Goal: Information Seeking & Learning: Learn about a topic

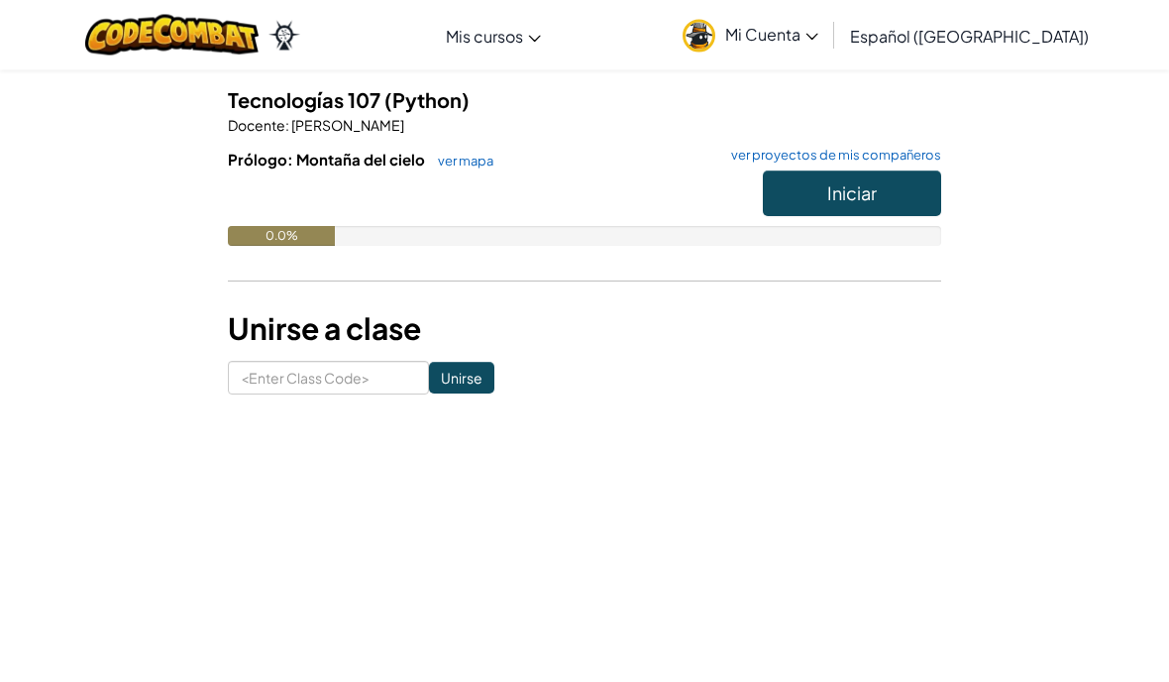
scroll to position [216, 0]
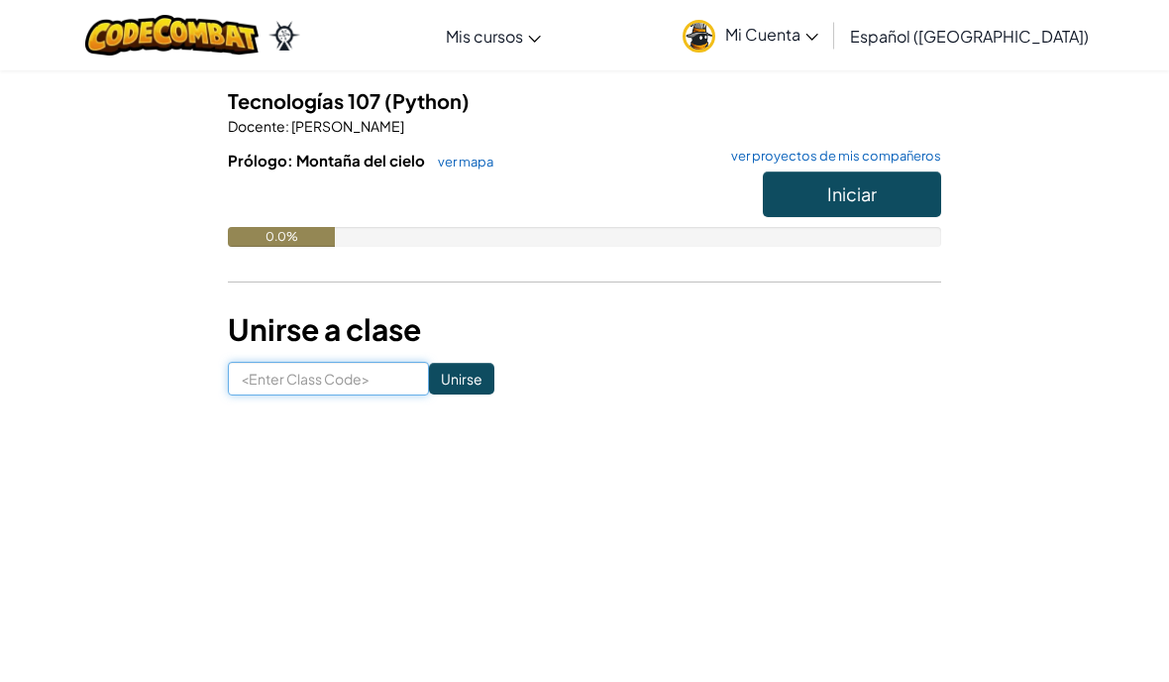
click at [271, 392] on input at bounding box center [328, 379] width 201 height 34
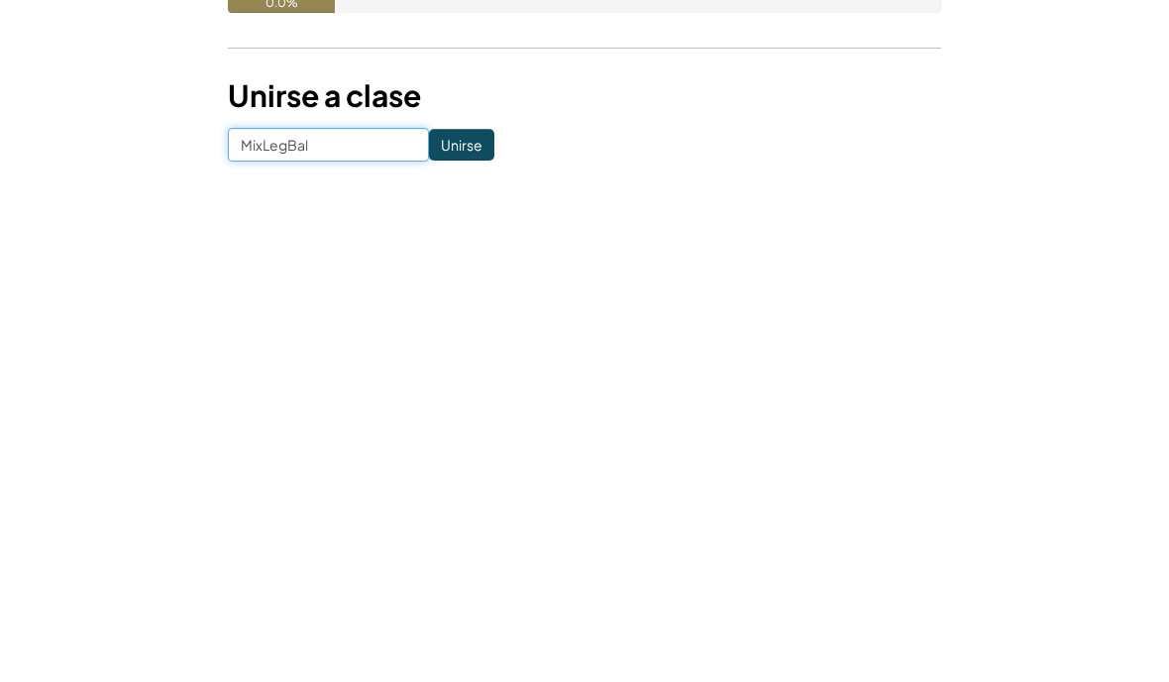
type input "MixLegBall"
click at [462, 363] on input "Unirse" at bounding box center [461, 379] width 65 height 32
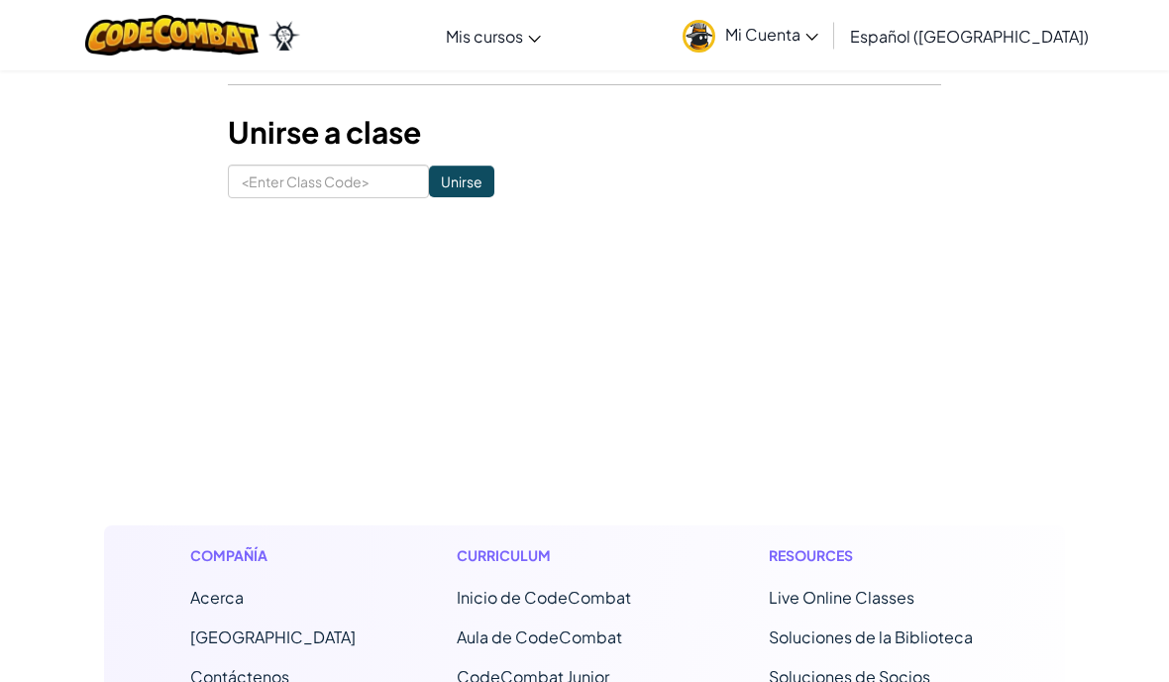
scroll to position [409, 0]
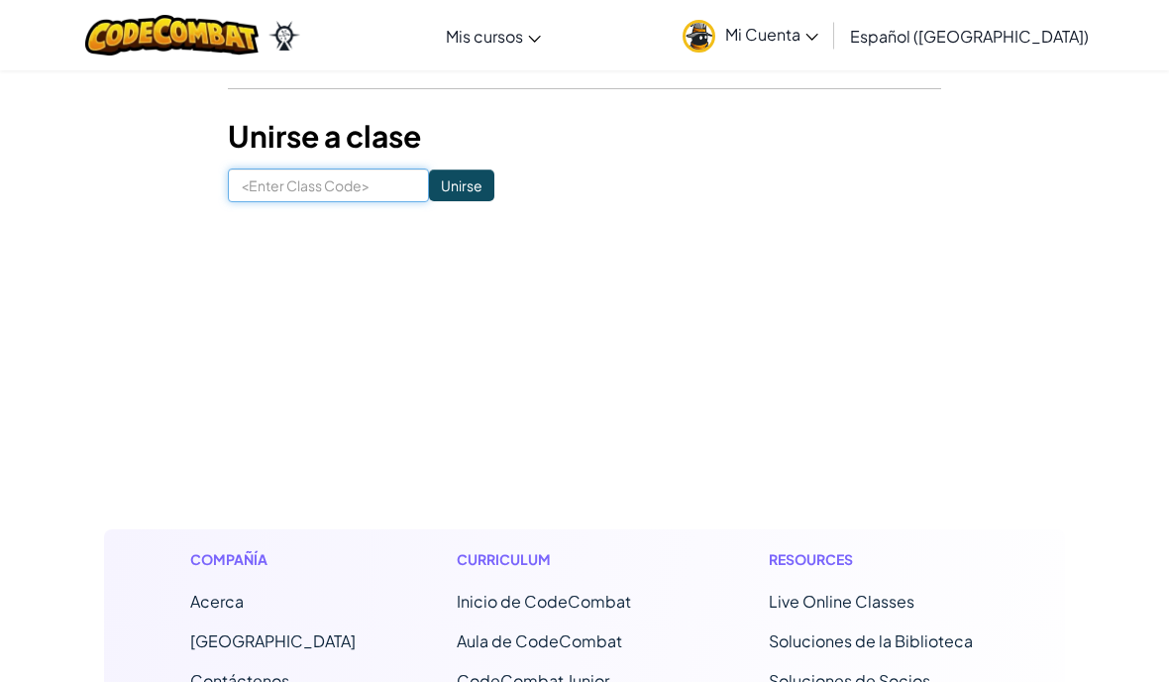
click at [294, 184] on input at bounding box center [328, 185] width 201 height 34
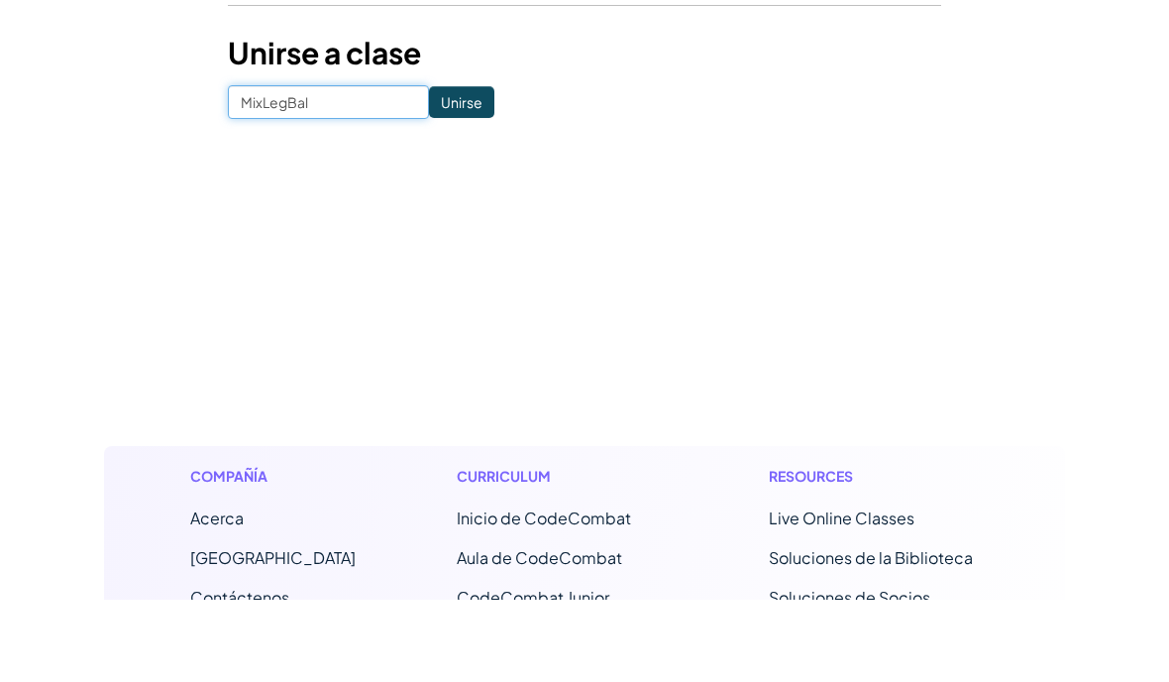
type input "MixLegBall"
click at [444, 169] on input "Unirse" at bounding box center [461, 185] width 65 height 32
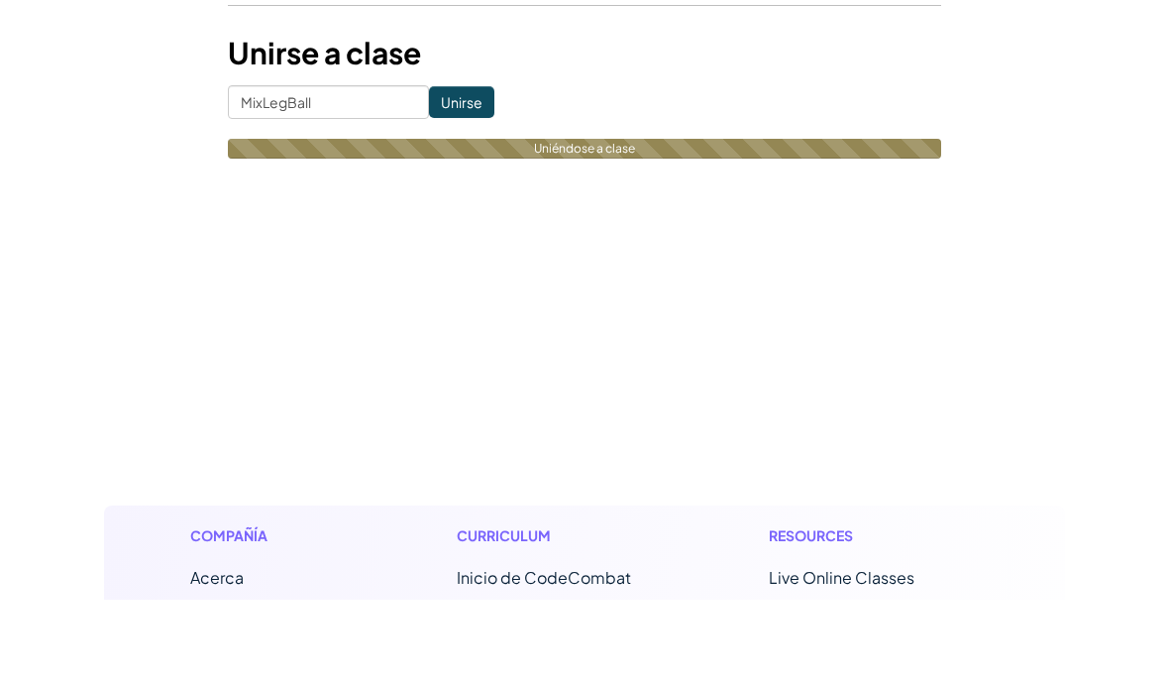
scroll to position [493, 0]
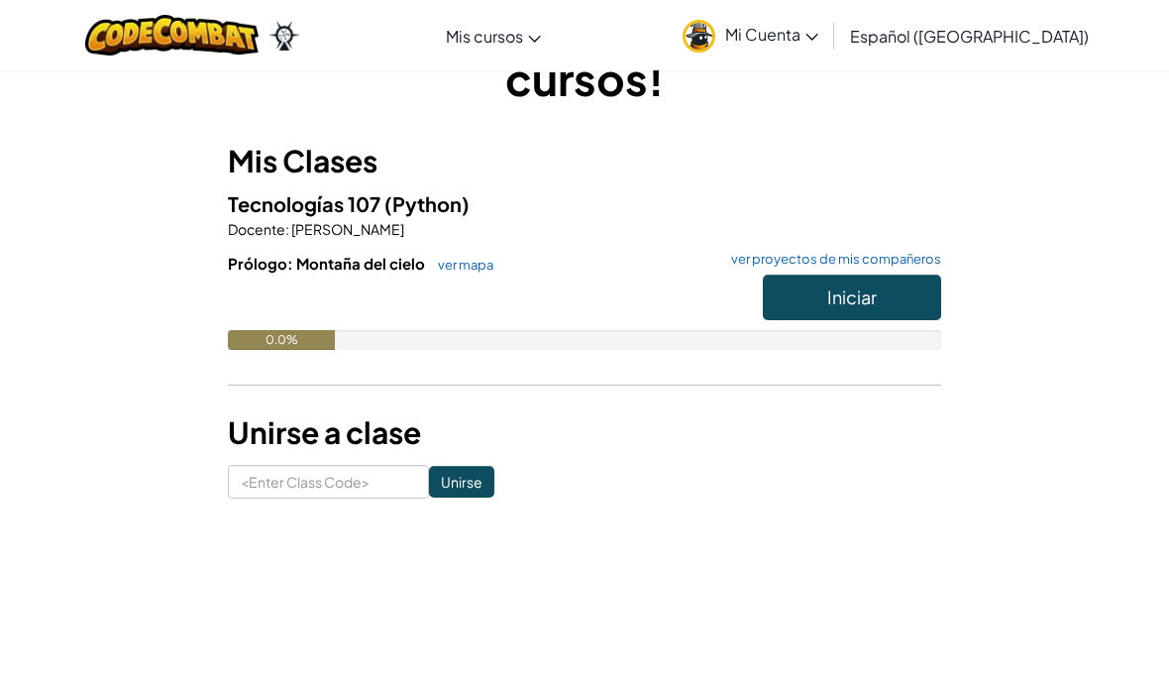
click at [898, 286] on button "Iniciar" at bounding box center [852, 298] width 178 height 46
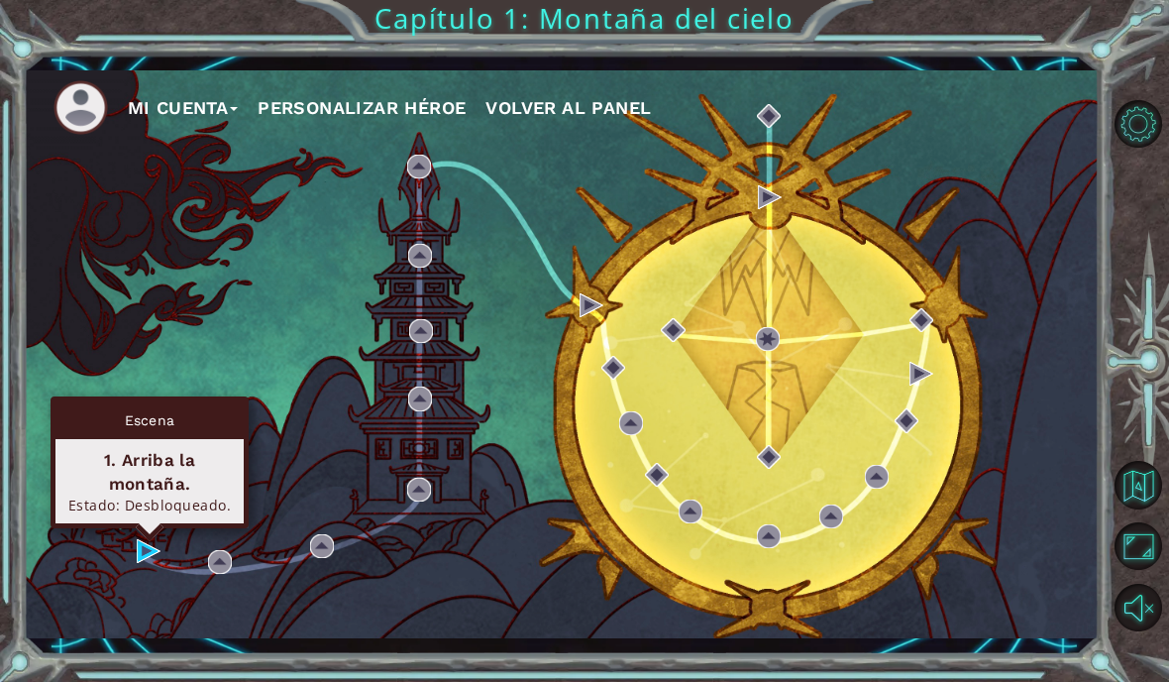
click at [127, 474] on div "1. Arriba la montaña." at bounding box center [149, 472] width 170 height 48
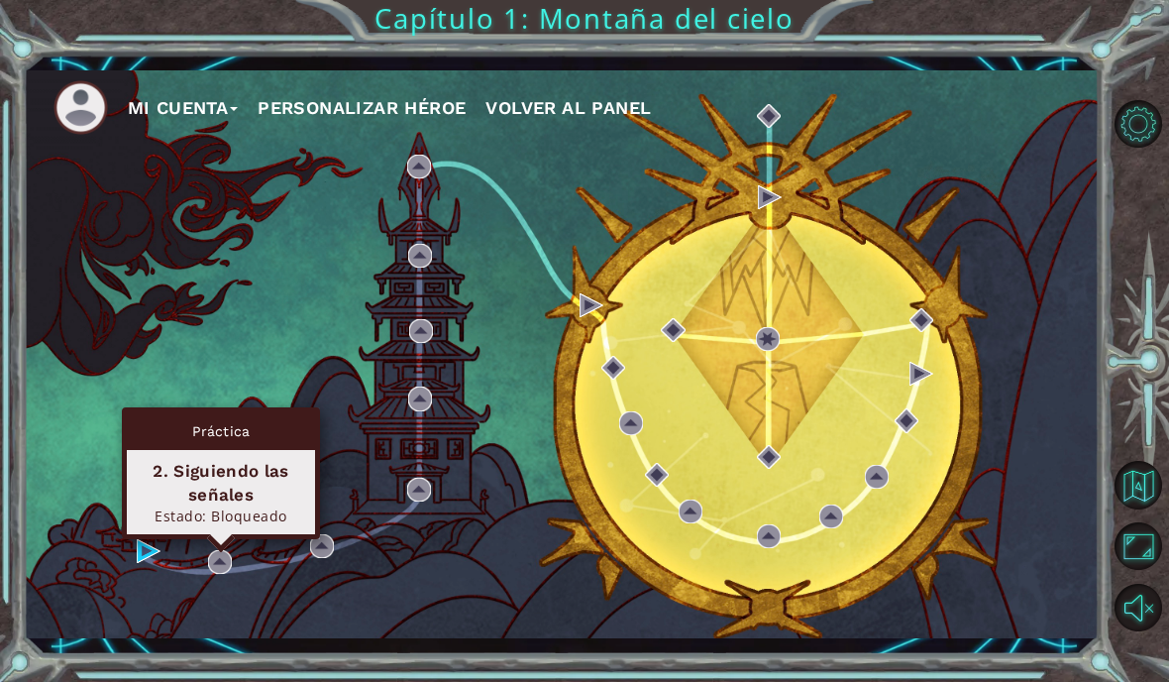
click at [152, 535] on div "Práctica 2. Siguiendo las señales Estado: Bloqueado" at bounding box center [221, 473] width 198 height 132
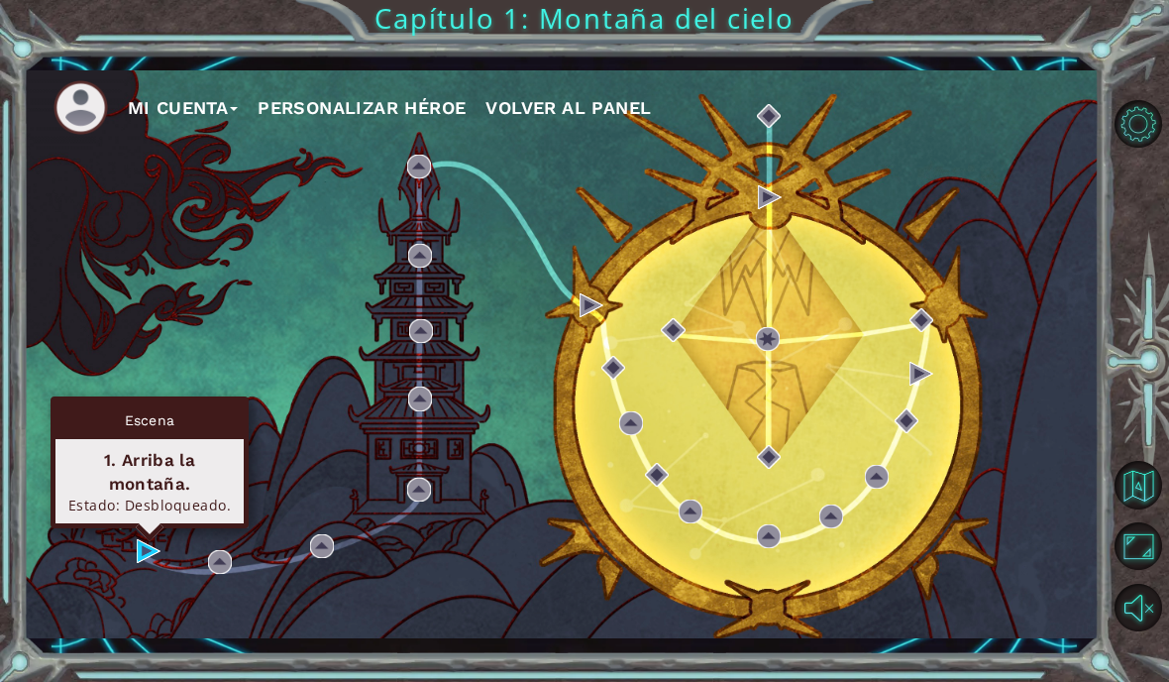
click at [137, 498] on div "Estado: Desbloqueado." at bounding box center [149, 505] width 170 height 19
click at [137, 462] on div "1. Arriba la montaña." at bounding box center [149, 472] width 170 height 48
click at [134, 479] on div "1. Arriba la montaña." at bounding box center [149, 472] width 170 height 48
click at [133, 483] on div "1. Arriba la montaña." at bounding box center [149, 472] width 170 height 48
click at [125, 488] on div "1. Arriba la montaña." at bounding box center [149, 472] width 170 height 48
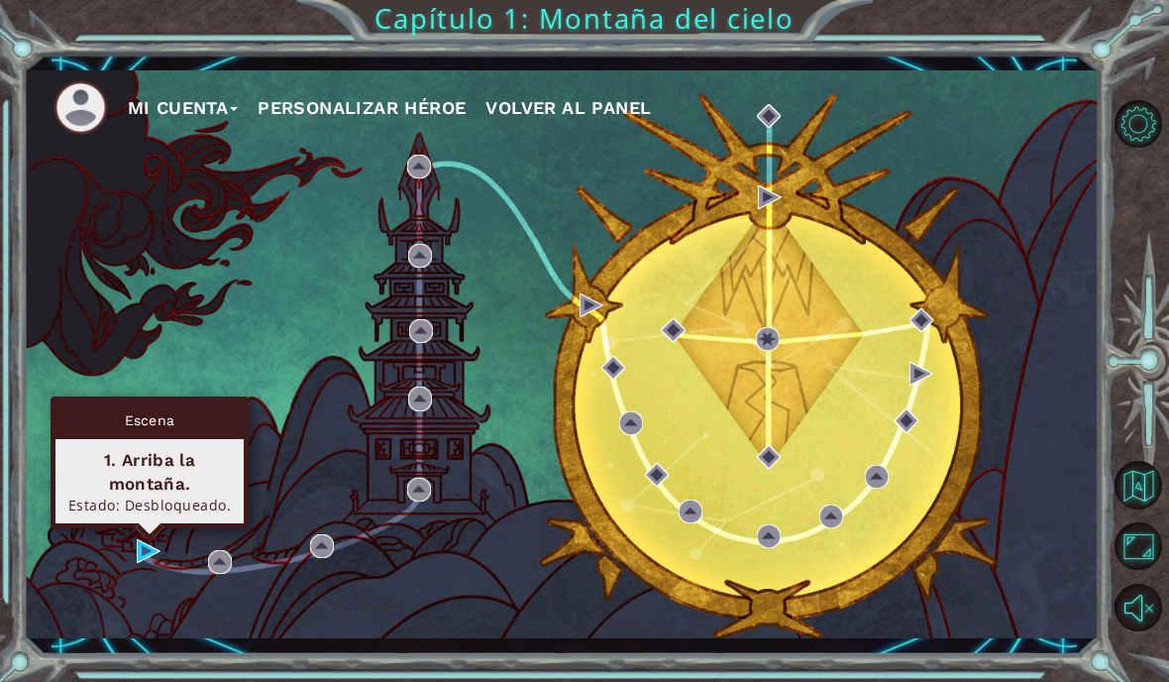
scroll to position [83, 0]
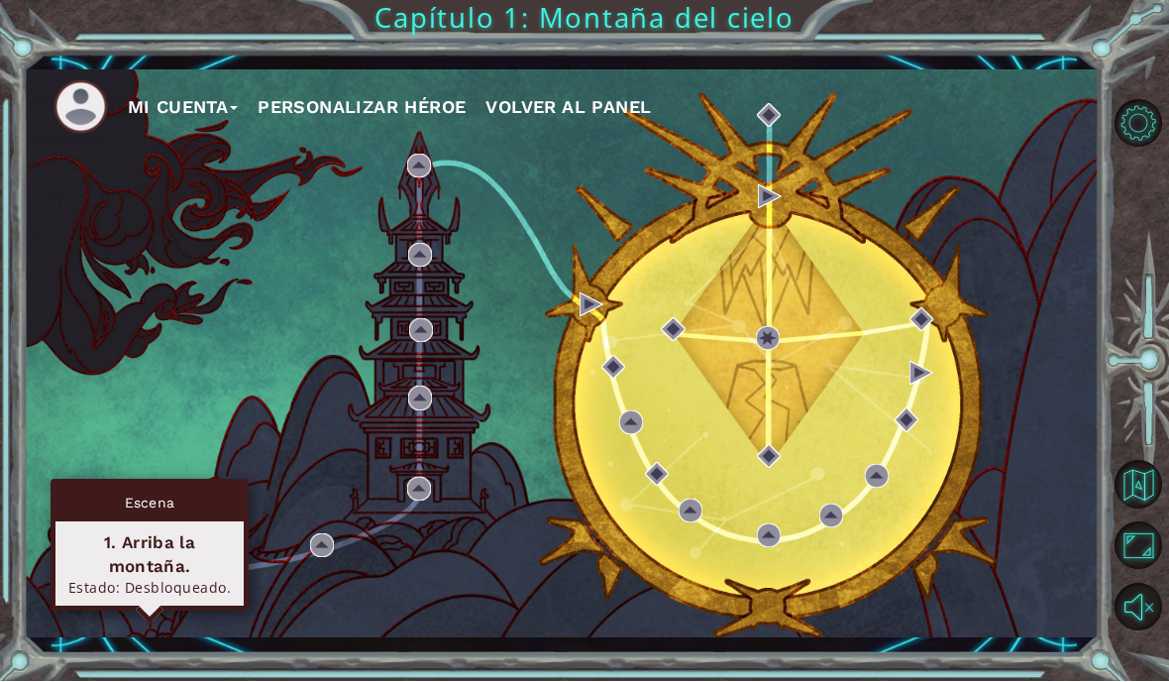
click at [125, 531] on div "1. Arriba la montaña." at bounding box center [149, 555] width 170 height 48
click at [131, 485] on div "Escena" at bounding box center [149, 504] width 188 height 38
click at [107, 531] on div "1. Arriba la montaña." at bounding box center [149, 555] width 170 height 48
click at [143, 531] on div "1. Arriba la montaña." at bounding box center [149, 555] width 170 height 48
click at [410, 107] on button "Personalizar héroe" at bounding box center [362, 108] width 208 height 30
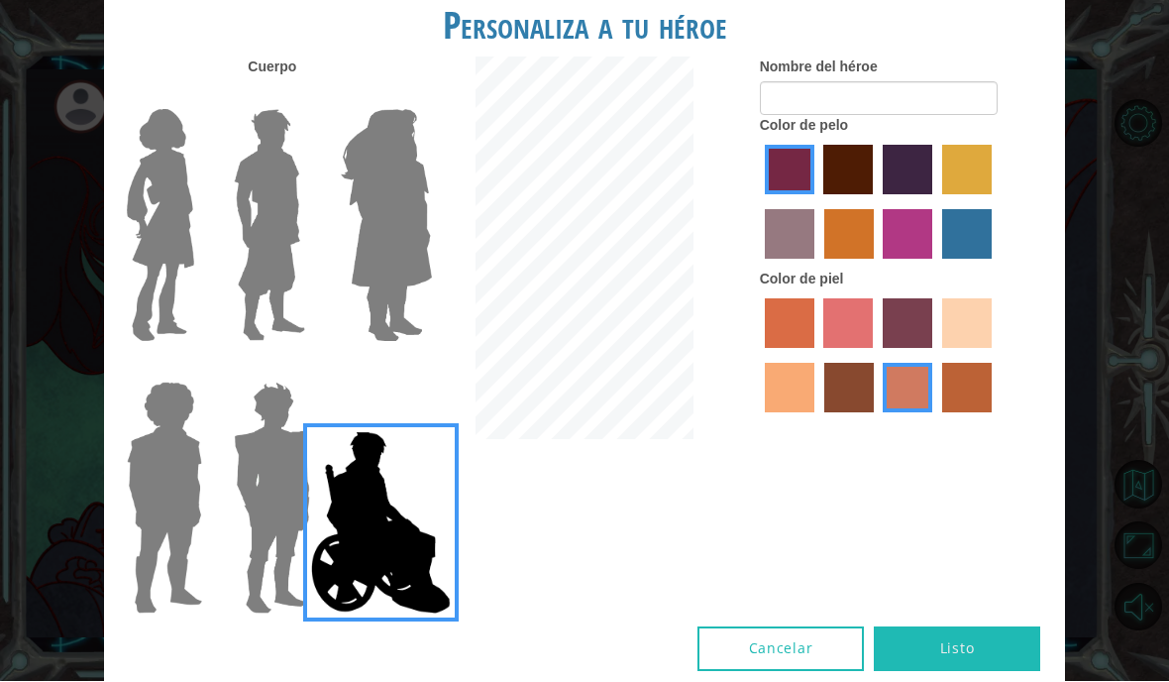
click at [128, 298] on img at bounding box center [160, 226] width 83 height 248
click at [196, 97] on input "Hero Connie" at bounding box center [196, 97] width 0 height 0
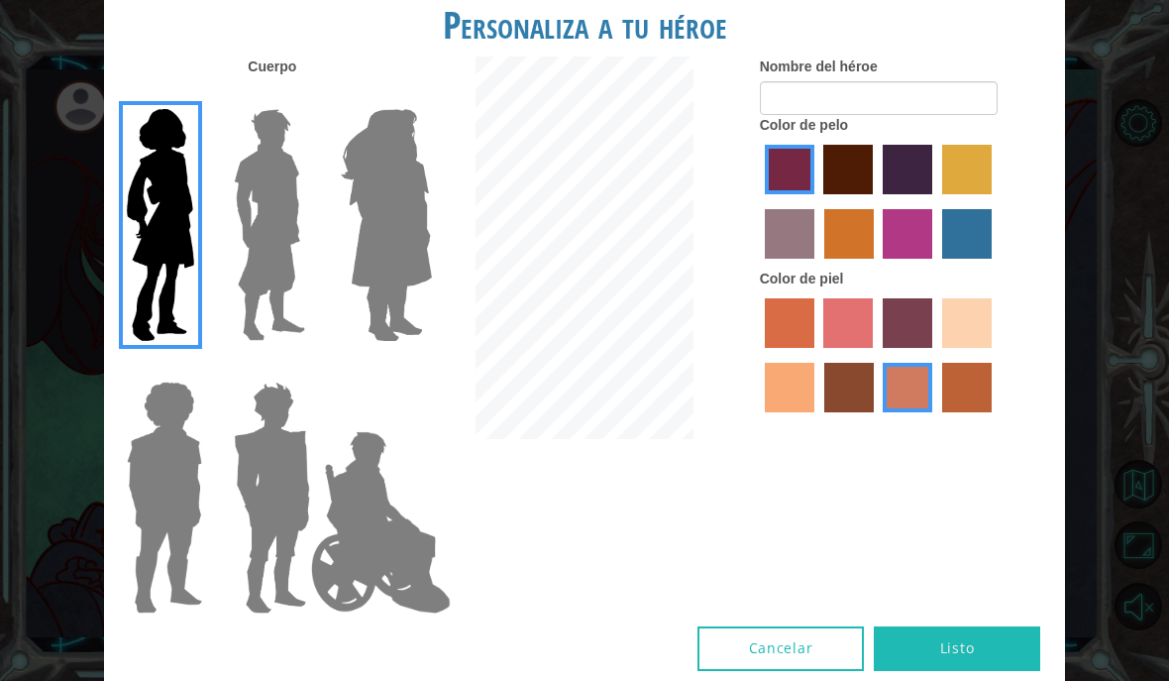
click at [175, 300] on img at bounding box center [160, 226] width 83 height 248
click at [196, 97] on input "Hero Connie" at bounding box center [196, 97] width 0 height 0
click at [173, 554] on img at bounding box center [164, 499] width 91 height 248
click at [196, 370] on input "Hero Steven" at bounding box center [196, 370] width 0 height 0
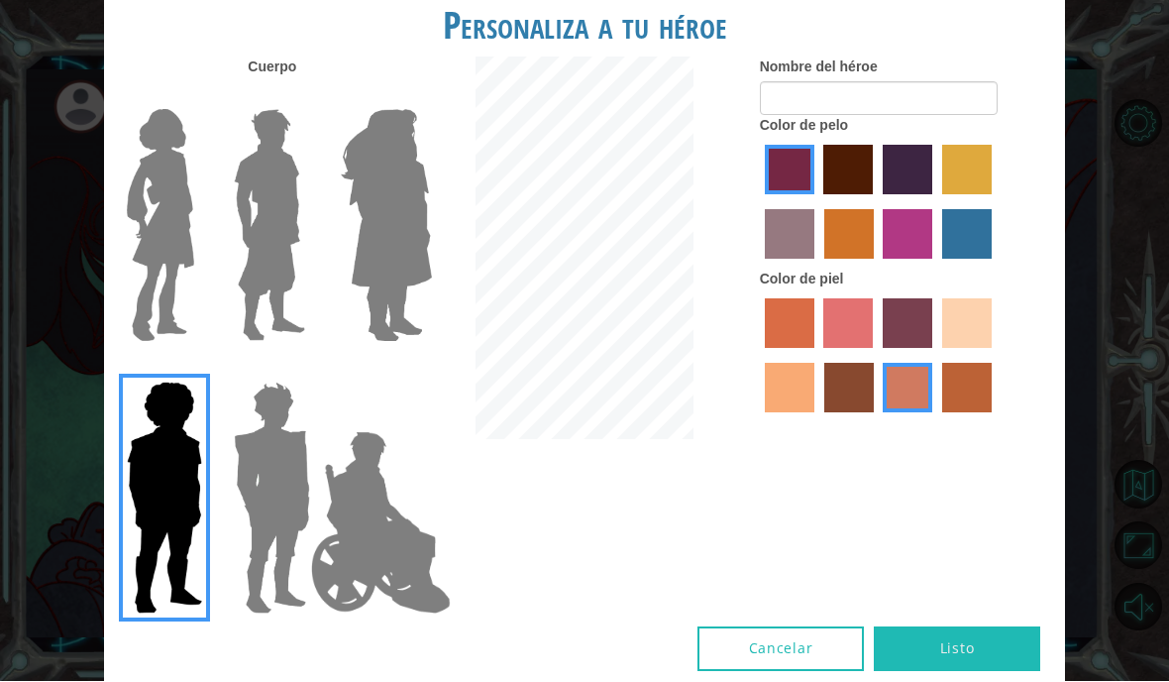
click at [301, 514] on img at bounding box center [272, 499] width 92 height 248
click at [303, 370] on input "Hero Garnet" at bounding box center [303, 370] width 0 height 0
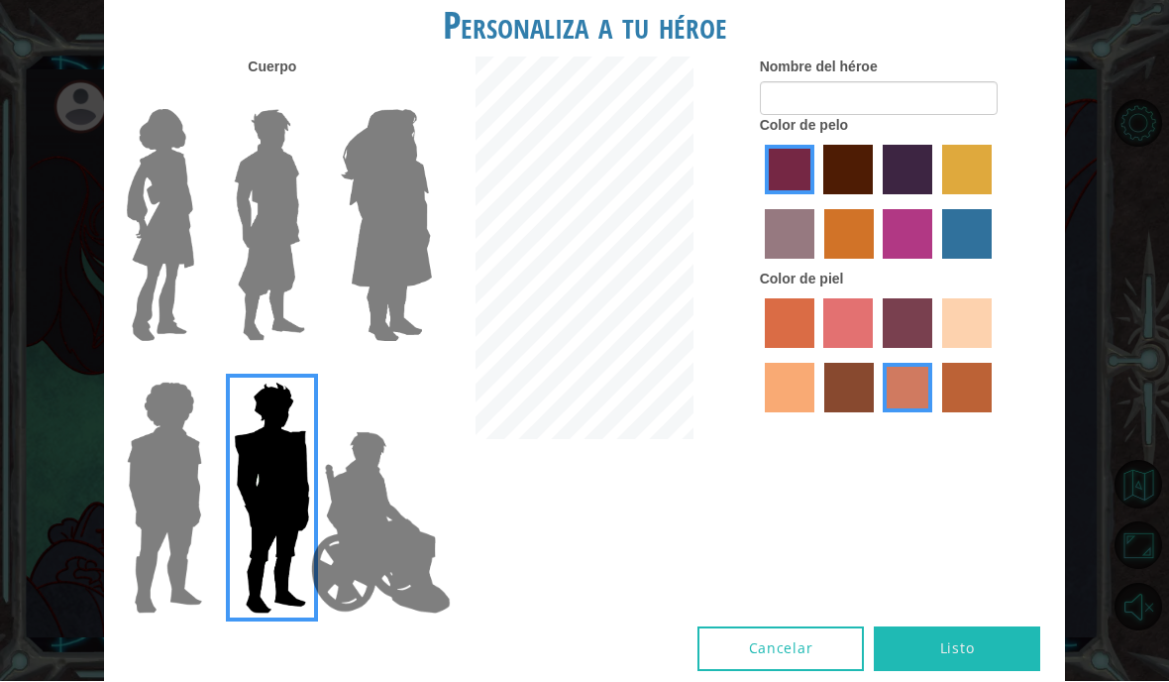
click at [253, 304] on img at bounding box center [270, 226] width 88 height 248
click at [303, 97] on input "Hero Lars" at bounding box center [303, 97] width 0 height 0
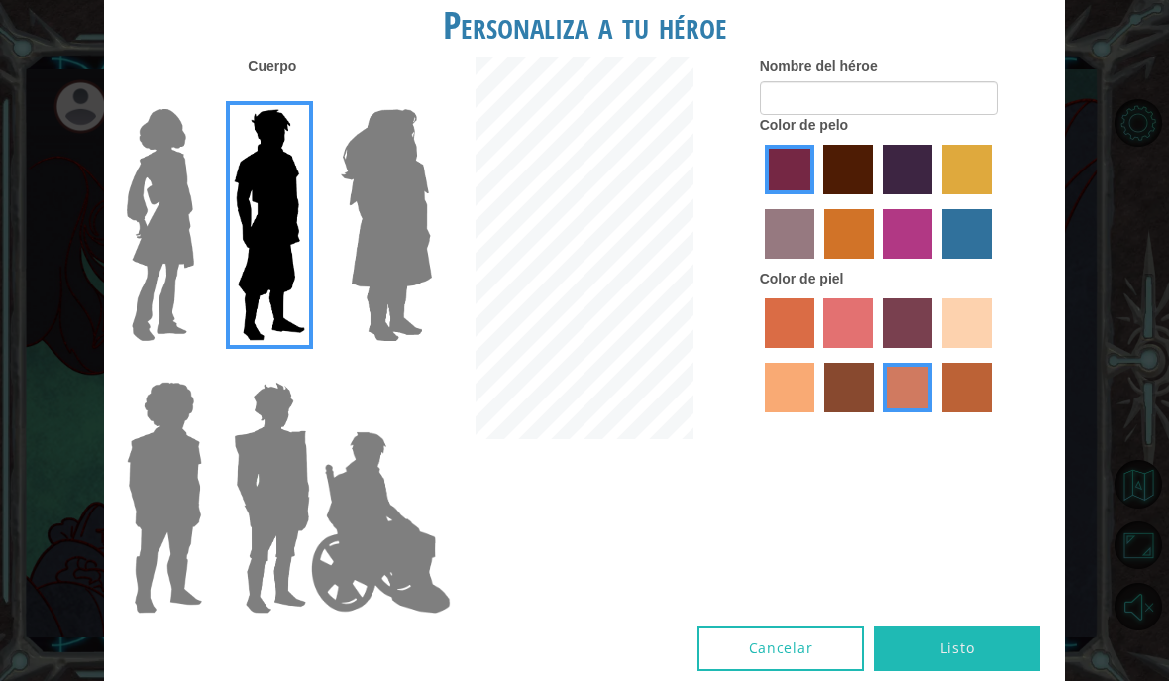
click at [873, 195] on label "maroon hair color" at bounding box center [849, 171] width 50 height 50
click at [818, 202] on input "maroon hair color" at bounding box center [818, 202] width 0 height 0
radio input "true"
click at [942, 349] on label "sandy beach skin color" at bounding box center [967, 324] width 50 height 50
click at [936, 356] on input "sandy beach skin color" at bounding box center [936, 356] width 0 height 0
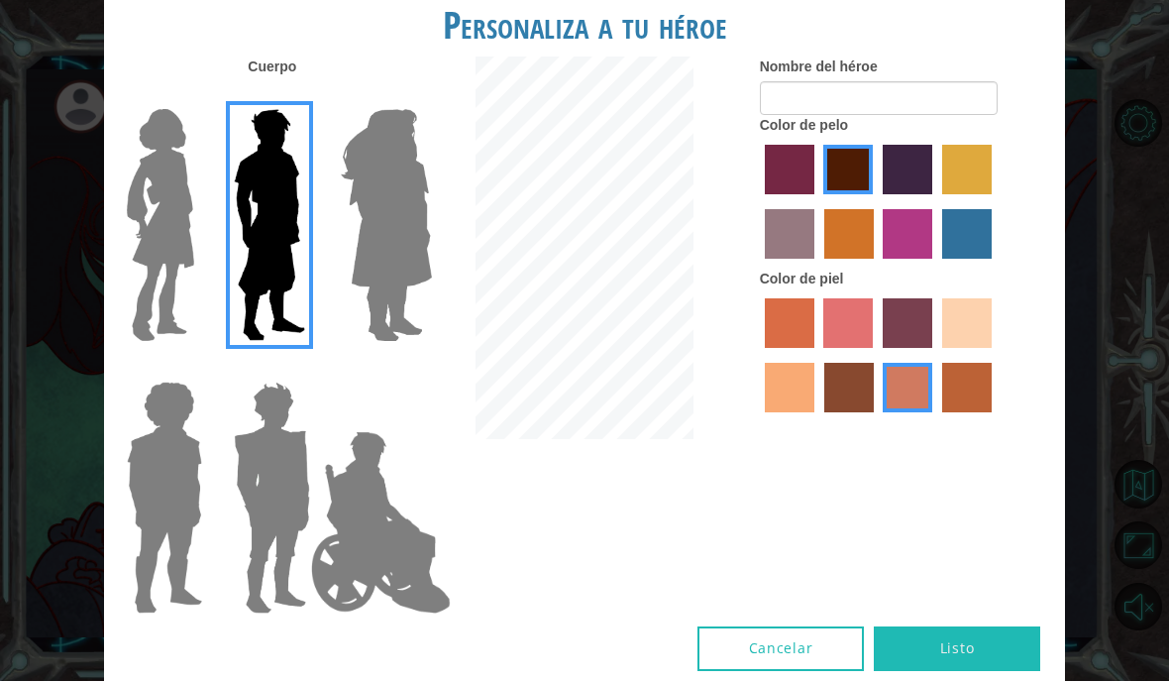
radio input "true"
click at [987, 656] on button "Listo" at bounding box center [957, 649] width 166 height 45
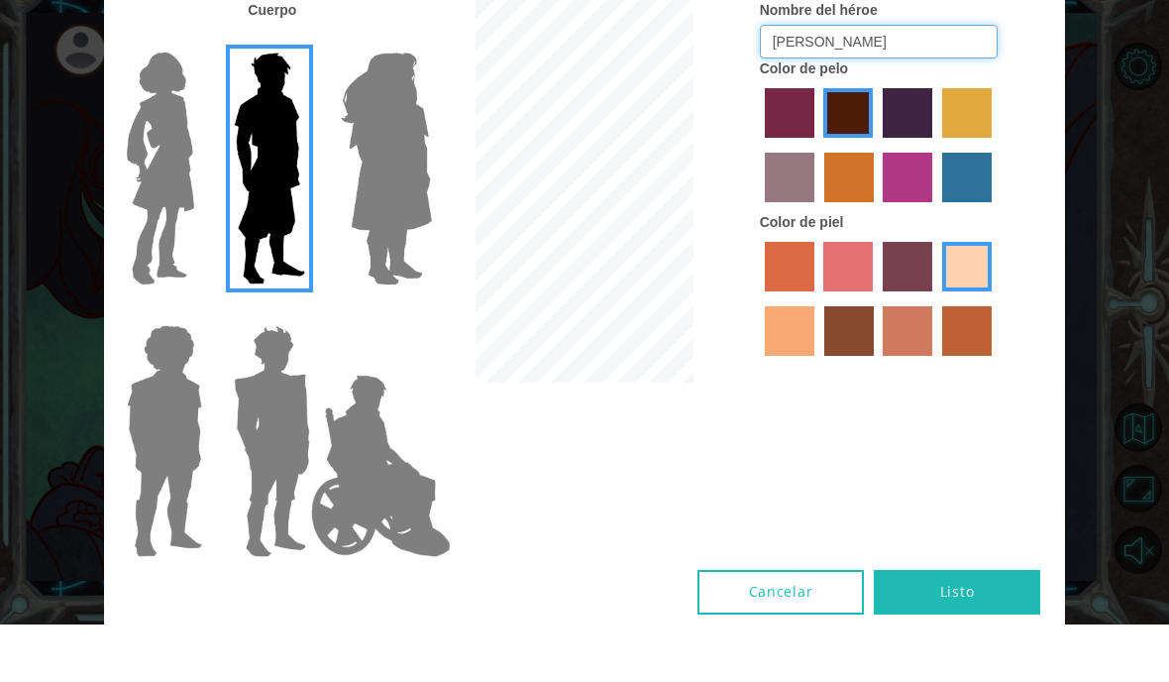
type input "[PERSON_NAME]"
click at [1085, 98] on div "Personaliza a tu héroe [PERSON_NAME] Nombre del héroe [PERSON_NAME] Color de pe…" at bounding box center [584, 341] width 1169 height 682
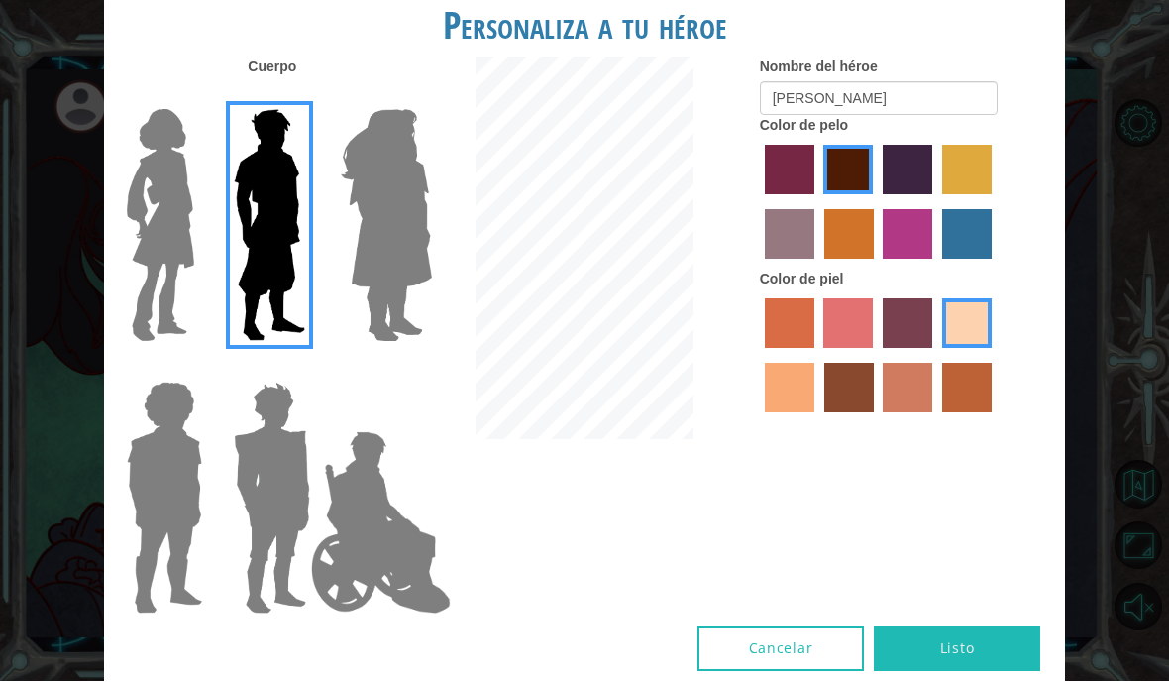
click at [955, 649] on button "Listo" at bounding box center [957, 649] width 166 height 45
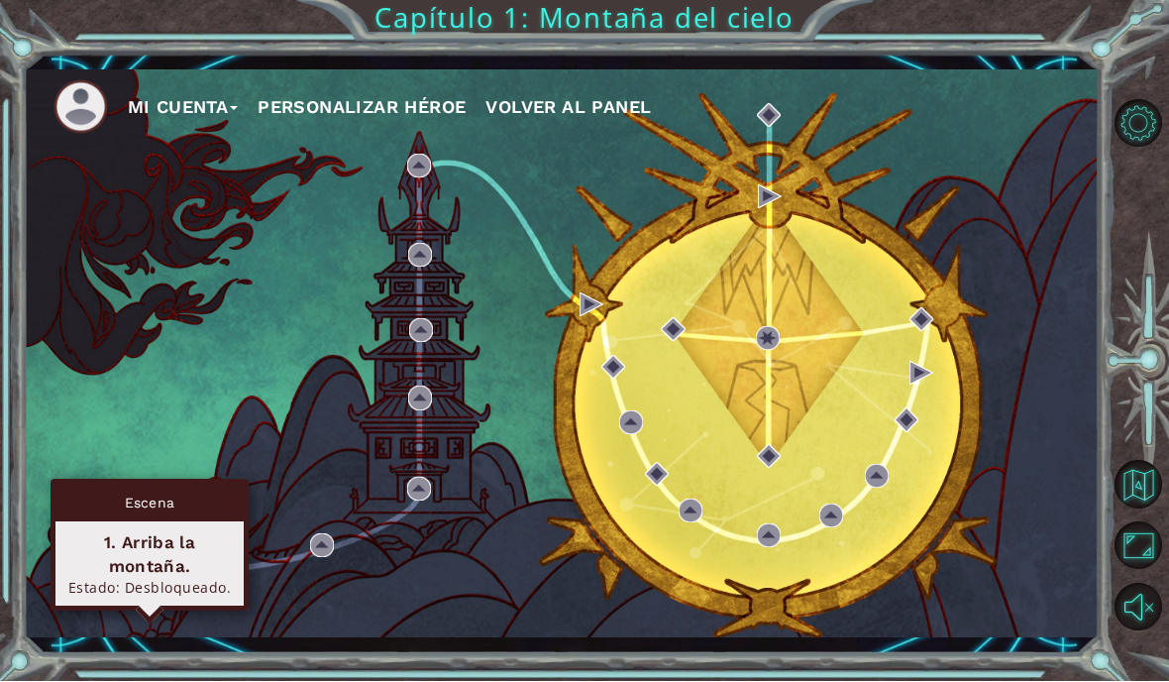
click at [128, 579] on div "Estado: Desbloqueado." at bounding box center [149, 588] width 170 height 19
click at [138, 531] on div "1. Arriba la montaña." at bounding box center [149, 555] width 170 height 48
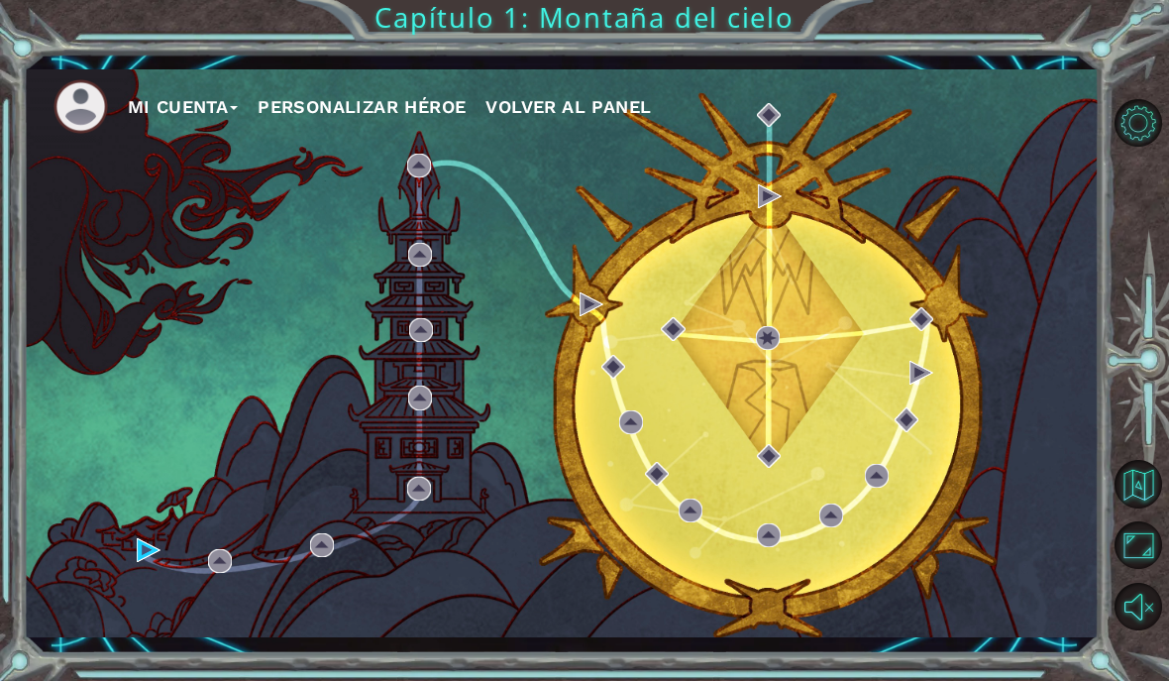
click at [573, 288] on div "Mi Cuenta Personalizar héroe Volver al panel" at bounding box center [562, 354] width 1076 height 568
click at [419, 161] on img at bounding box center [419, 167] width 24 height 24
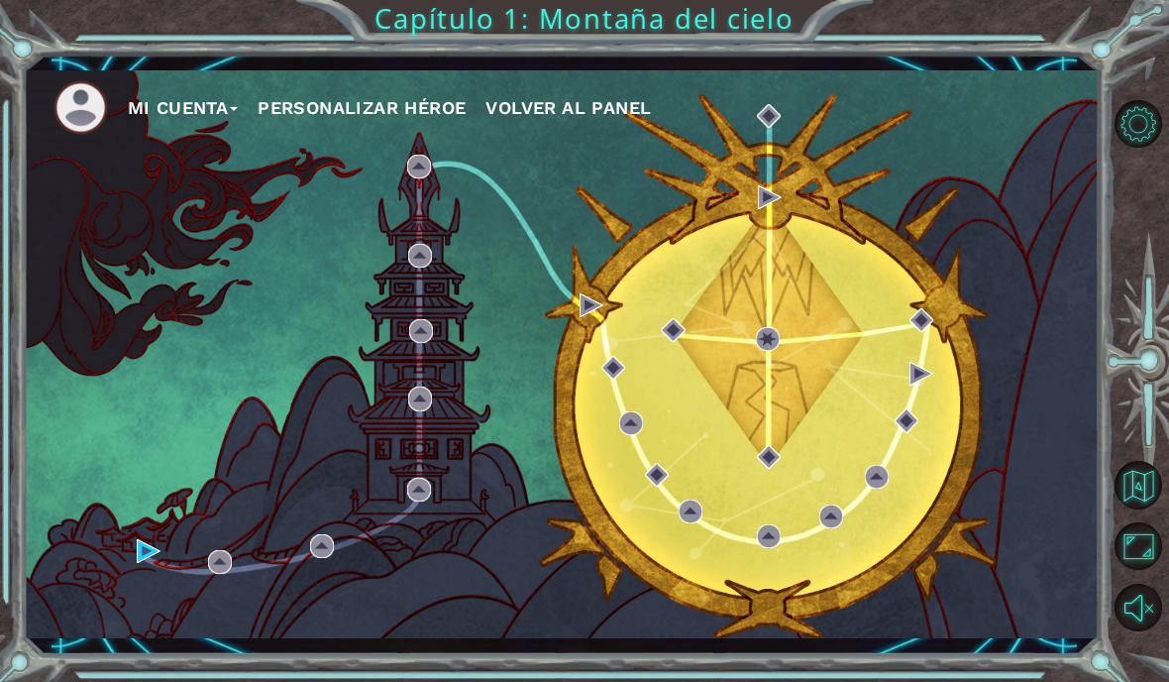
click at [166, 635] on div "Mi Cuenta Personalizar héroe Volver al panel" at bounding box center [562, 354] width 1076 height 568
click at [147, 635] on div "Mi Cuenta Personalizar héroe Volver al panel" at bounding box center [562, 354] width 1076 height 568
click at [151, 647] on div "Mi Cuenta Personalizar héroe Volver al panel" at bounding box center [562, 355] width 1076 height 600
click at [153, 633] on div "Mi Cuenta Personalizar héroe Volver al panel" at bounding box center [562, 354] width 1076 height 568
click at [153, 630] on div "Mi Cuenta Personalizar héroe Volver al panel" at bounding box center [562, 354] width 1076 height 568
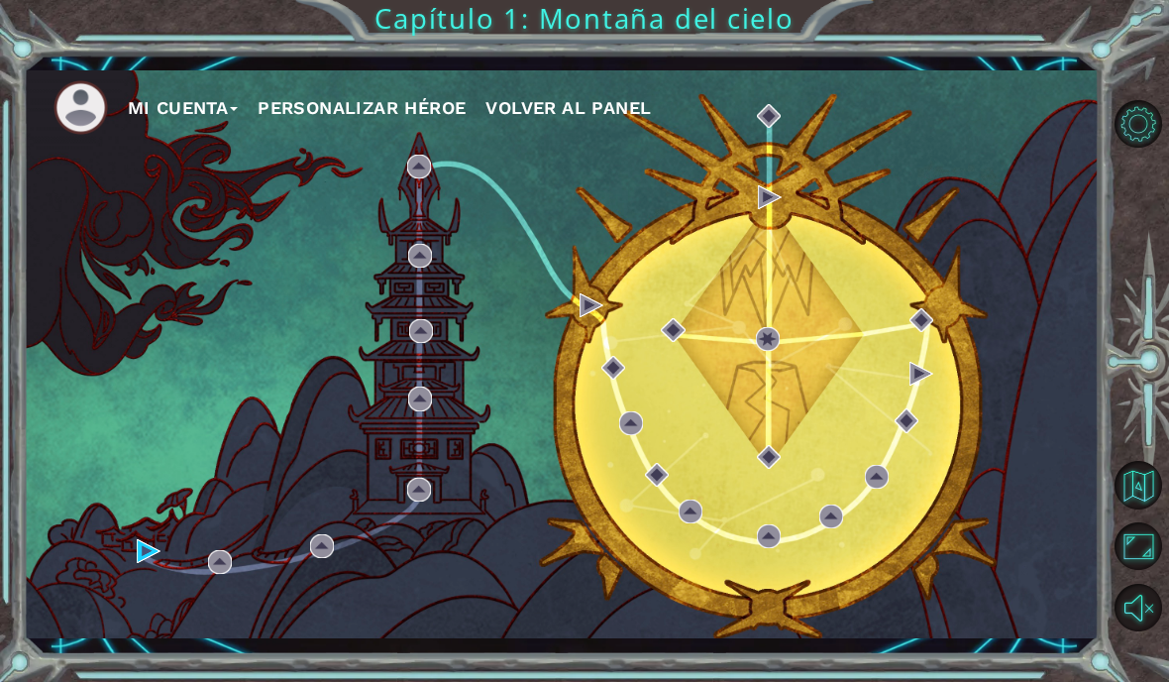
click at [154, 634] on div "Mi Cuenta Personalizar héroe Volver al panel" at bounding box center [562, 354] width 1076 height 568
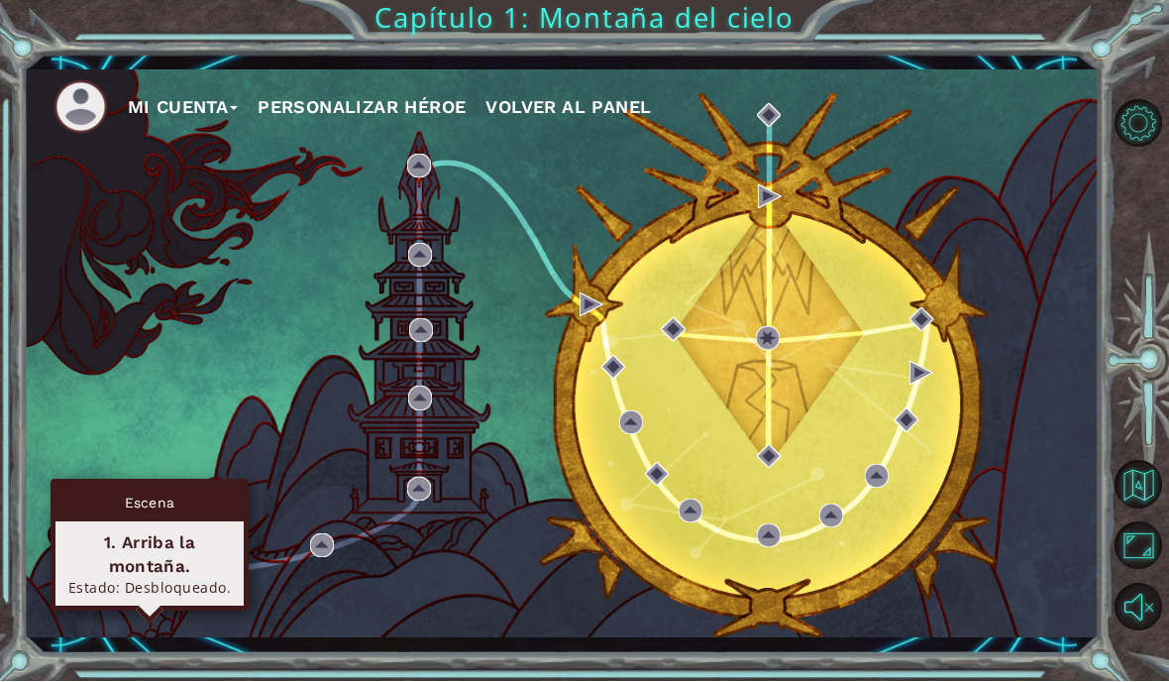
click at [118, 531] on div "1. Arriba la montaña." at bounding box center [149, 555] width 170 height 48
click at [97, 531] on div "1. Arriba la montaña." at bounding box center [149, 555] width 170 height 48
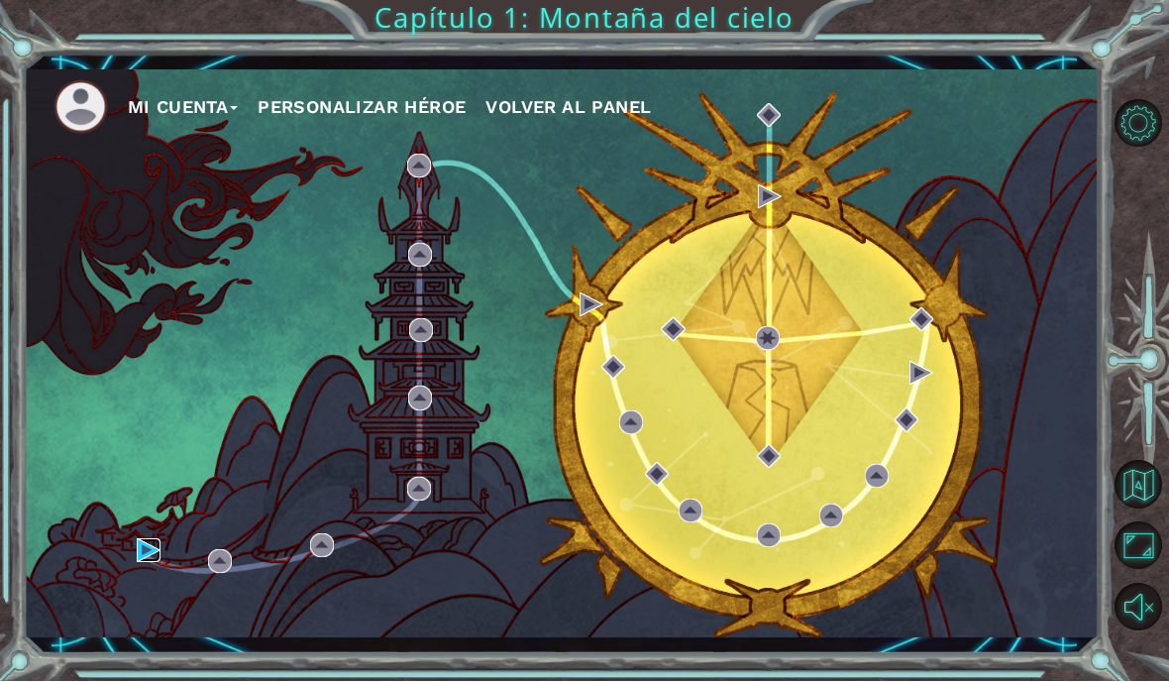
click at [149, 559] on img at bounding box center [149, 551] width 24 height 24
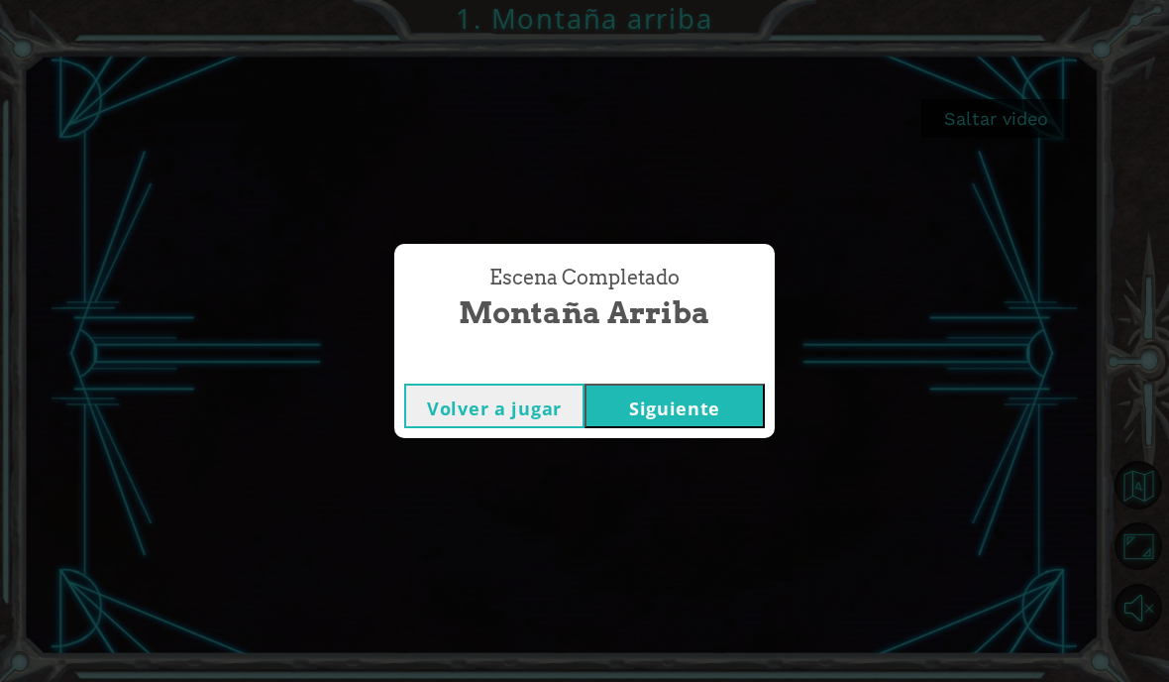
click at [707, 488] on div "Escena Completado Montaña arriba Volver a jugar [GEOGRAPHIC_DATA]" at bounding box center [584, 341] width 1169 height 682
click at [705, 484] on div "Escena Completado Montaña arriba Volver a jugar [GEOGRAPHIC_DATA]" at bounding box center [584, 341] width 1169 height 682
click at [666, 485] on div "Escena Completado Montaña arriba Volver a jugar [GEOGRAPHIC_DATA]" at bounding box center [584, 341] width 1169 height 682
click at [705, 487] on div "Escena Completado Montaña arriba Volver a jugar [GEOGRAPHIC_DATA]" at bounding box center [584, 341] width 1169 height 682
click at [725, 493] on div "Escena Completado Montaña arriba Volver a jugar [GEOGRAPHIC_DATA]" at bounding box center [584, 341] width 1169 height 682
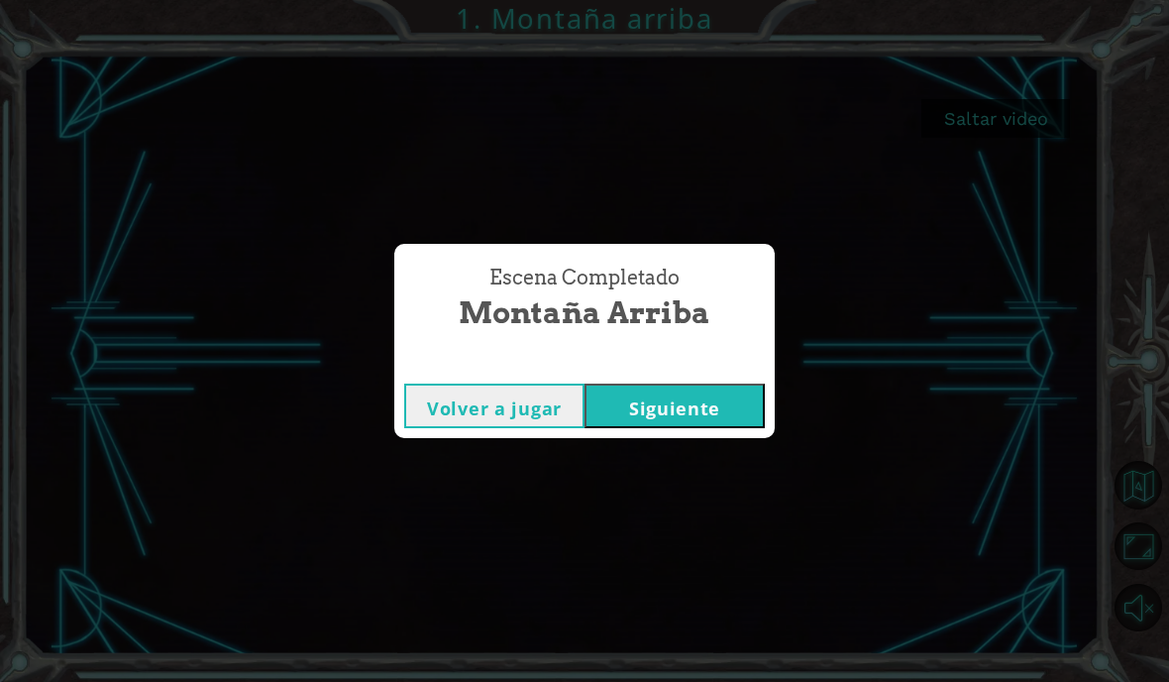
click at [705, 482] on div "Escena Completado Montaña arriba Volver a jugar [GEOGRAPHIC_DATA]" at bounding box center [584, 341] width 1169 height 682
click at [699, 458] on div "Escena Completado Montaña arriba Volver a jugar [GEOGRAPHIC_DATA]" at bounding box center [584, 341] width 1169 height 682
click at [690, 503] on div "Escena Completado Montaña arriba Volver a jugar [GEOGRAPHIC_DATA]" at bounding box center [584, 341] width 1169 height 682
click at [676, 503] on div "Escena Completado Montaña arriba Volver a jugar [GEOGRAPHIC_DATA]" at bounding box center [584, 341] width 1169 height 682
click at [670, 512] on div "Escena Completado Montaña arriba Volver a jugar [GEOGRAPHIC_DATA]" at bounding box center [584, 341] width 1169 height 682
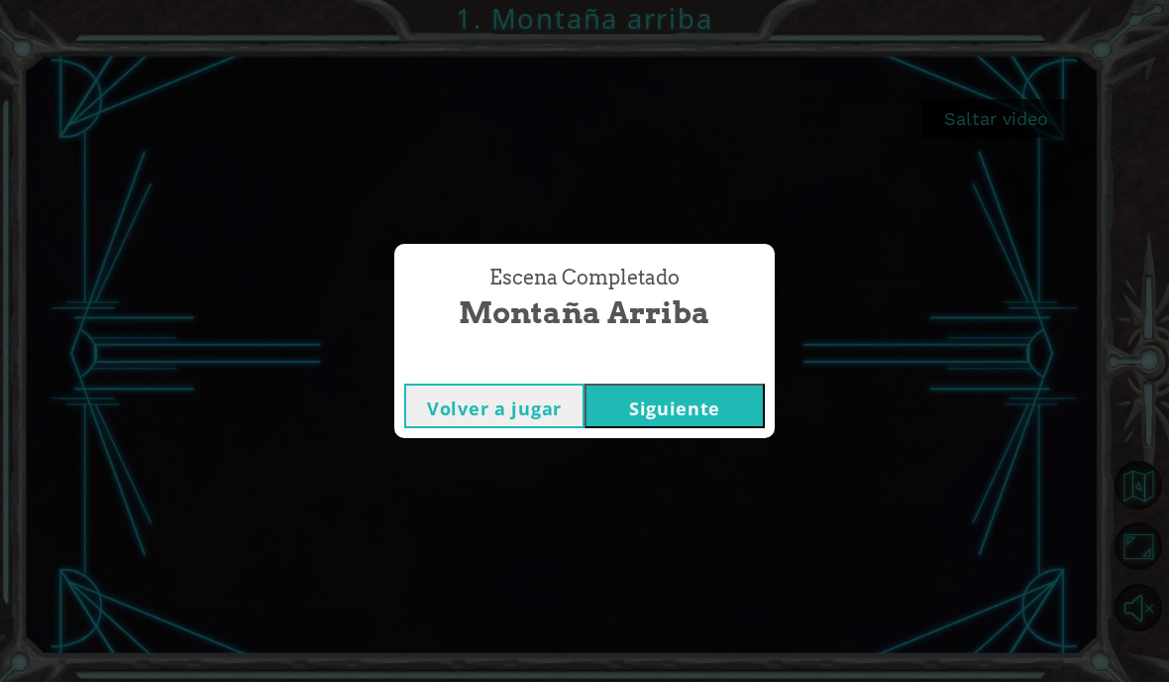
click at [667, 499] on div "Escena Completado Montaña arriba Volver a jugar [GEOGRAPHIC_DATA]" at bounding box center [584, 341] width 1169 height 682
click at [656, 502] on div "Escena Completado Montaña arriba Volver a jugar [GEOGRAPHIC_DATA]" at bounding box center [584, 341] width 1169 height 682
click at [666, 490] on div "Escena Completado Montaña arriba Volver a jugar [GEOGRAPHIC_DATA]" at bounding box center [584, 341] width 1169 height 682
click at [659, 496] on div "Escena Completado Montaña arriba Volver a jugar [GEOGRAPHIC_DATA]" at bounding box center [584, 341] width 1169 height 682
click at [674, 494] on div "Escena Completado Montaña arriba Volver a jugar [GEOGRAPHIC_DATA]" at bounding box center [584, 341] width 1169 height 682
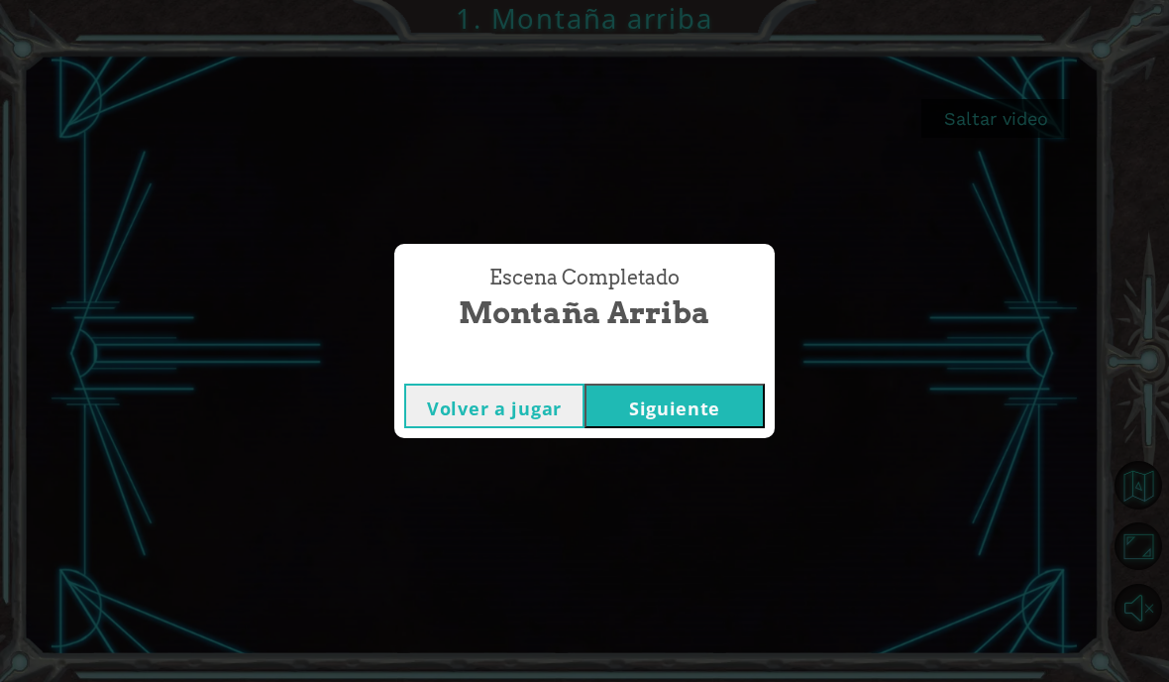
click at [938, 406] on div "Escena Completado Montaña arriba Volver a jugar [GEOGRAPHIC_DATA]" at bounding box center [584, 341] width 1169 height 682
click at [680, 479] on div "Escena Completado Montaña arriba Volver a jugar [GEOGRAPHIC_DATA]" at bounding box center [584, 341] width 1169 height 682
click at [681, 490] on div "Escena Completado Montaña arriba Volver a jugar [GEOGRAPHIC_DATA]" at bounding box center [584, 341] width 1169 height 682
click at [669, 492] on div "Escena Completado Montaña arriba Volver a jugar [GEOGRAPHIC_DATA]" at bounding box center [584, 341] width 1169 height 682
click at [685, 500] on div "Escena Completado Montaña arriba Volver a jugar [GEOGRAPHIC_DATA]" at bounding box center [584, 341] width 1169 height 682
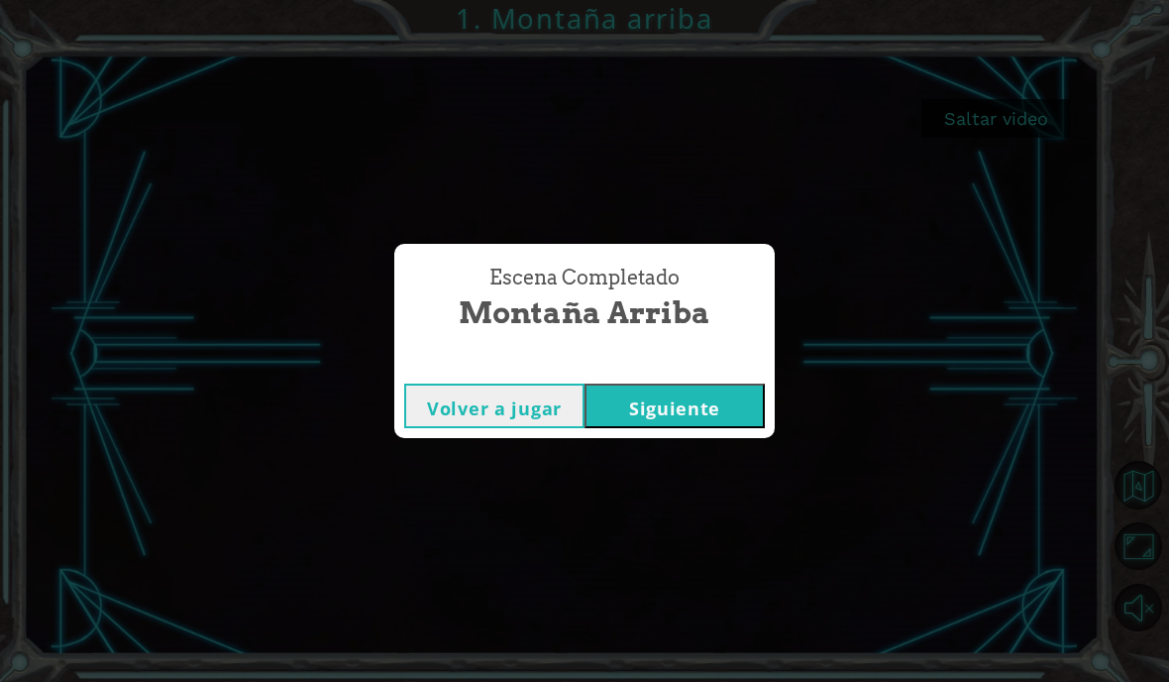
click at [654, 492] on div "Escena Completado Montaña arriba Volver a jugar [GEOGRAPHIC_DATA]" at bounding box center [584, 341] width 1169 height 682
click at [692, 498] on div "Escena Completado Montaña arriba Volver a jugar [GEOGRAPHIC_DATA]" at bounding box center [584, 341] width 1169 height 682
click at [703, 403] on button "Siguiente" at bounding box center [675, 406] width 180 height 45
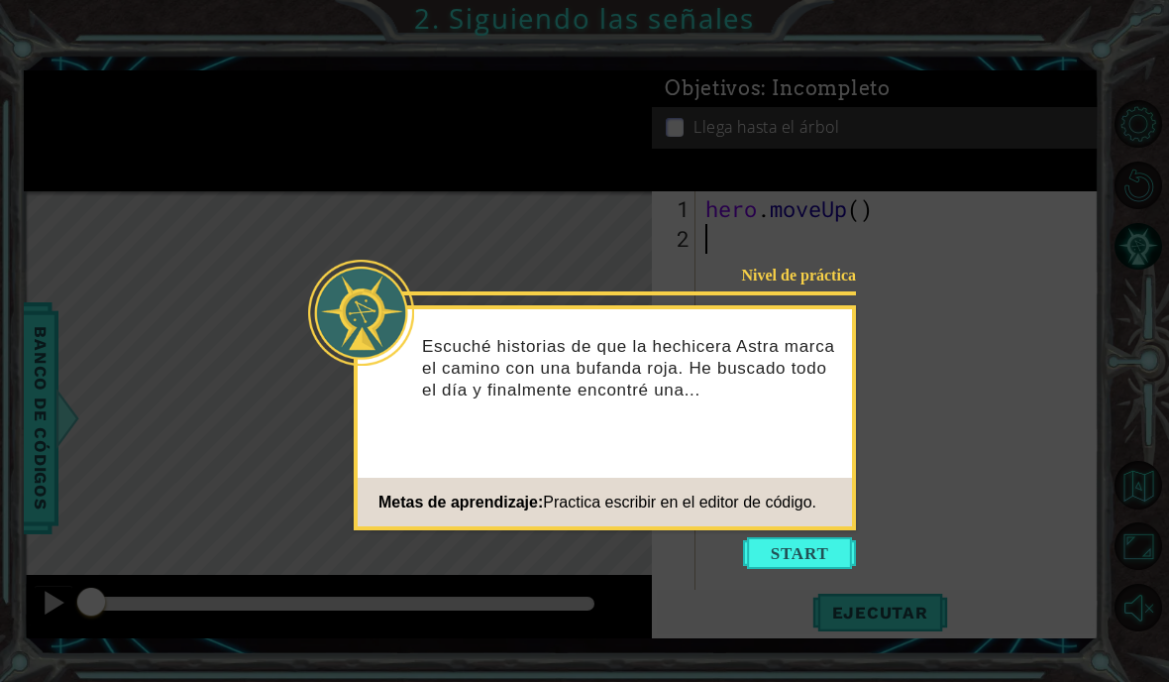
click at [792, 524] on footer "Metas de aprendizaje: Practica escribir en el editor de código." at bounding box center [605, 502] width 495 height 49
click at [793, 542] on button "Start" at bounding box center [799, 553] width 113 height 32
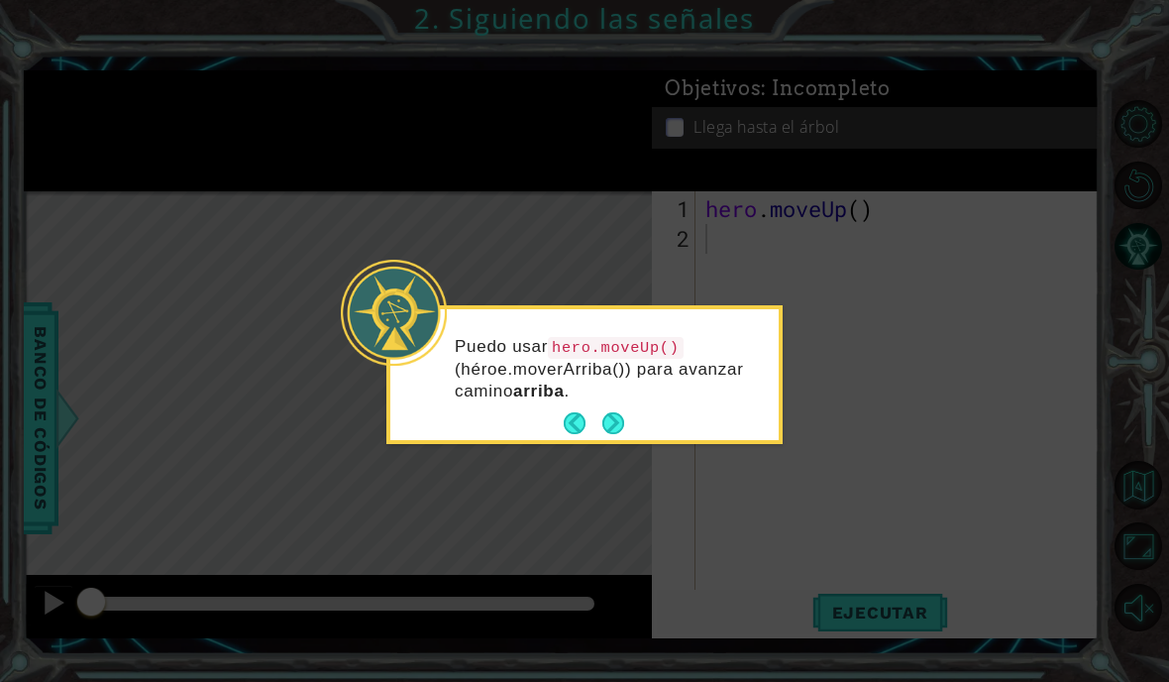
click at [642, 518] on icon at bounding box center [584, 341] width 1169 height 682
click at [619, 431] on button "Next" at bounding box center [614, 423] width 36 height 36
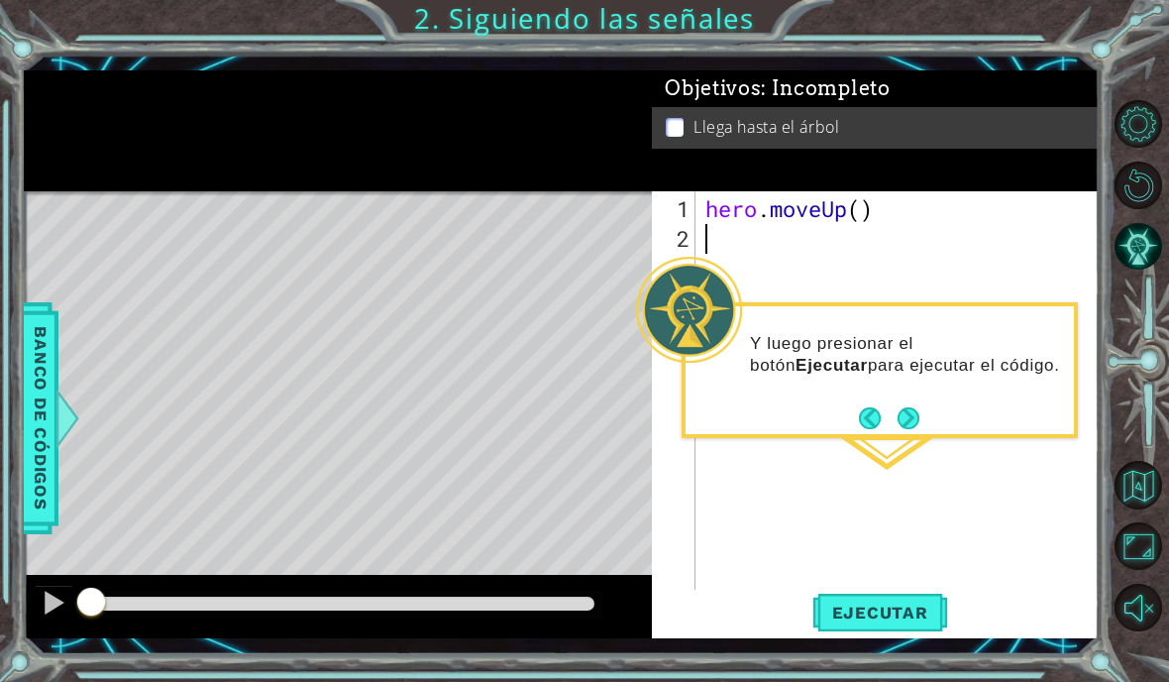
click at [913, 610] on span "Ejecutar" at bounding box center [881, 613] width 136 height 20
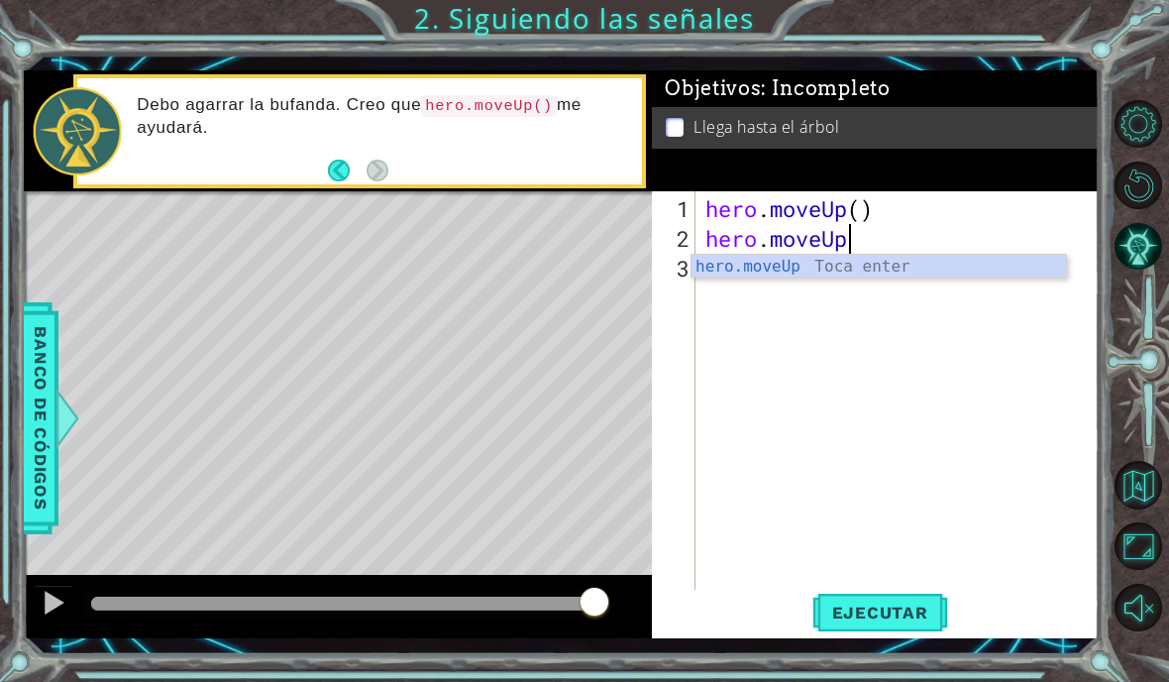
scroll to position [35, 166]
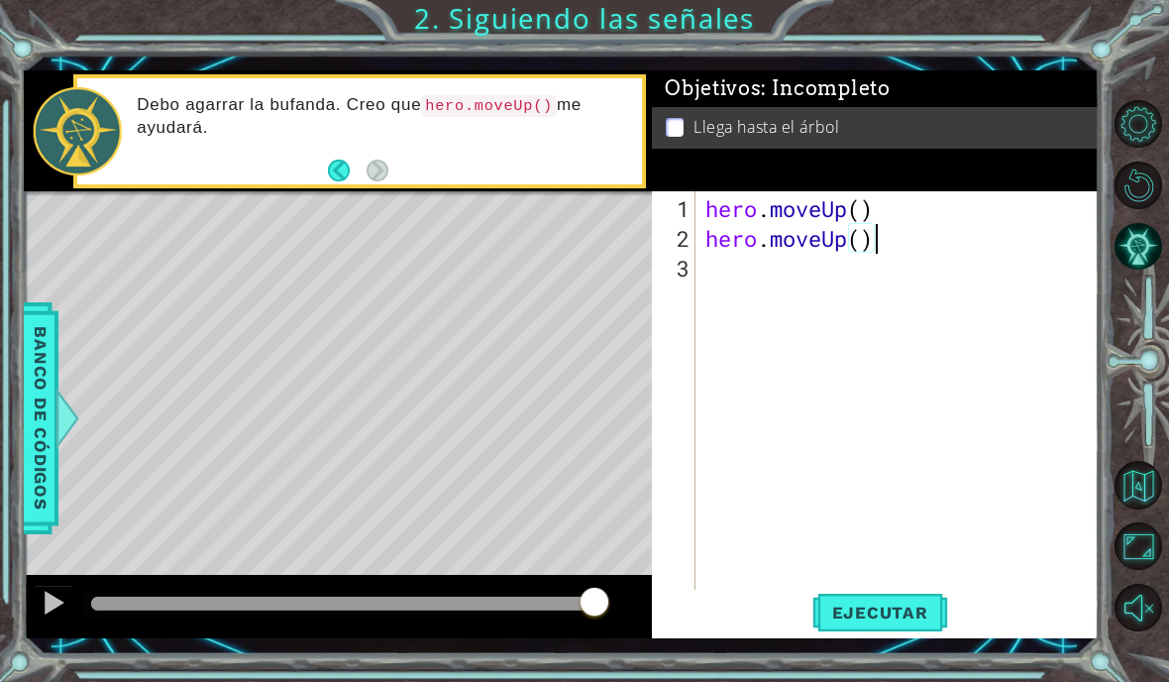
type textarea "abcde fg"
click at [624, 187] on div "Debo agarrar la bufanda. Creo que hero.moveUp() me ayudará." at bounding box center [359, 131] width 572 height 114
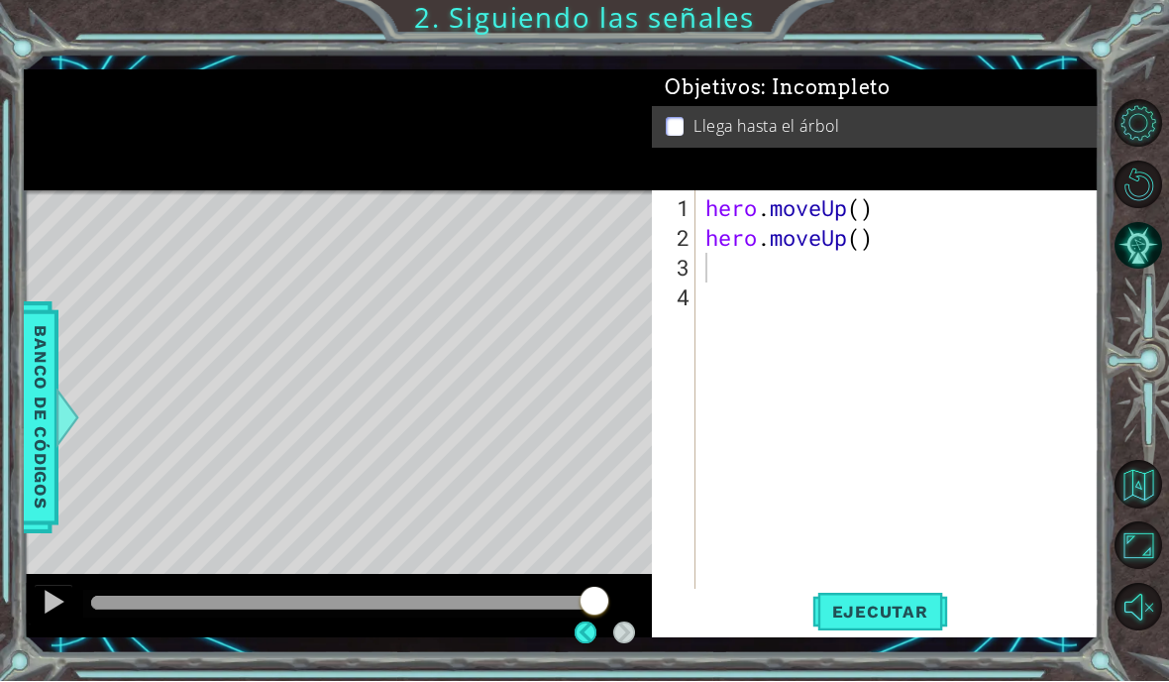
click at [903, 607] on span "Ejecutar" at bounding box center [881, 613] width 136 height 20
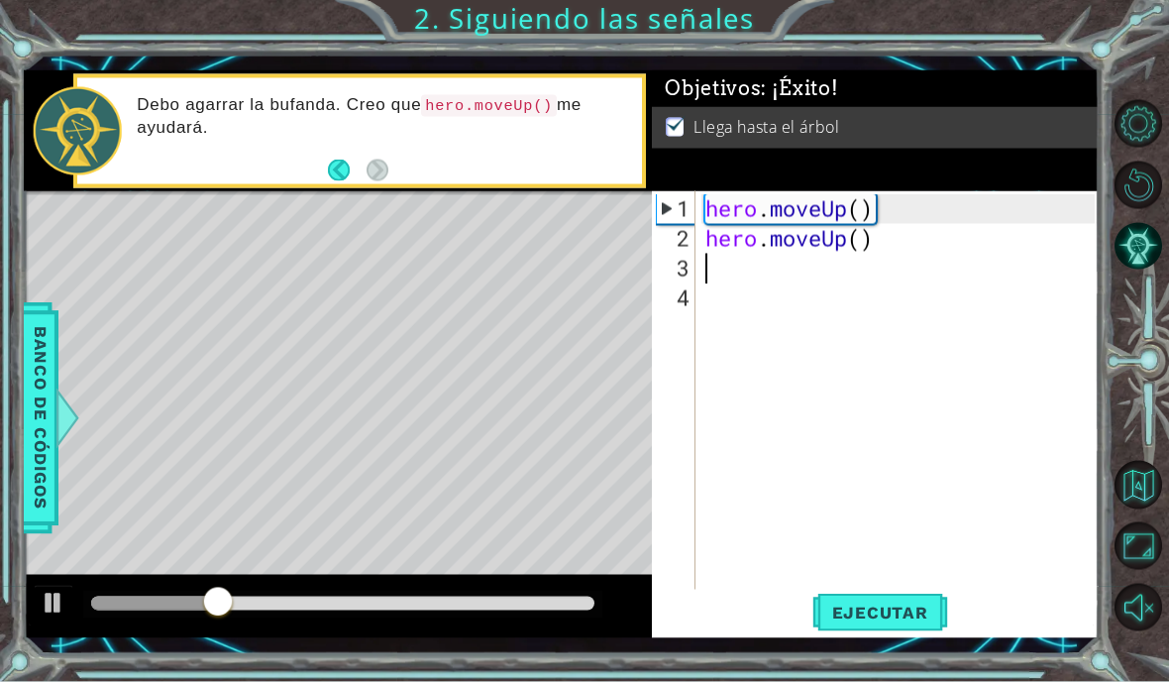
click at [1050, 157] on div "Objetivos : ¡Éxito! Llega hasta el árbol" at bounding box center [875, 130] width 447 height 121
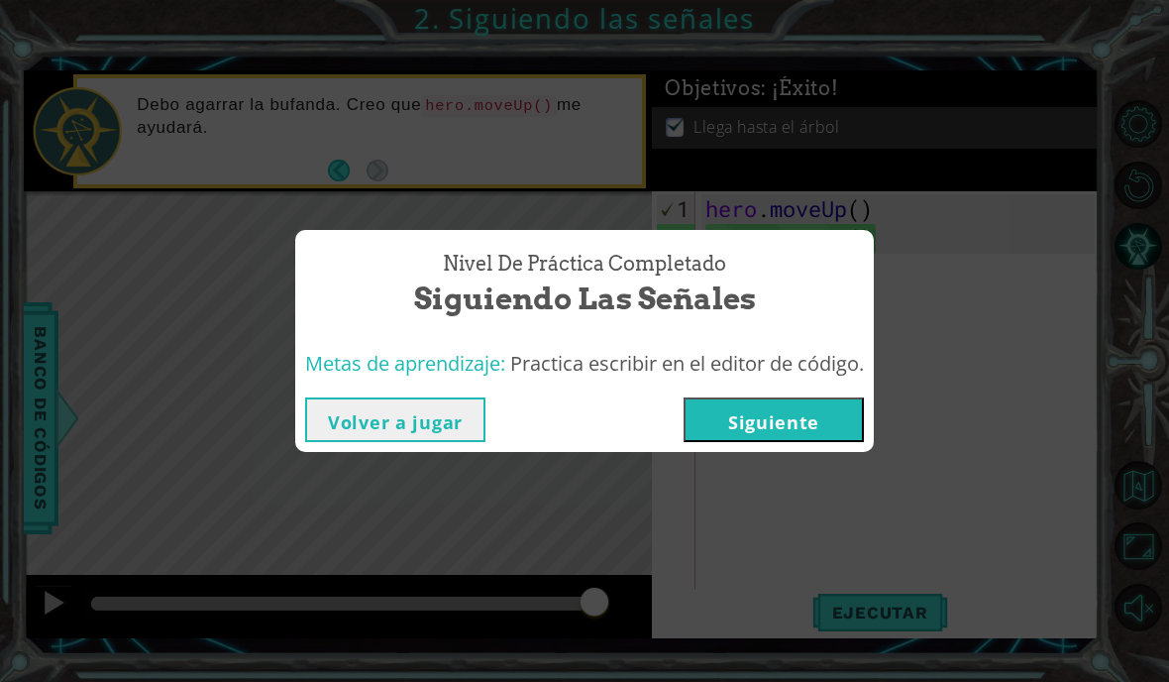
click at [806, 428] on button "Siguiente" at bounding box center [774, 419] width 180 height 45
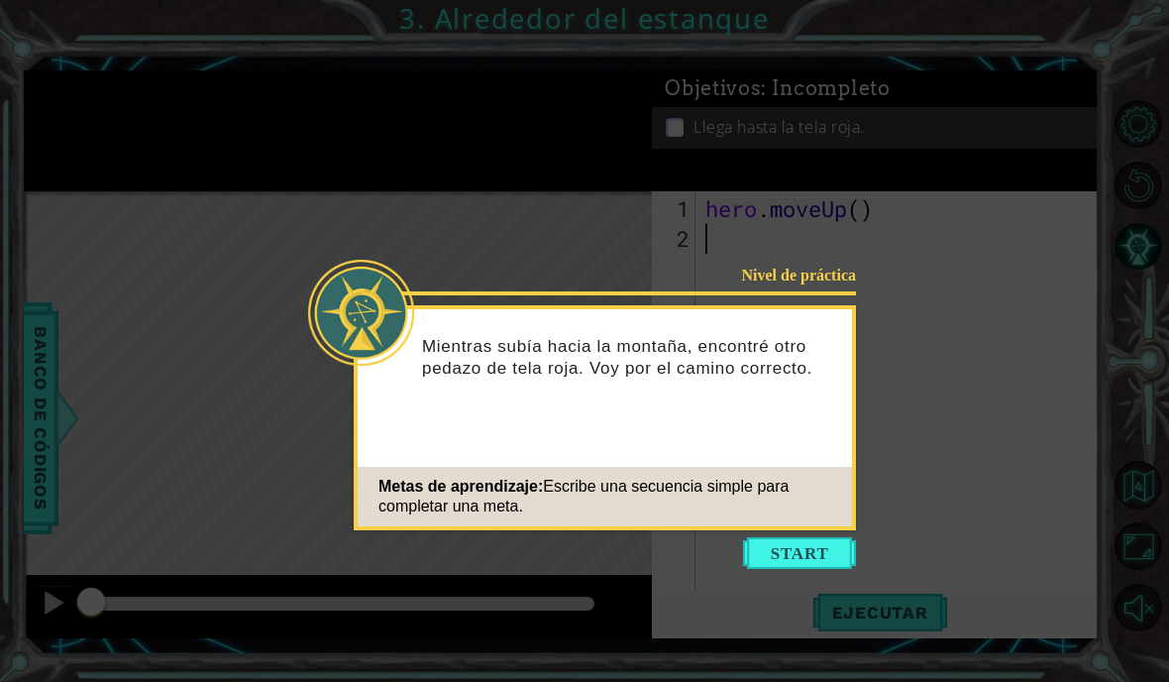
click at [826, 528] on div "Nivel de práctica Mientras subía hacia la montaña, encontré otro pedazo de tela…" at bounding box center [605, 417] width 502 height 225
click at [823, 548] on button "Start" at bounding box center [799, 553] width 113 height 32
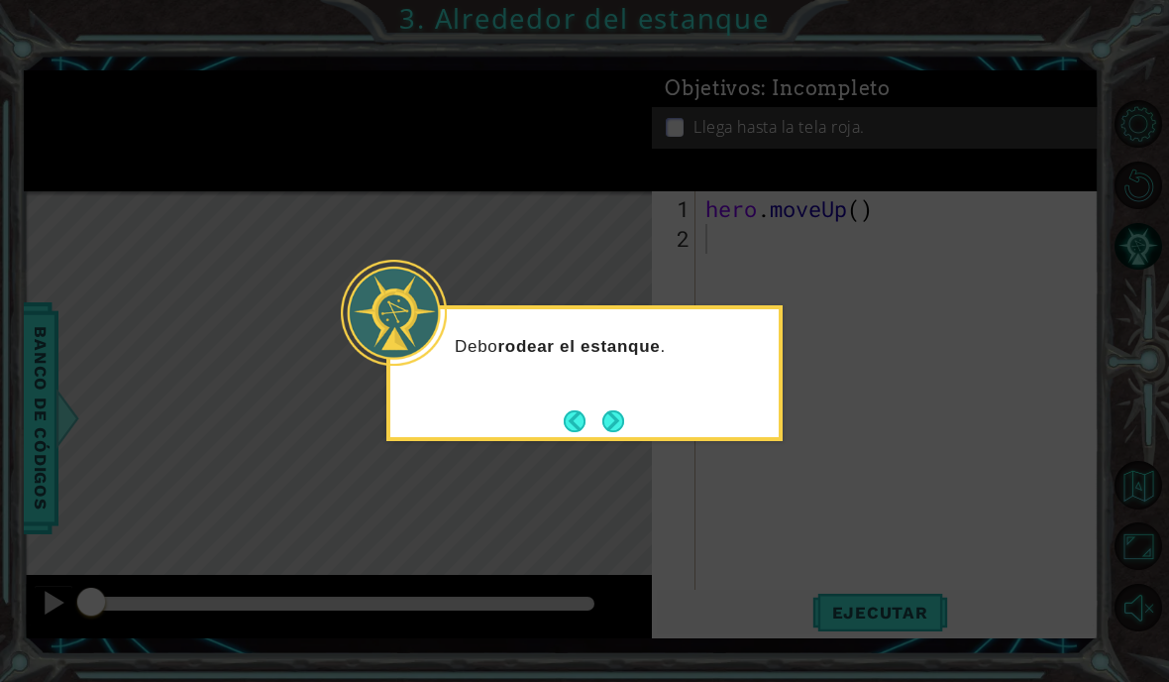
click at [612, 419] on button "Next" at bounding box center [614, 420] width 33 height 33
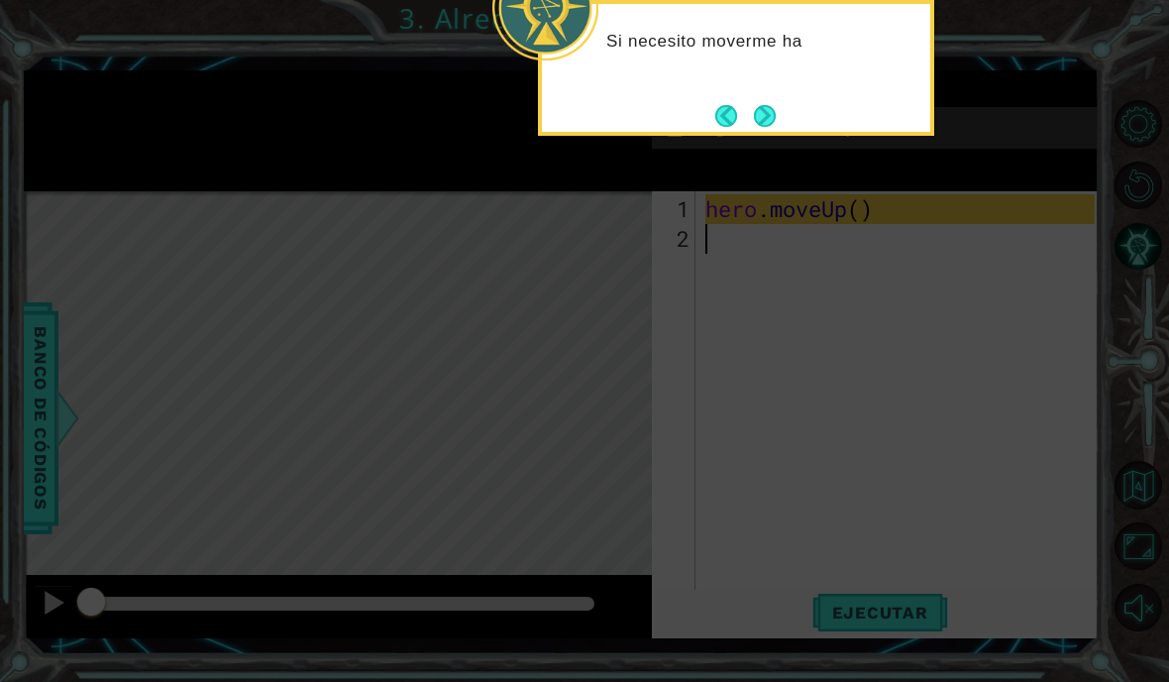
click at [778, 105] on button "Next" at bounding box center [765, 115] width 37 height 37
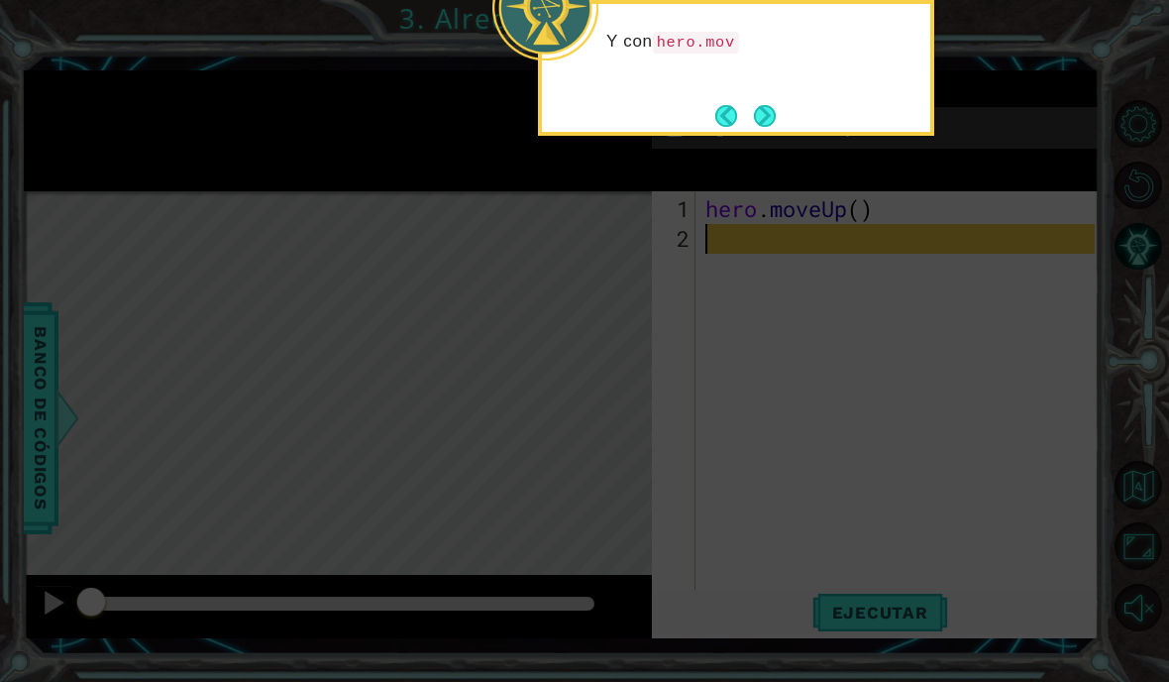
click at [766, 108] on button "Next" at bounding box center [765, 116] width 32 height 32
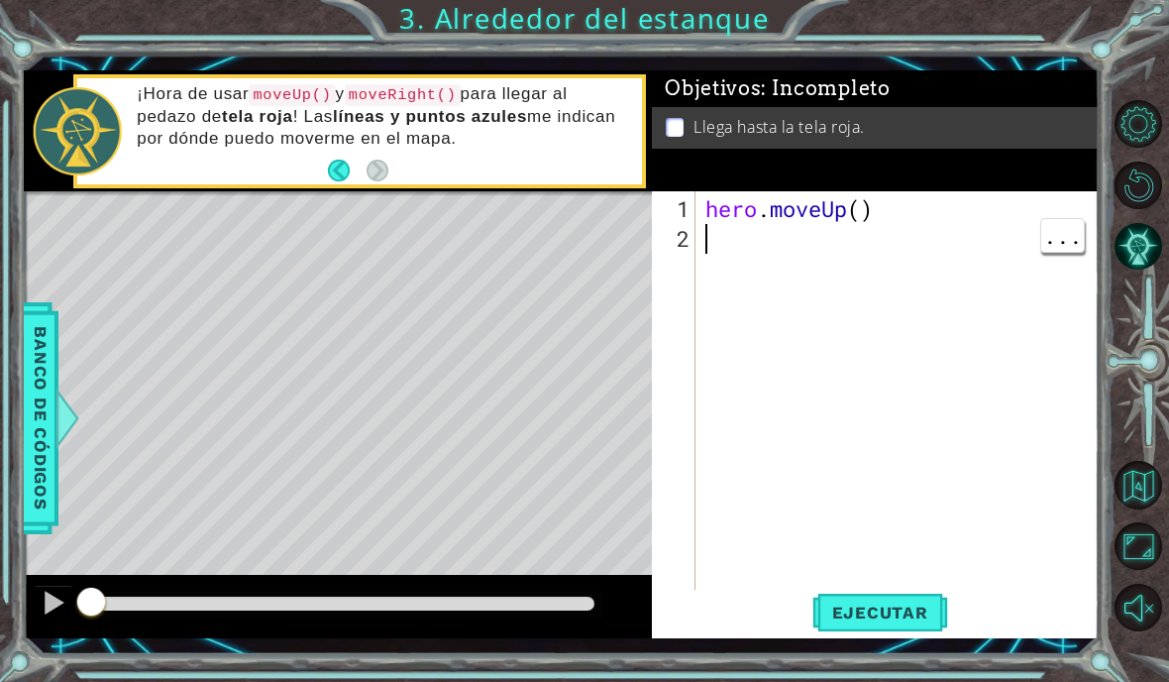
click at [733, 322] on div "hero . moveUp ( )" at bounding box center [903, 432] width 403 height 476
click at [891, 195] on div "hero . moveUp ( ) moveRight ( )" at bounding box center [898, 399] width 393 height 416
click at [1000, 168] on div "Objetivos : Incompleto Llega hasta la tela roja." at bounding box center [875, 130] width 447 height 121
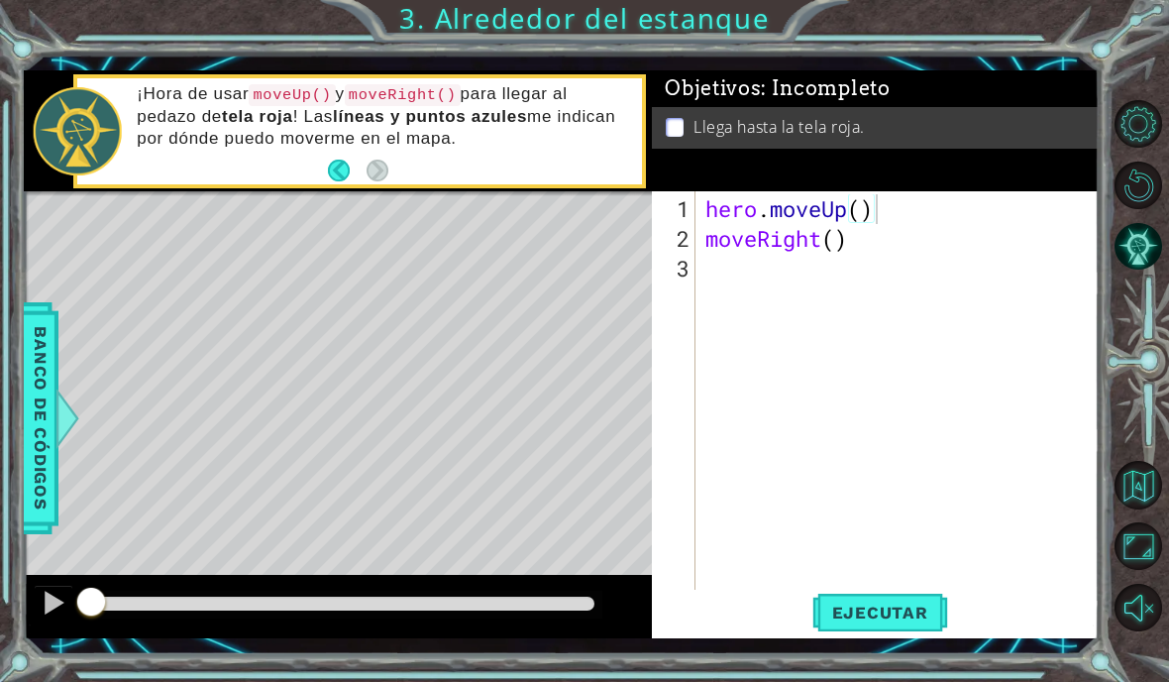
click at [892, 626] on button "Ejecutar" at bounding box center [881, 612] width 136 height 45
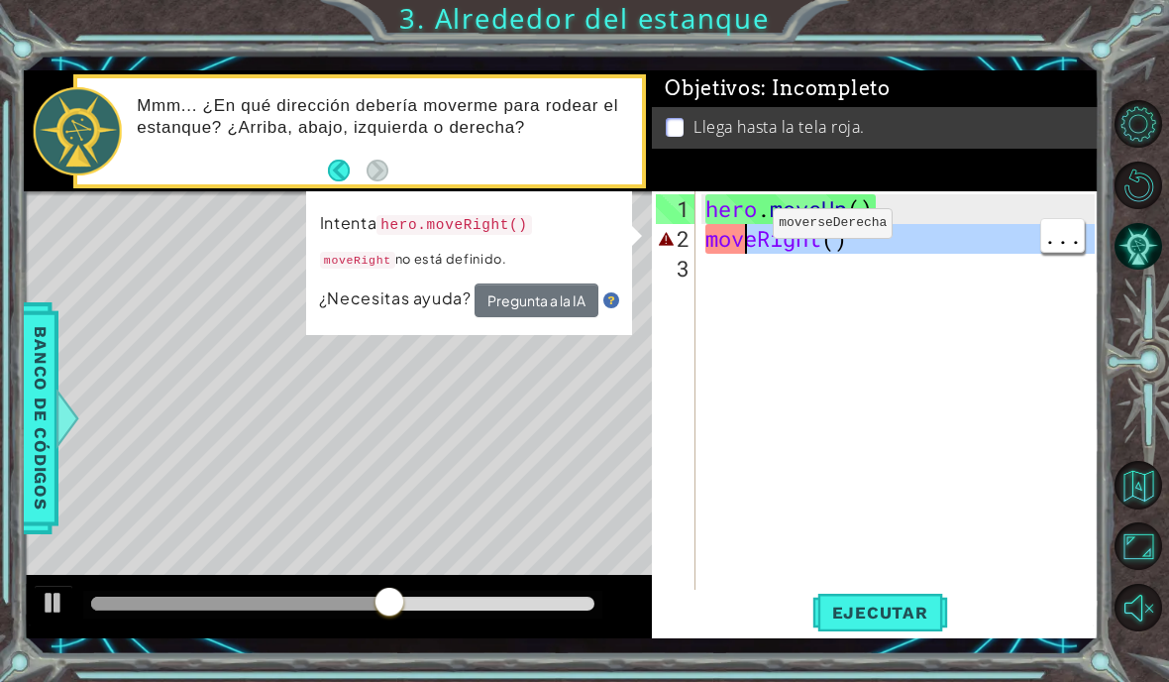
click at [758, 249] on div "hero . moveUp ( ) moveRight ( )" at bounding box center [903, 432] width 403 height 476
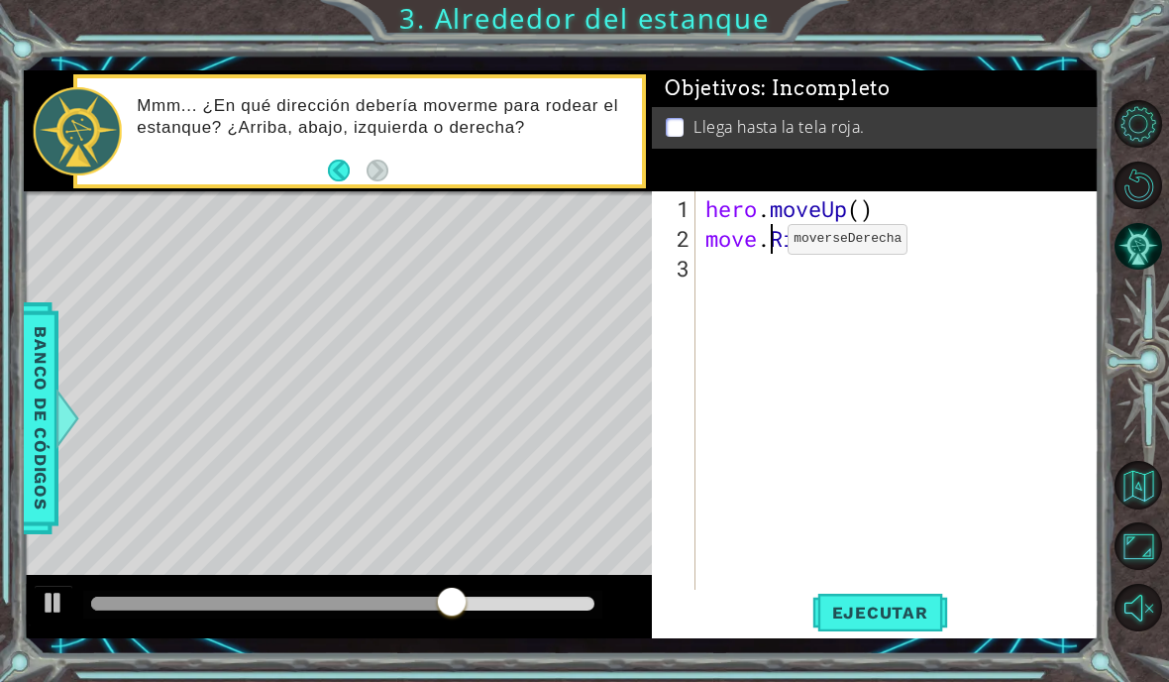
scroll to position [35, 49]
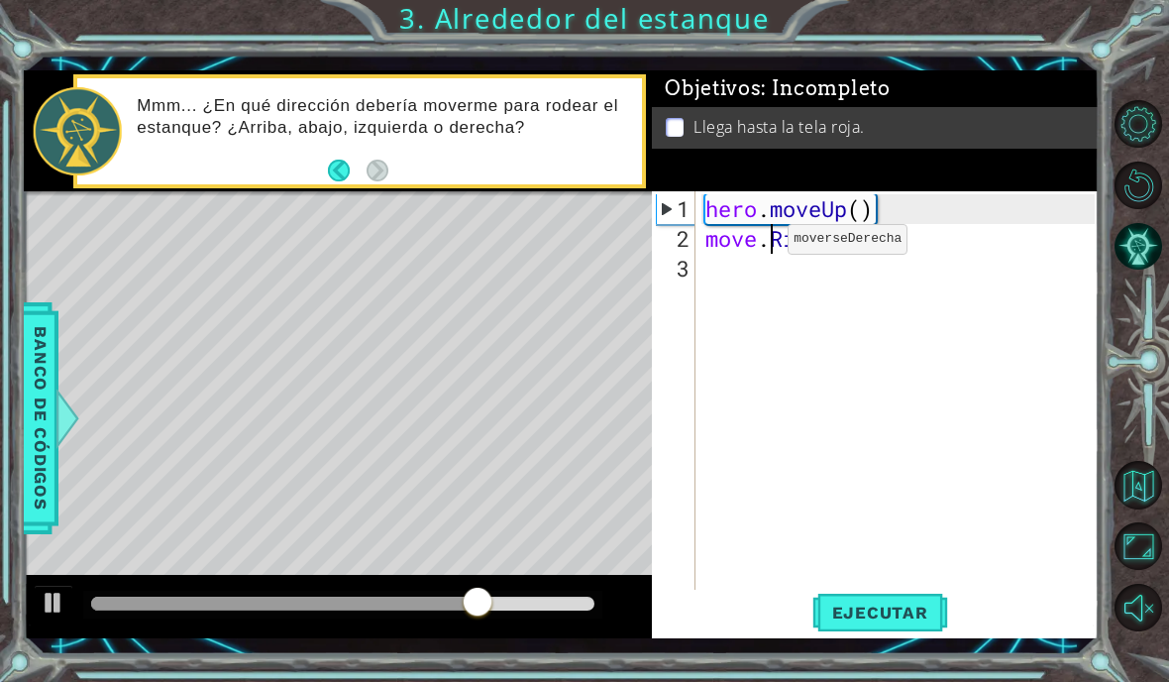
click at [988, 178] on div "Objetivos : Incompleto Llega hasta la tela roja." at bounding box center [875, 130] width 447 height 121
click at [890, 609] on span "Ejecutar" at bounding box center [881, 613] width 136 height 20
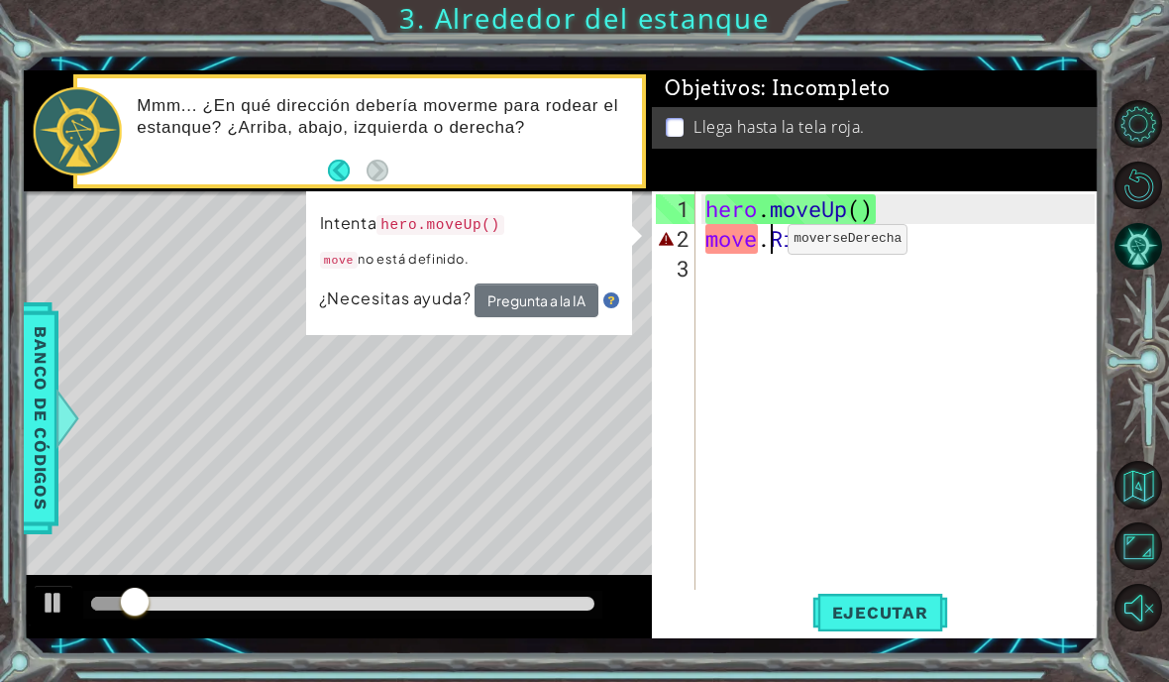
click at [999, 172] on div "Objetivos : Incompleto Llega hasta la tela roja." at bounding box center [875, 130] width 447 height 121
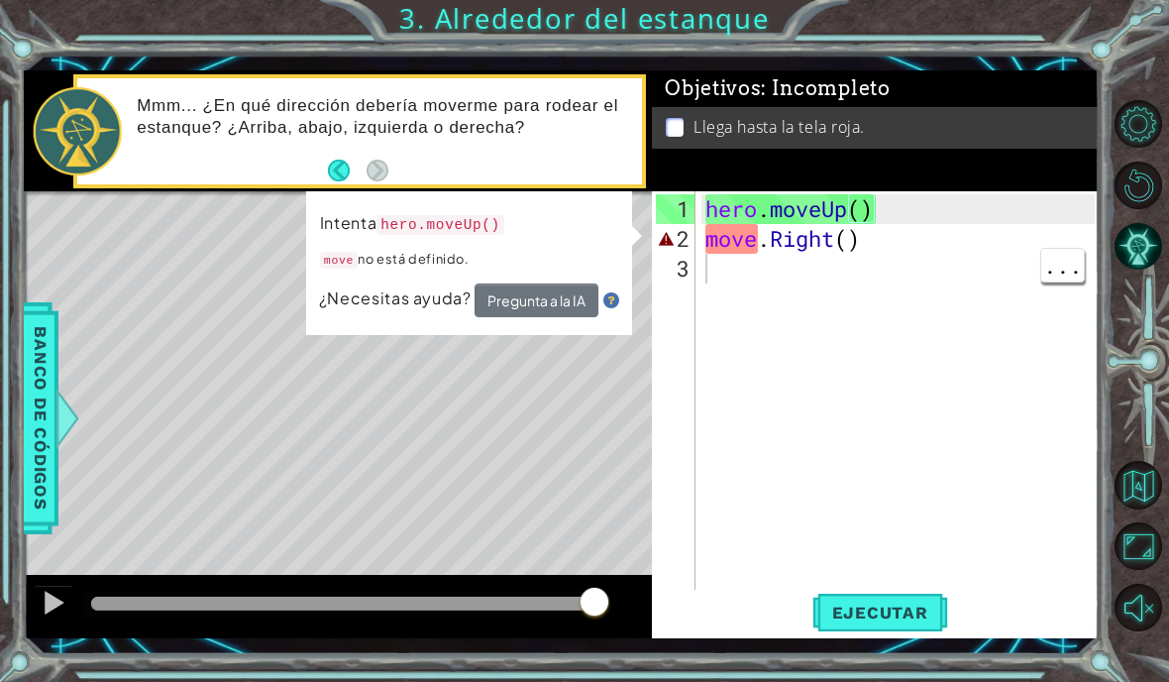
click at [726, 275] on div "hero . moveUp ( ) move . Right ( )" at bounding box center [903, 432] width 403 height 476
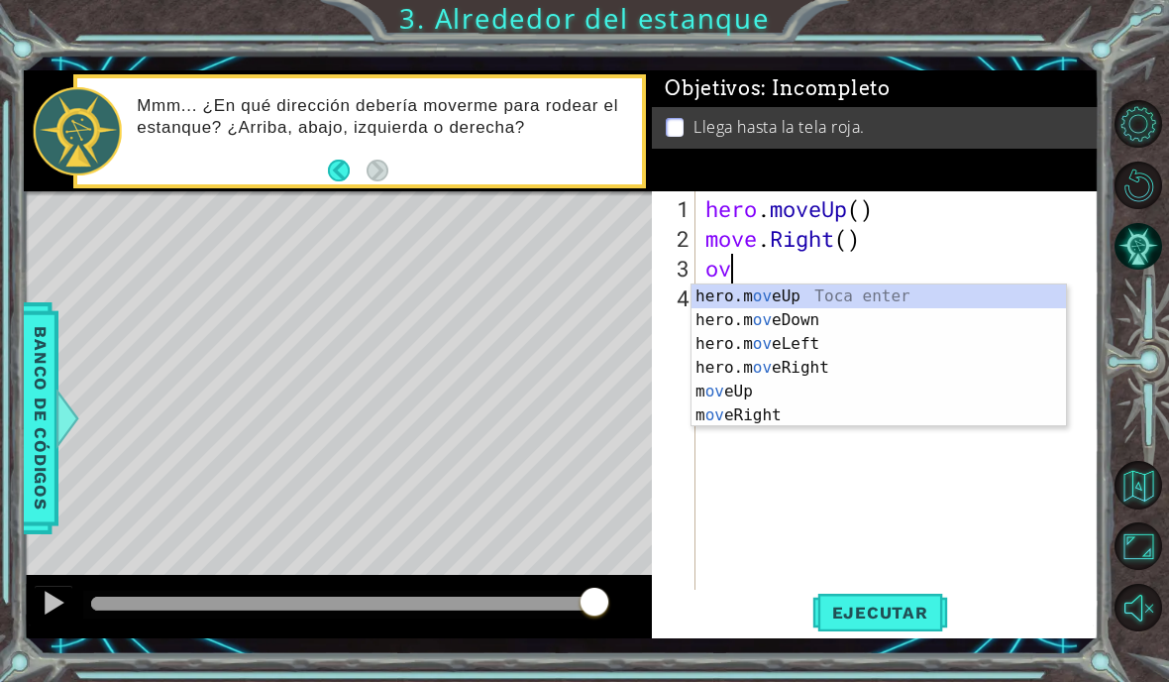
scroll to position [35, 61]
click at [975, 190] on div "Objetivos : Incompleto Llega hasta la tela roja." at bounding box center [875, 130] width 447 height 121
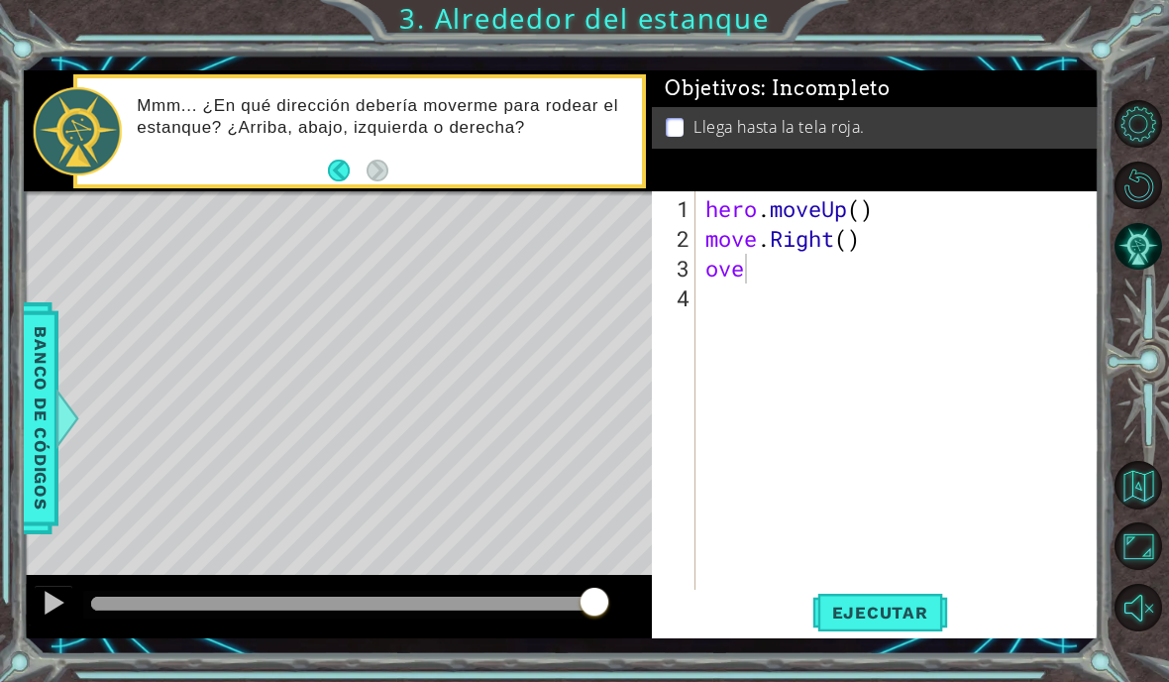
click at [875, 603] on span "Ejecutar" at bounding box center [881, 613] width 136 height 20
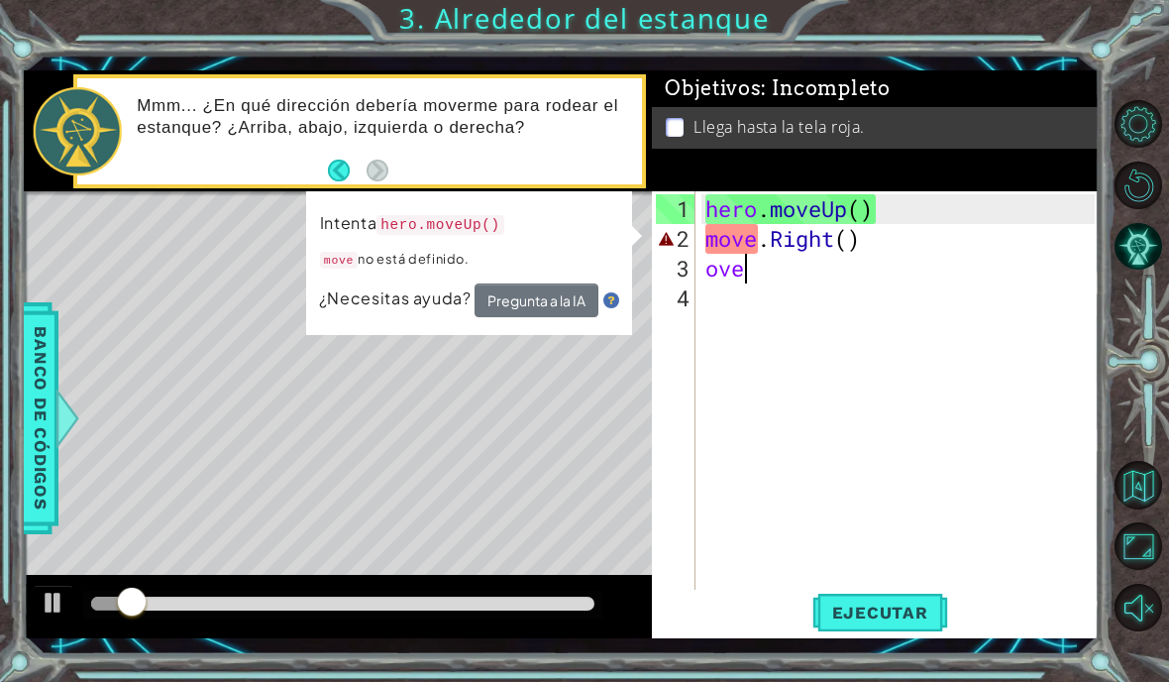
click at [1024, 172] on div "Objetivos : Incompleto Llega hasta la tela roja." at bounding box center [875, 130] width 447 height 121
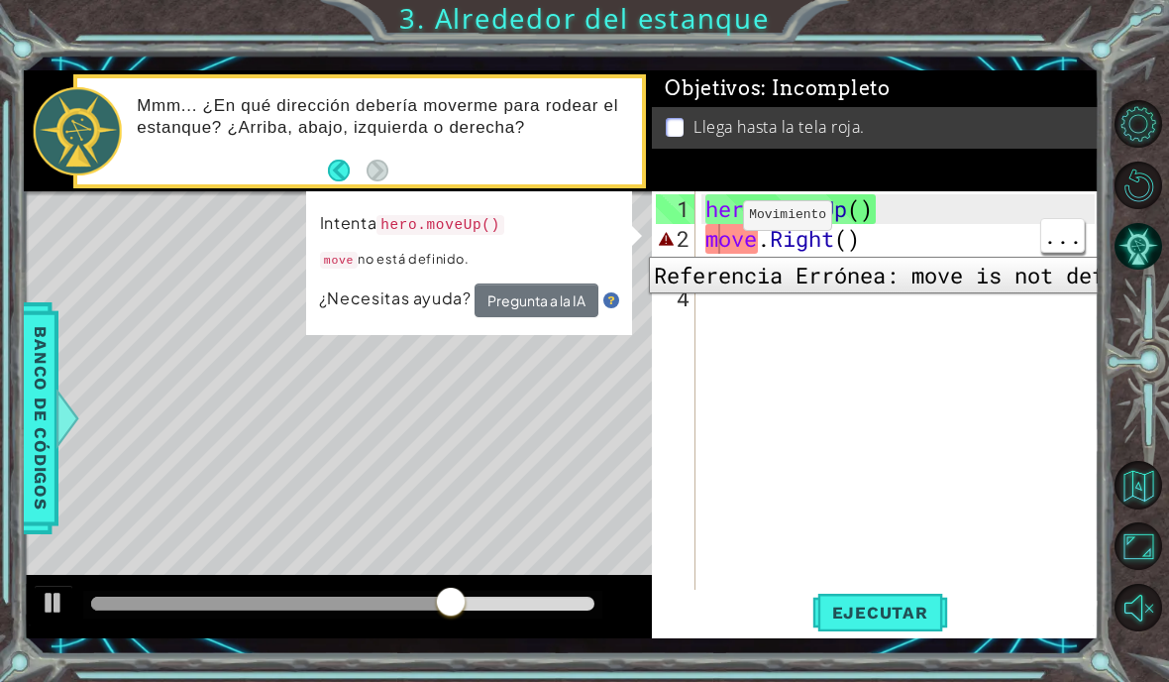
click at [695, 242] on div "2" at bounding box center [676, 239] width 40 height 30
click at [916, 142] on div "Llega hasta la tela roja." at bounding box center [875, 128] width 447 height 42
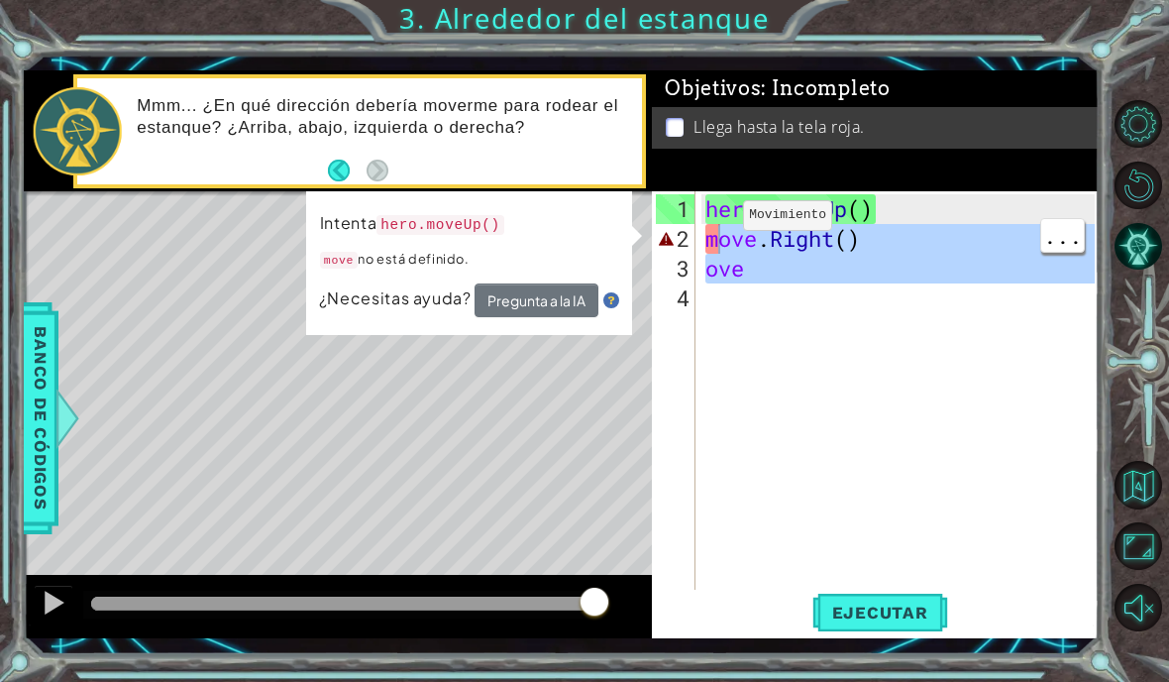
click at [704, 245] on div "hero . moveUp ( ) move . Right ( ) ove" at bounding box center [903, 432] width 403 height 476
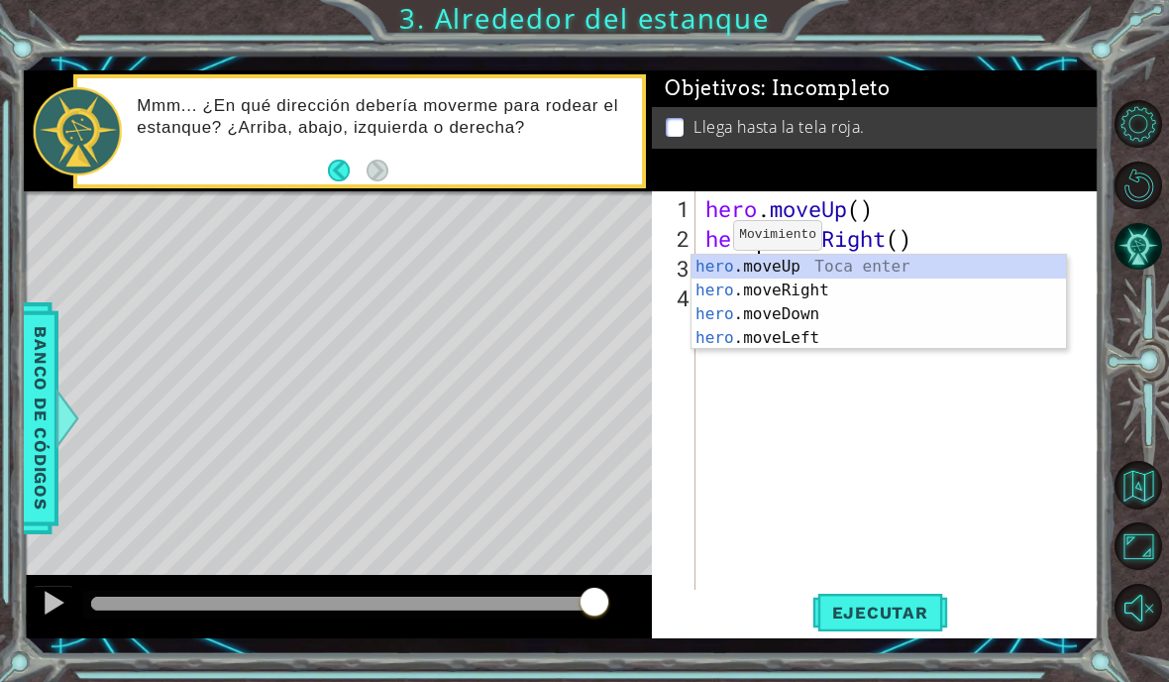
scroll to position [35, 101]
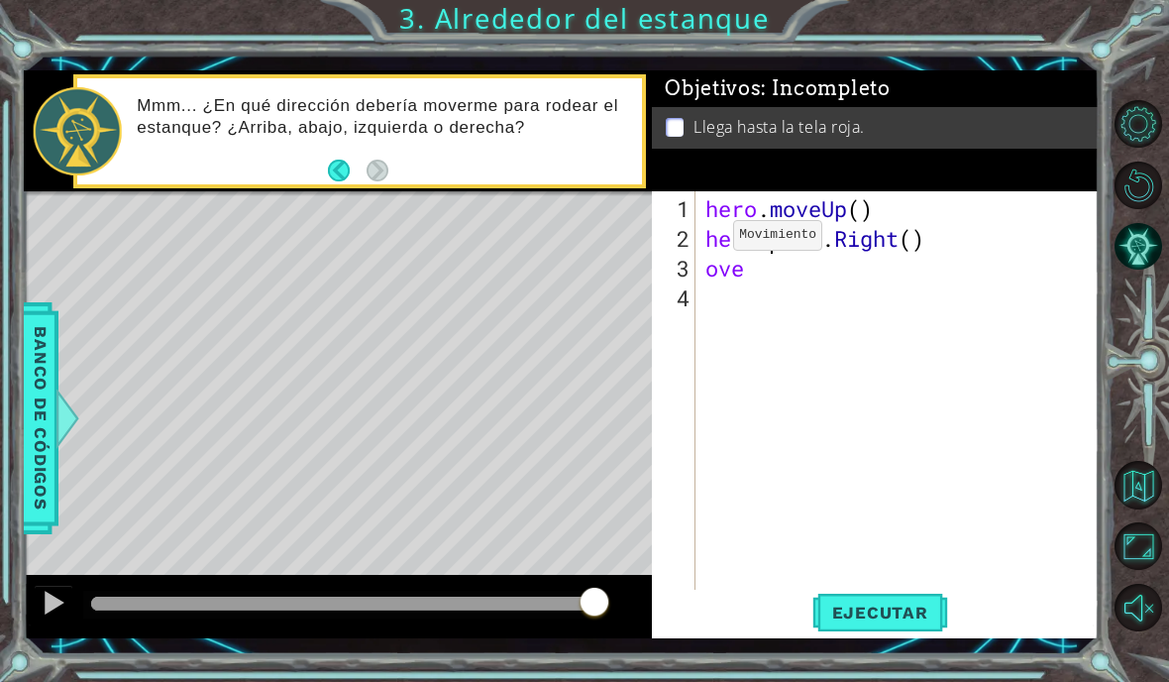
click at [916, 191] on div "Objetivos : Incompleto Llega hasta la tela roja." at bounding box center [875, 130] width 447 height 121
click at [835, 245] on div "hero . moveUp ( ) hero , move . Right ( ) ove" at bounding box center [903, 432] width 403 height 476
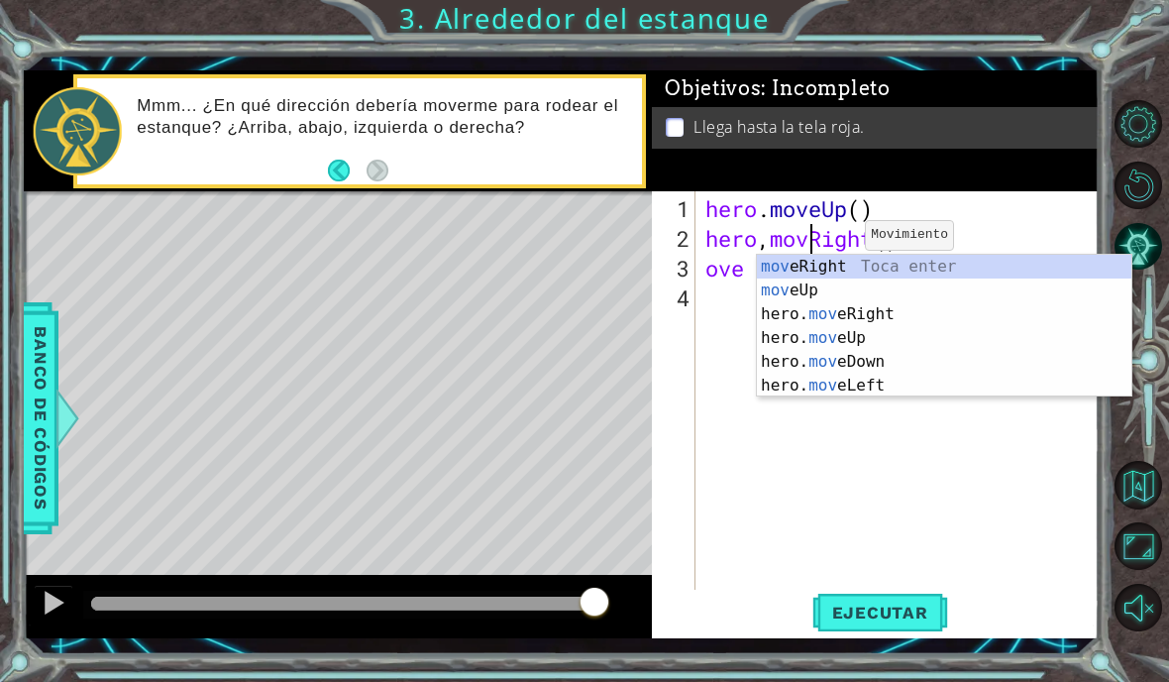
click at [1038, 174] on div "Objetivos : Incompleto Llega hasta la tela roja." at bounding box center [875, 130] width 447 height 121
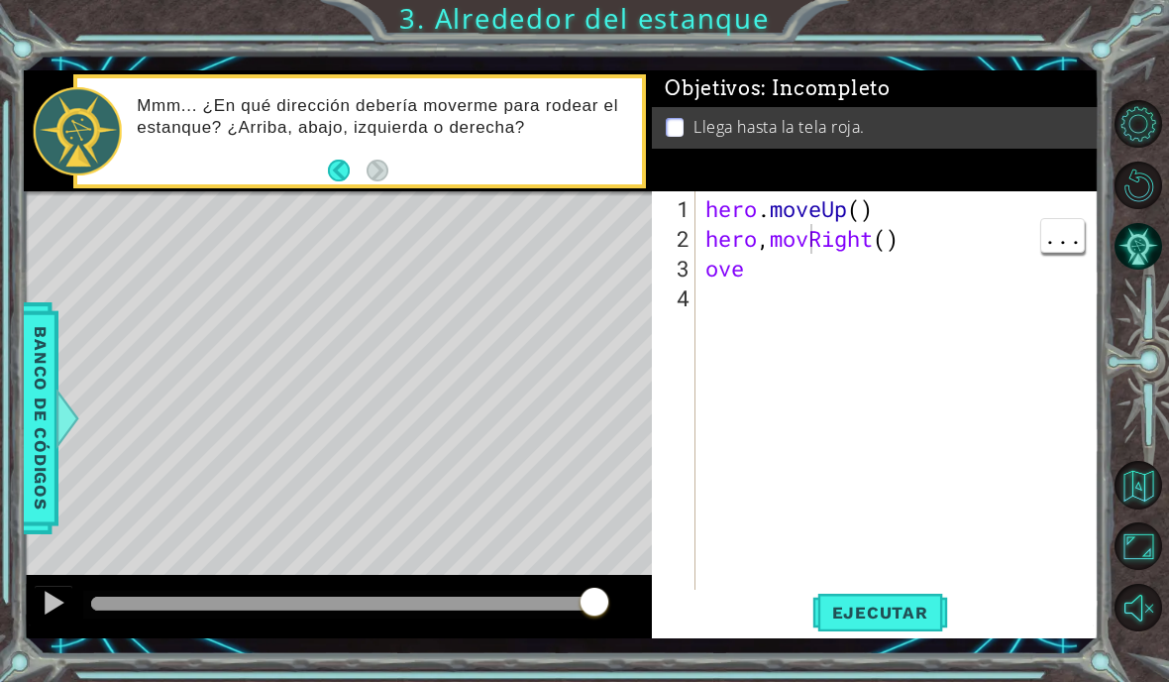
click at [798, 246] on div "hero . moveUp ( ) hero , movRight ( ) ove" at bounding box center [903, 432] width 403 height 476
click at [916, 181] on div "Objetivos : Incompleto Llega hasta la tela roja." at bounding box center [875, 130] width 447 height 121
click at [802, 247] on div "hero . moveUp ( ) hero , movRight ( ) ove" at bounding box center [903, 432] width 403 height 476
click at [888, 199] on div "hero . moveUp ( ) hero , movRight ( ) ove" at bounding box center [903, 432] width 403 height 476
click at [833, 189] on div "Objetivos : Incompleto Llega hasta la tela roja." at bounding box center [875, 130] width 447 height 121
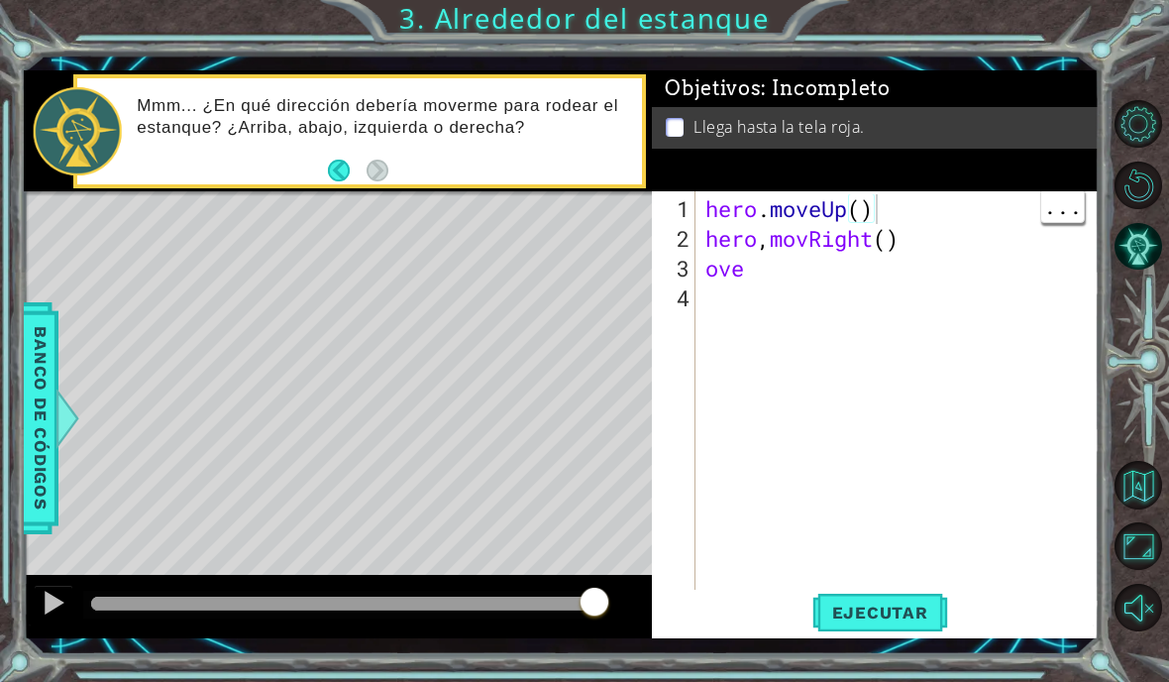
click at [802, 247] on div "hero . moveUp ( ) hero , movRight ( ) ove" at bounding box center [903, 432] width 403 height 476
click at [880, 186] on div "Objetivos : Incompleto Llega hasta la tela roja." at bounding box center [875, 130] width 447 height 121
click at [806, 244] on div "hero . moveUp ( ) hero , movRight ( ) ove" at bounding box center [903, 432] width 403 height 476
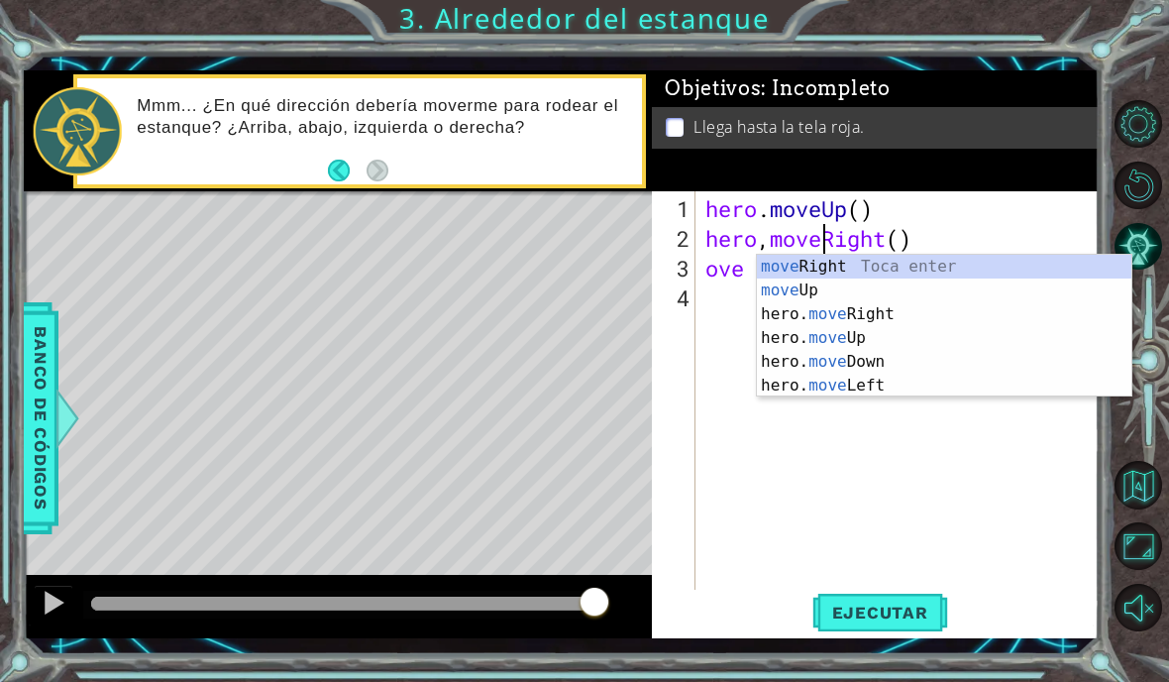
click at [957, 181] on div "Objetivos : Incompleto Llega hasta la tela roja." at bounding box center [875, 130] width 447 height 121
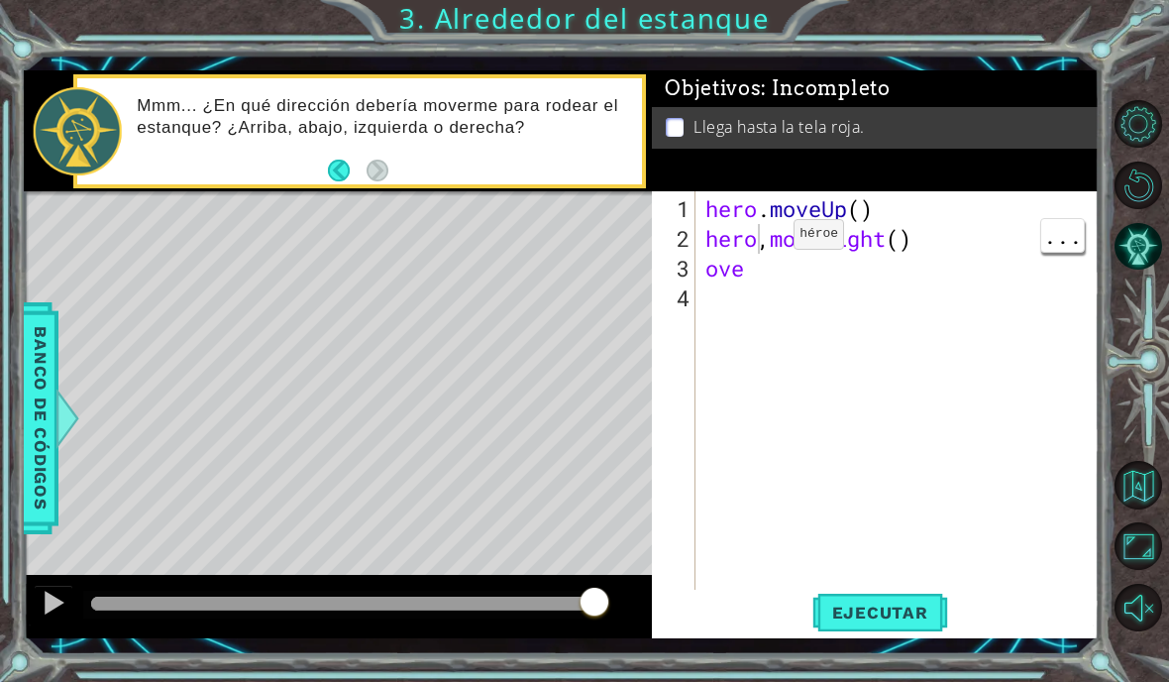
click at [774, 251] on div "hero . moveUp ( ) hero , moveRight ( ) ove" at bounding box center [903, 432] width 403 height 476
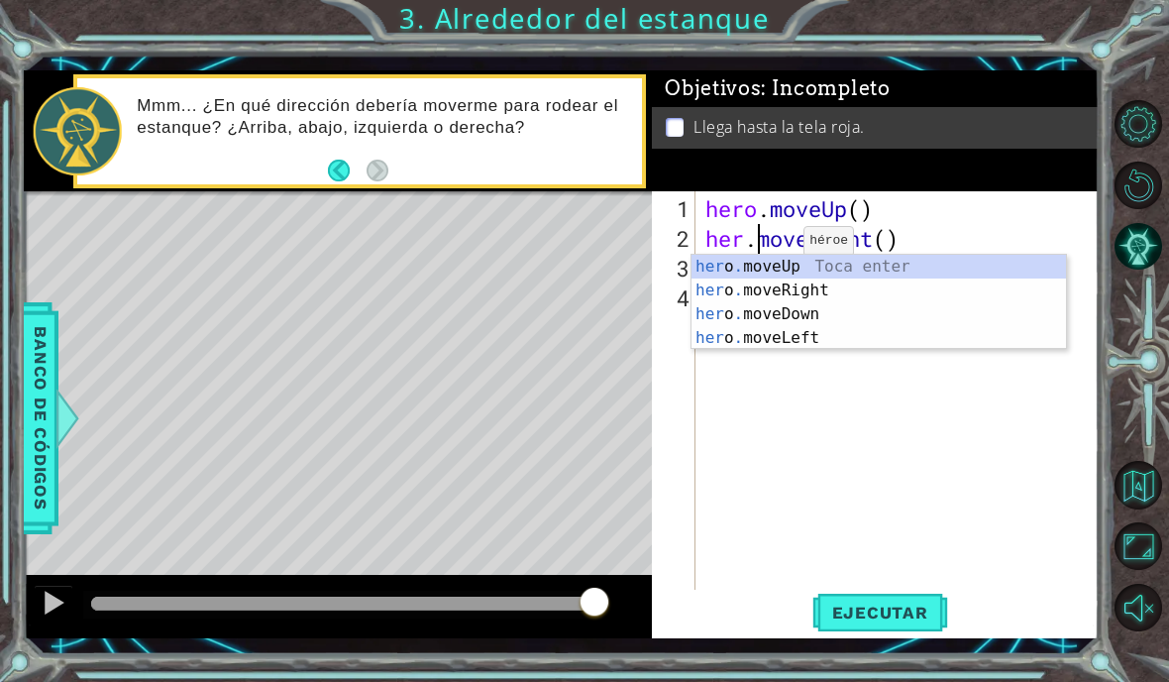
click at [996, 181] on div "Objetivos : Incompleto Llega hasta la tela roja." at bounding box center [875, 130] width 447 height 121
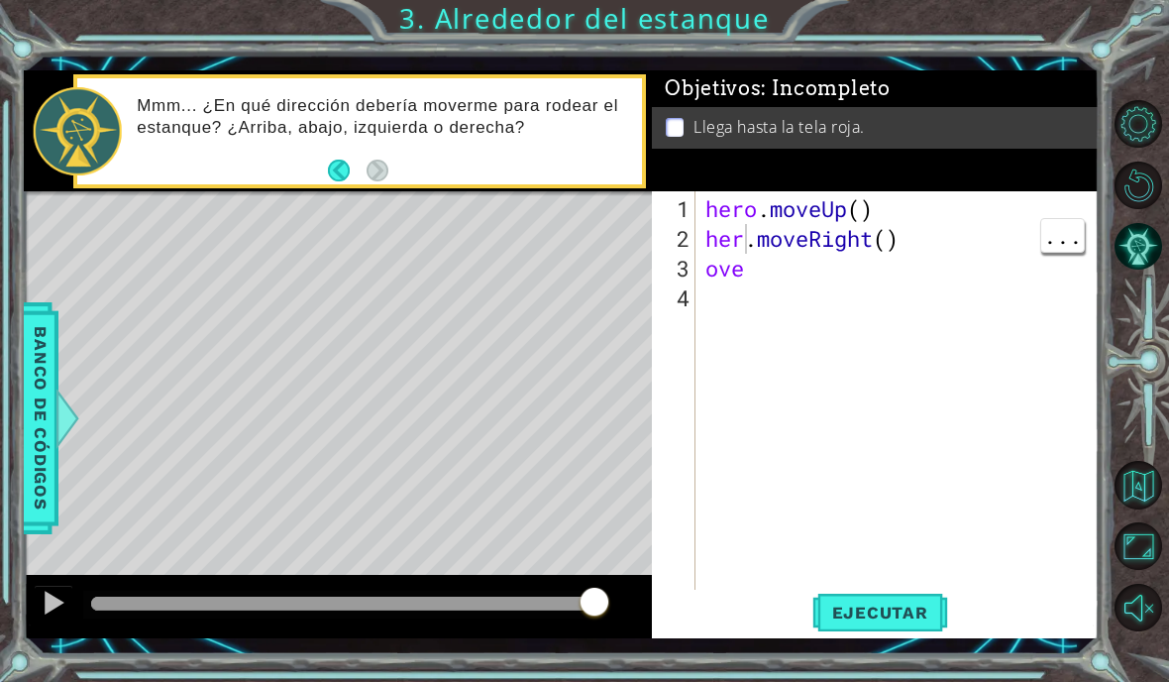
click at [743, 245] on div "hero . moveUp ( ) her . moveRight ( ) ove" at bounding box center [903, 432] width 403 height 476
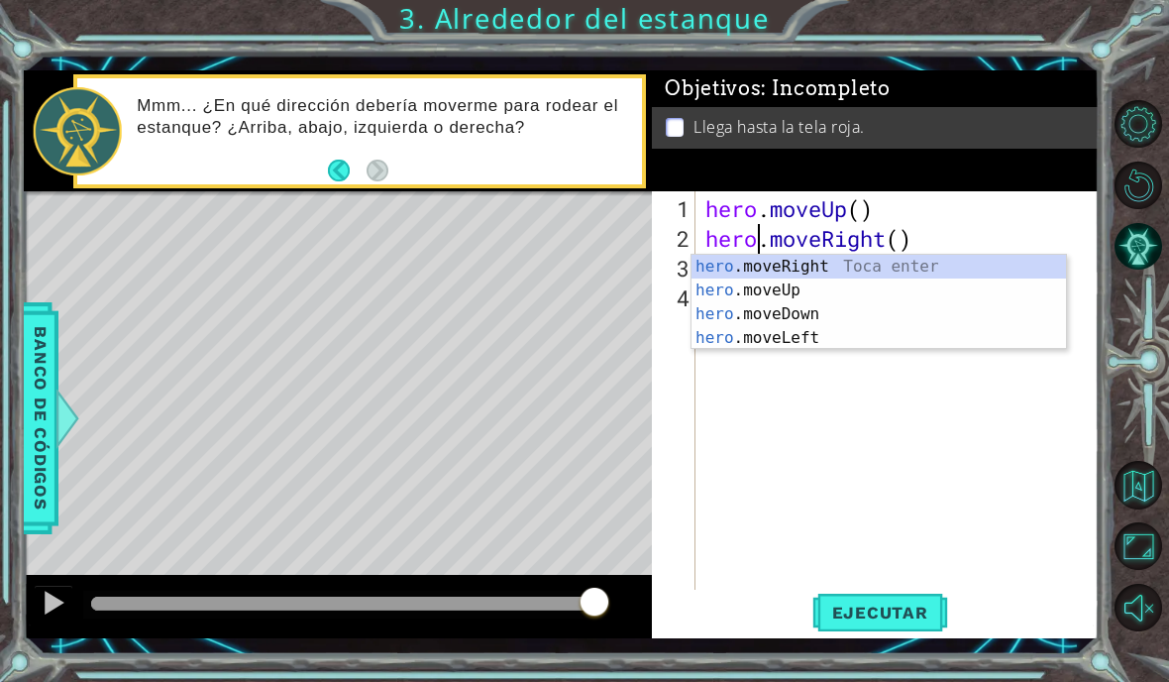
click at [1003, 172] on div "Objetivos : Incompleto Llega hasta la tela roja." at bounding box center [875, 130] width 447 height 121
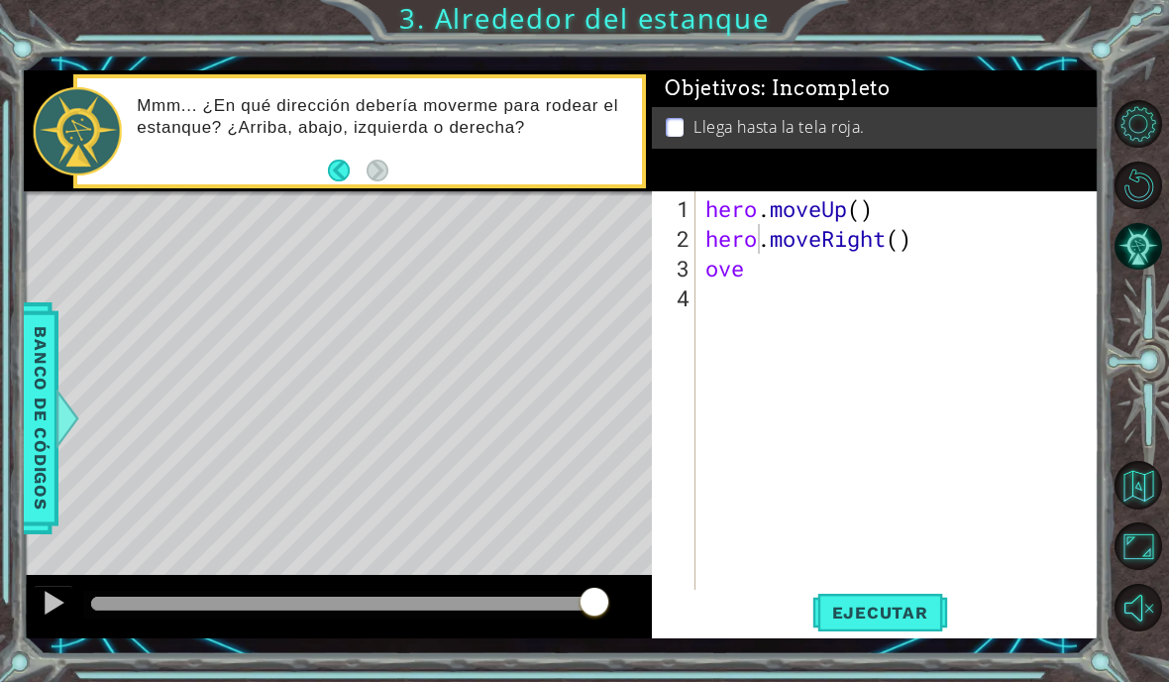
click at [892, 593] on button "Ejecutar" at bounding box center [881, 612] width 136 height 45
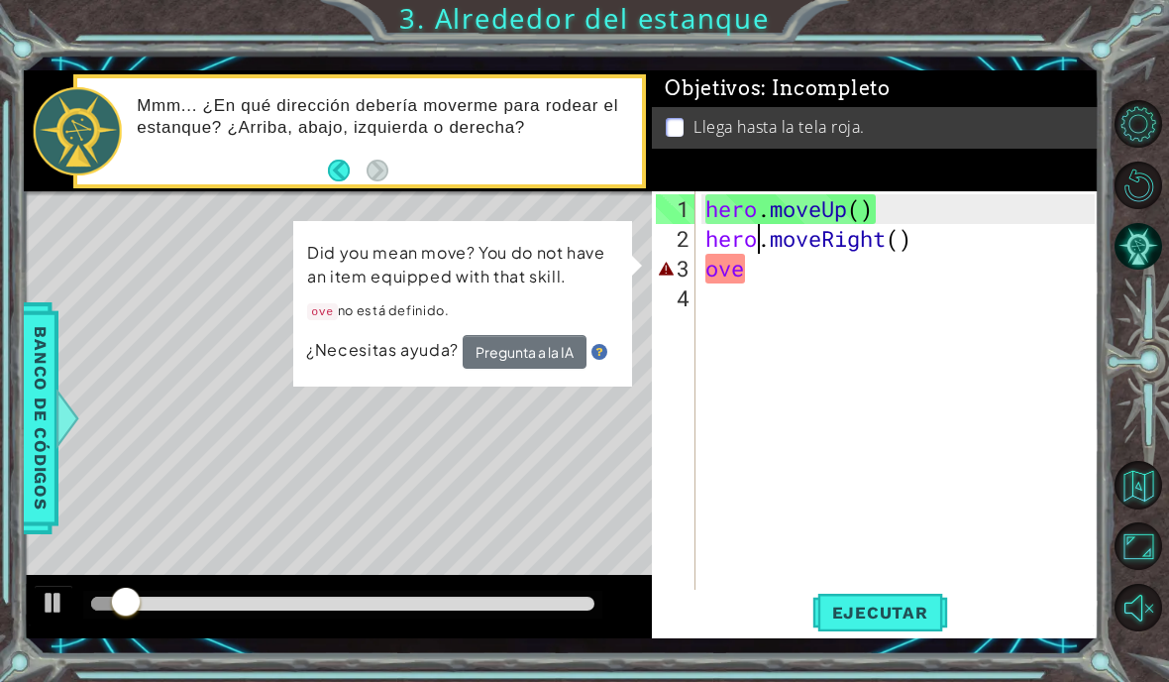
click at [1016, 152] on div "Objetivos : Incompleto Llega hasta la tela roja." at bounding box center [875, 130] width 447 height 121
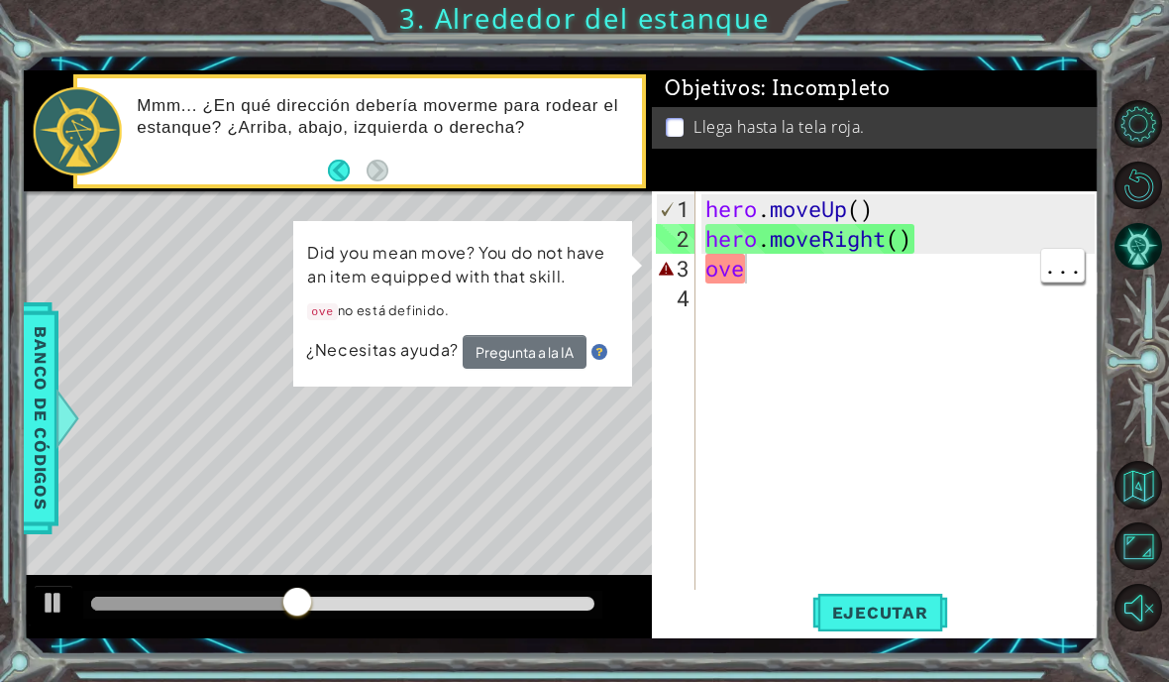
click at [773, 264] on div "hero . moveUp ( ) hero . moveRight ( ) ove" at bounding box center [903, 432] width 403 height 476
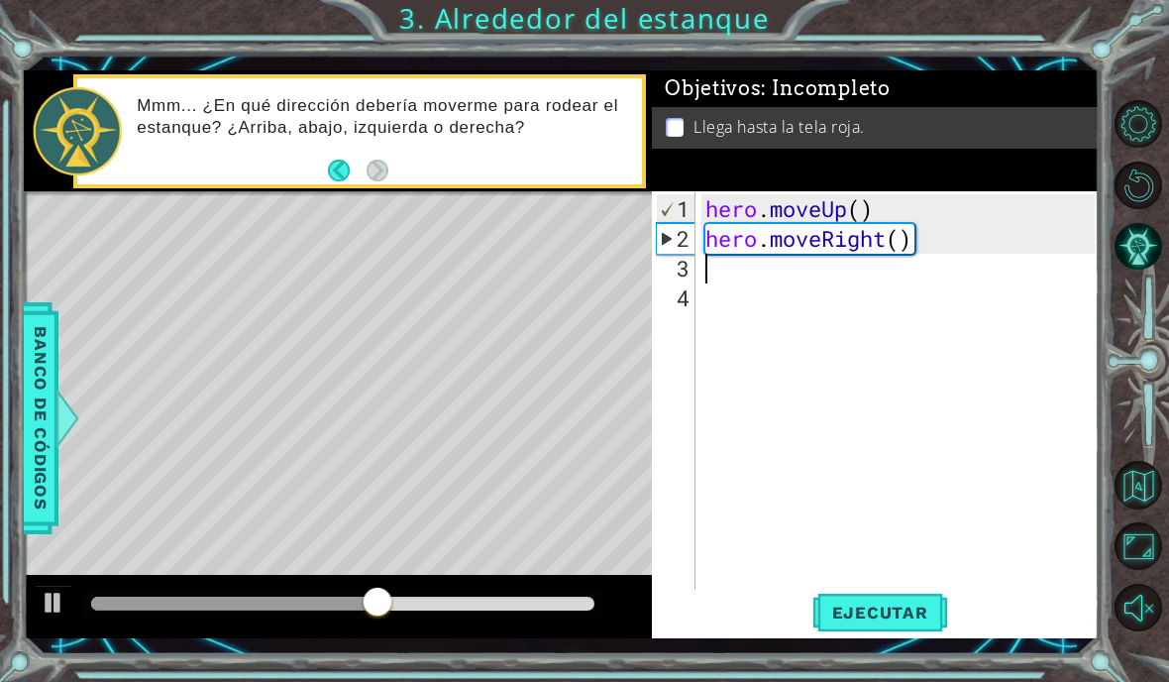
click at [1036, 187] on div "Objetivos : Incompleto Llega hasta la tela roja." at bounding box center [875, 130] width 447 height 121
click at [671, 222] on div "1" at bounding box center [676, 209] width 39 height 30
click at [759, 162] on div "Objetivos : Incompleto Llega hasta la tela roja." at bounding box center [875, 130] width 447 height 121
click at [672, 203] on div "1" at bounding box center [676, 209] width 39 height 30
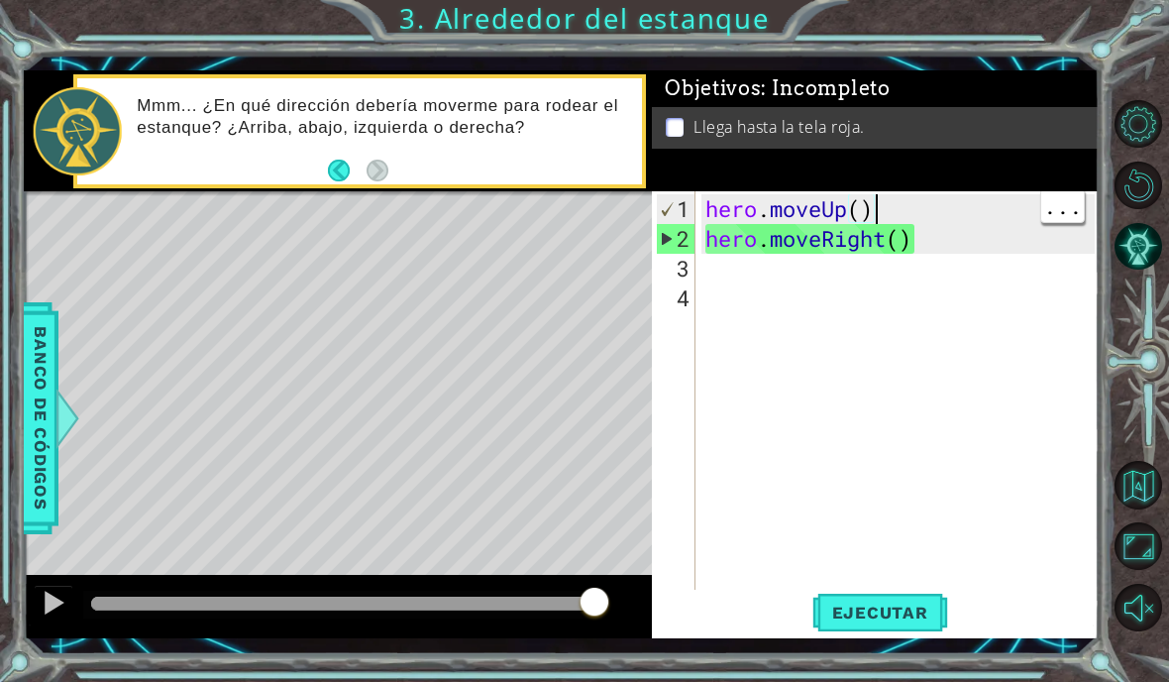
click at [900, 169] on div "Objetivos : Incompleto Llega hasta la tela roja." at bounding box center [875, 130] width 447 height 121
click at [890, 608] on span "Ejecutar" at bounding box center [881, 613] width 136 height 20
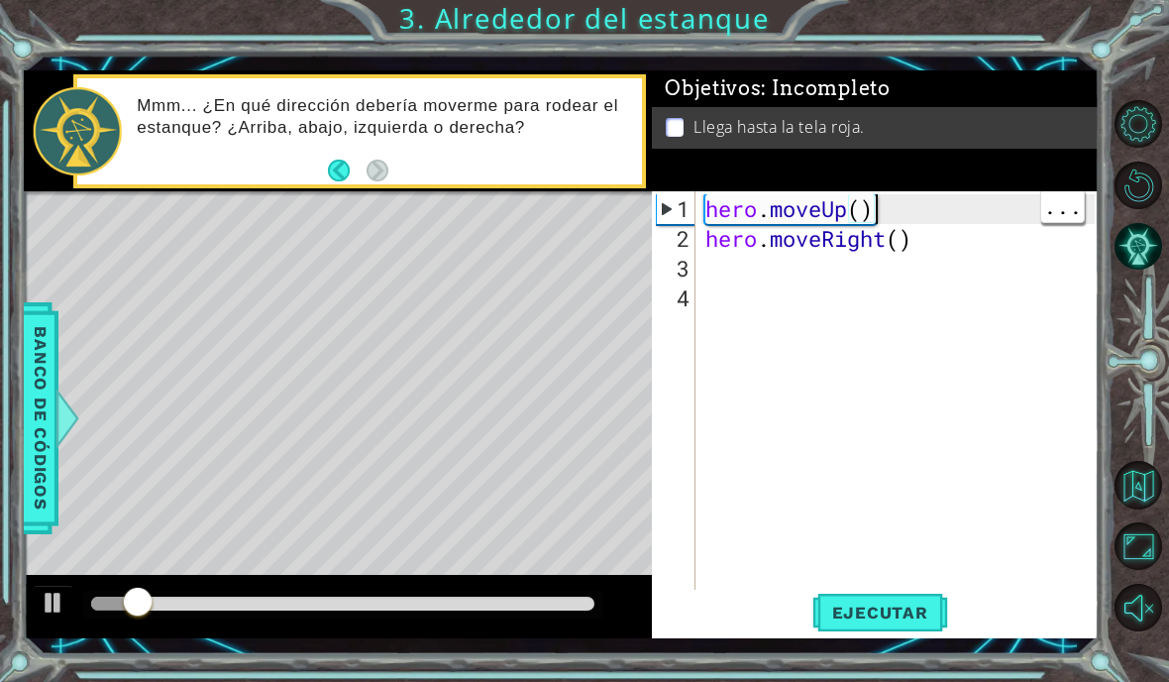
click at [984, 179] on div "Objetivos : Incompleto Llega hasta la tela roja." at bounding box center [875, 130] width 447 height 121
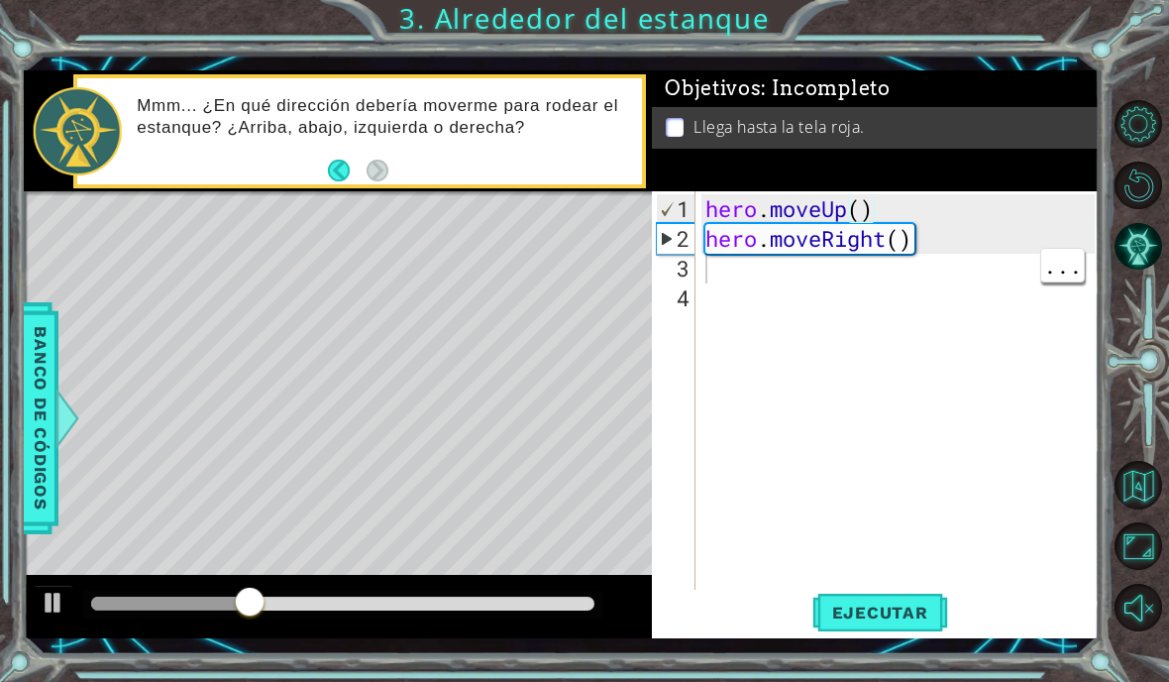
click at [715, 272] on div "hero . moveUp ( ) hero . moveRight ( )" at bounding box center [903, 432] width 403 height 476
click at [894, 188] on div "Objetivos : Incompleto Llega hasta la tela roja." at bounding box center [875, 130] width 447 height 121
click at [682, 213] on div "1" at bounding box center [676, 209] width 39 height 30
click at [787, 179] on div "Objetivos : Incompleto Llega hasta la tela roja." at bounding box center [875, 130] width 447 height 121
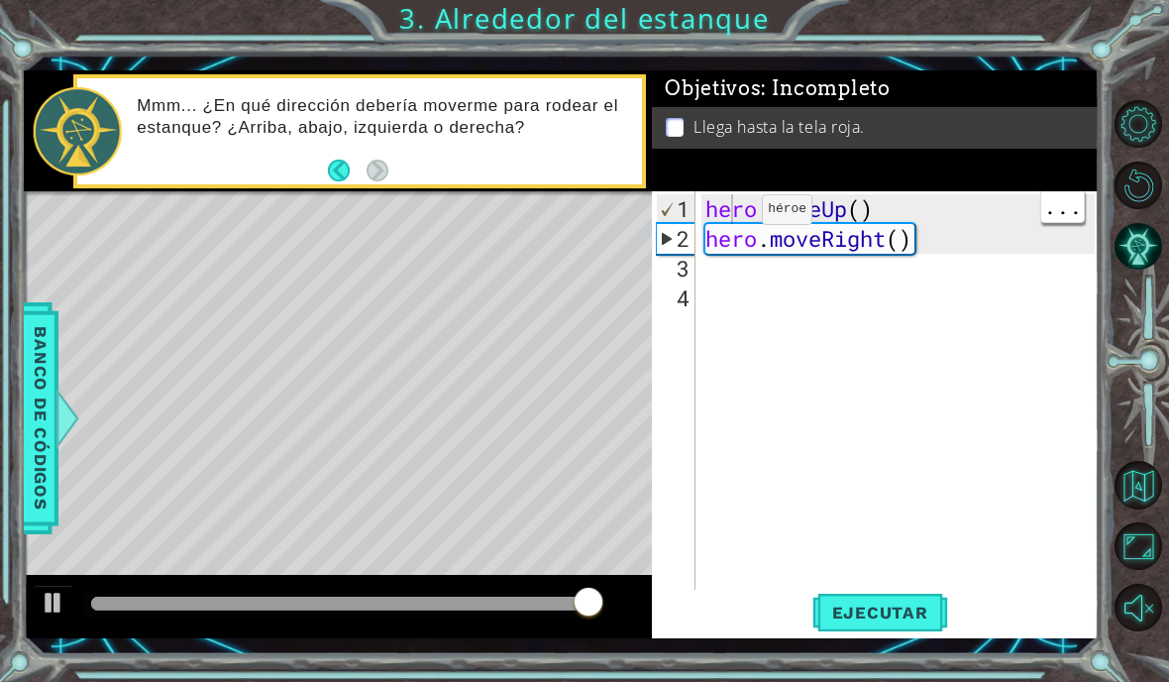
click at [892, 612] on span "Ejecutar" at bounding box center [881, 613] width 136 height 20
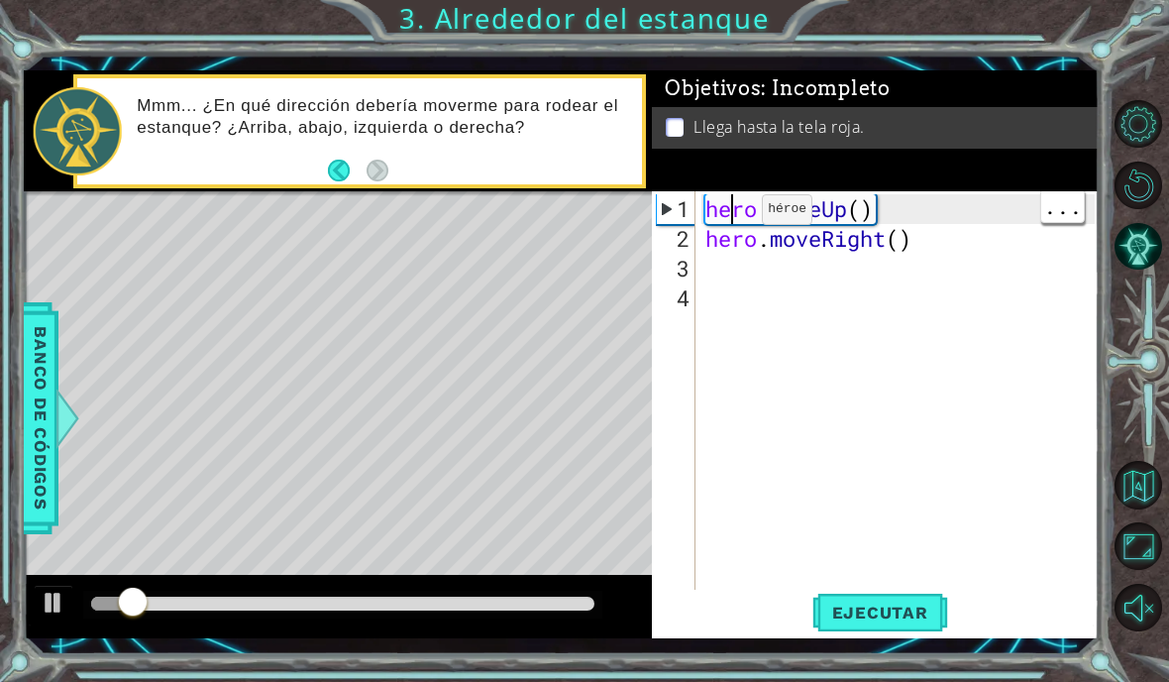
click at [1014, 167] on div "Objetivos : Incompleto Llega hasta la tela roja." at bounding box center [875, 130] width 447 height 121
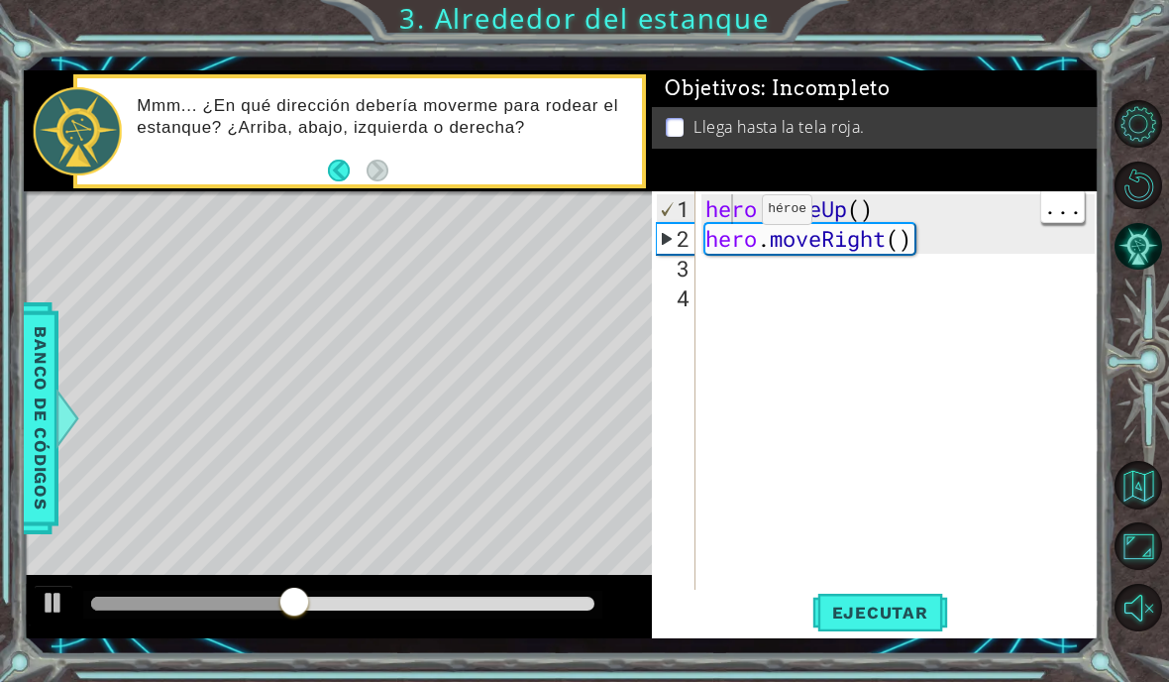
click at [709, 274] on div "hero . moveUp ( ) hero . moveRight ( )" at bounding box center [903, 432] width 403 height 476
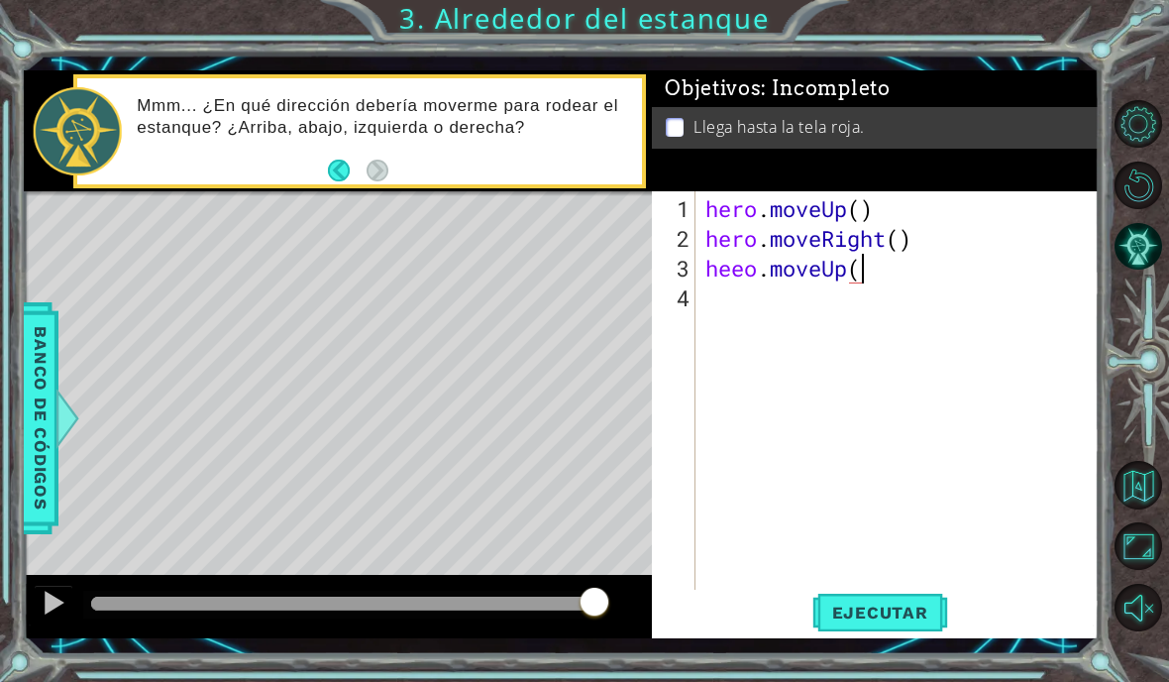
scroll to position [35, 205]
click at [914, 158] on div "Objetivos : Incompleto Llega hasta la tela roja." at bounding box center [875, 130] width 447 height 121
click at [918, 614] on span "Ejecutar" at bounding box center [881, 613] width 136 height 20
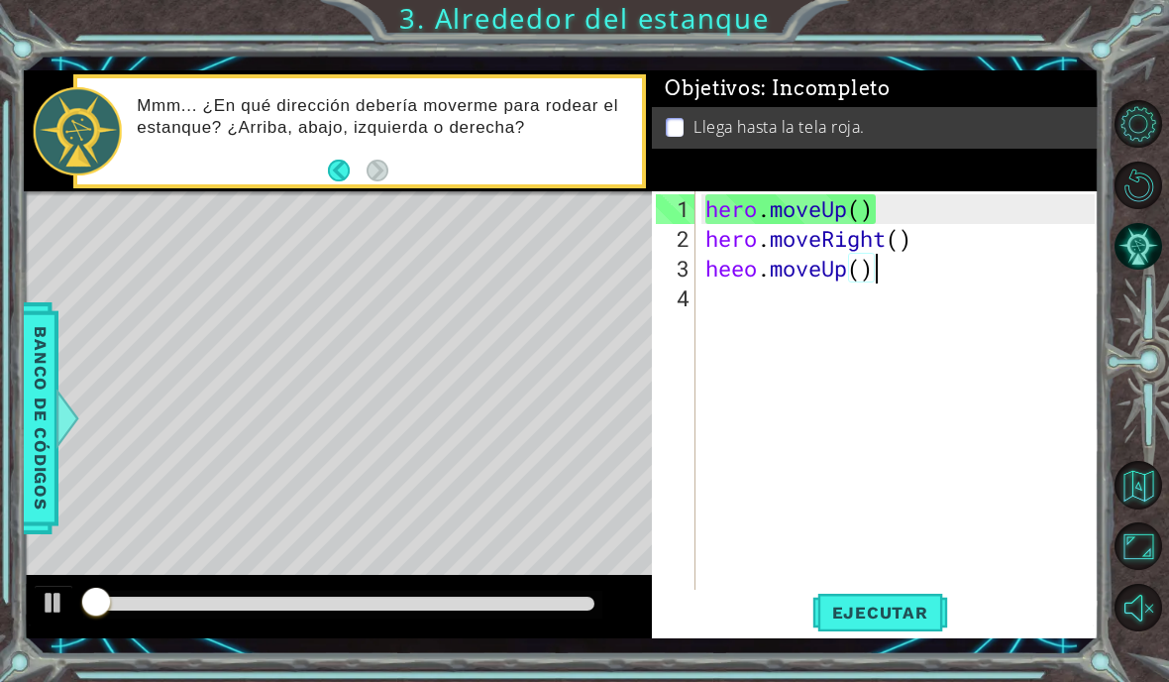
scroll to position [35, 108]
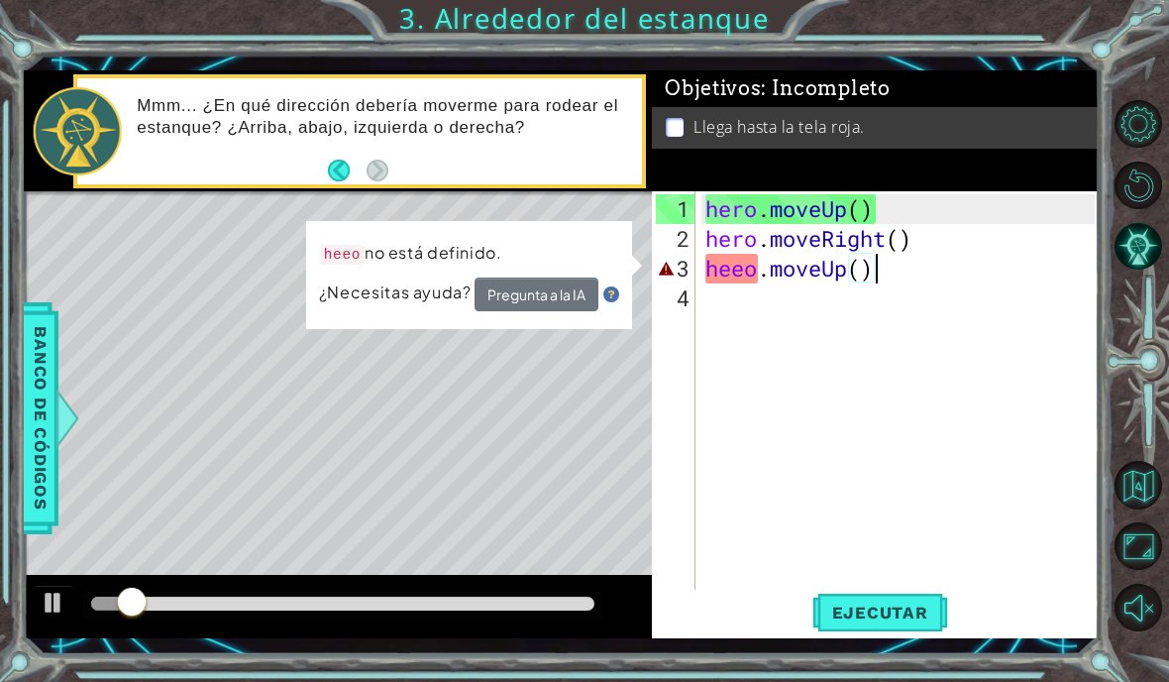
click at [1035, 176] on div "Objetivos : Incompleto Llega hasta la tela roja." at bounding box center [875, 130] width 447 height 121
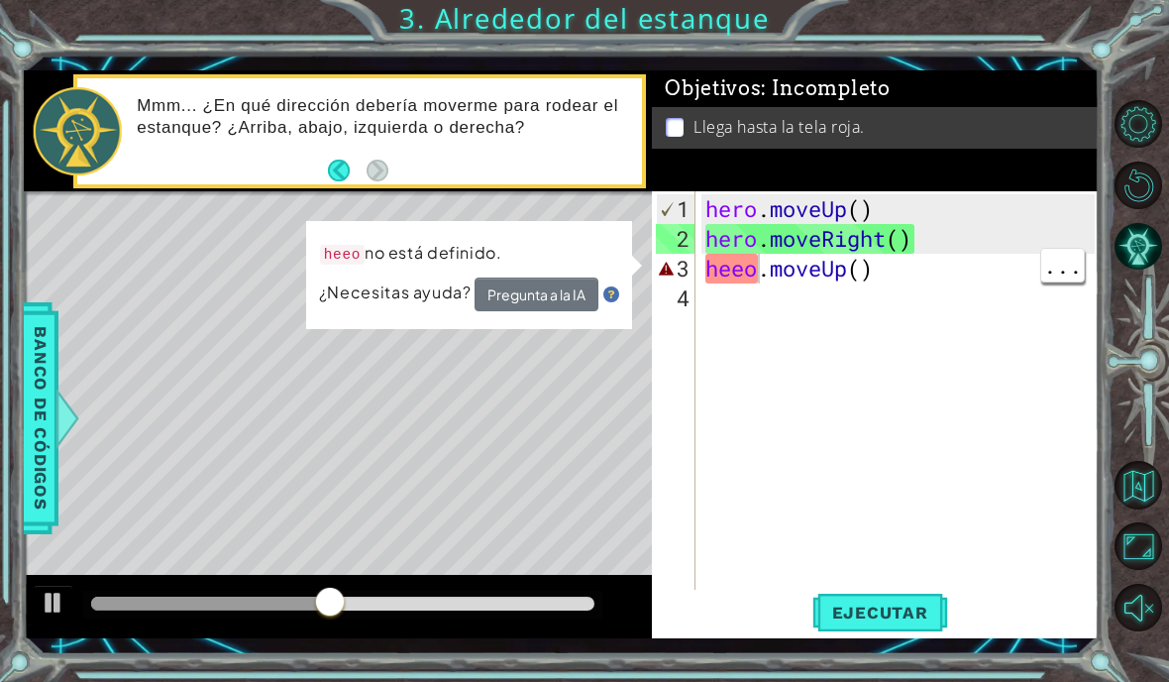
click at [756, 272] on div "hero . moveUp ( ) hero . moveRight ( ) heeo . moveUp ( )" at bounding box center [903, 432] width 403 height 476
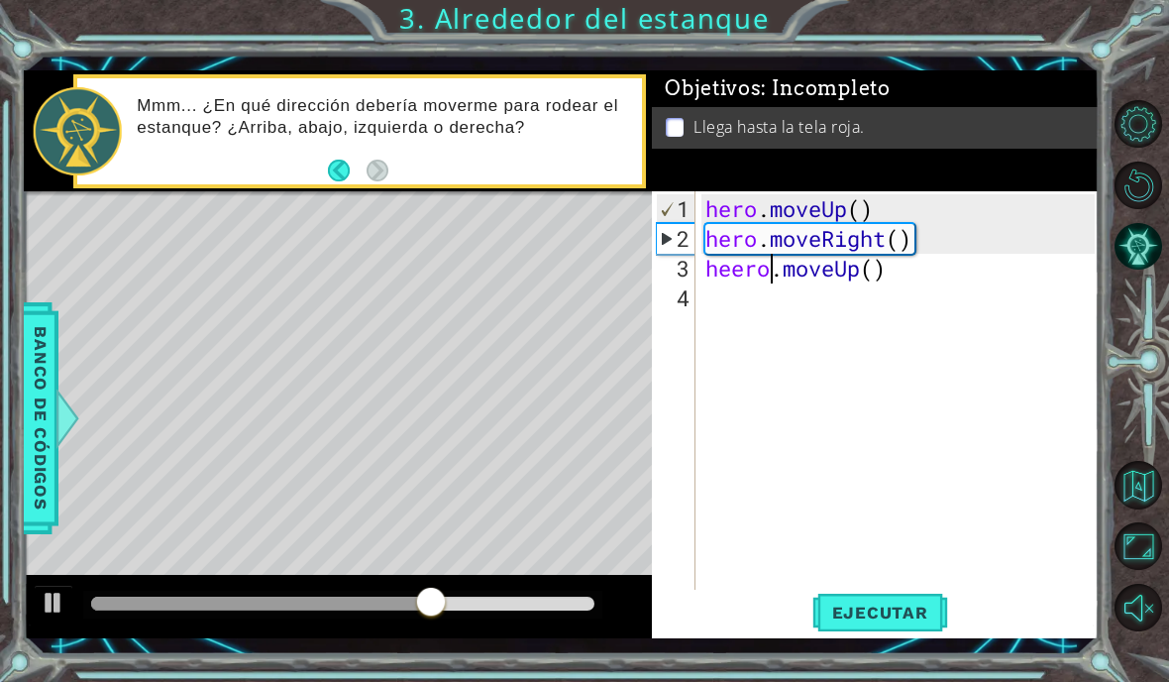
scroll to position [35, 61]
click at [933, 191] on div "Objetivos : Incompleto Llega hasta la tela roja." at bounding box center [875, 130] width 447 height 121
click at [766, 270] on div "hero . moveUp ( ) hero . moveRight ( ) heero . moveUp ( )" at bounding box center [903, 432] width 403 height 476
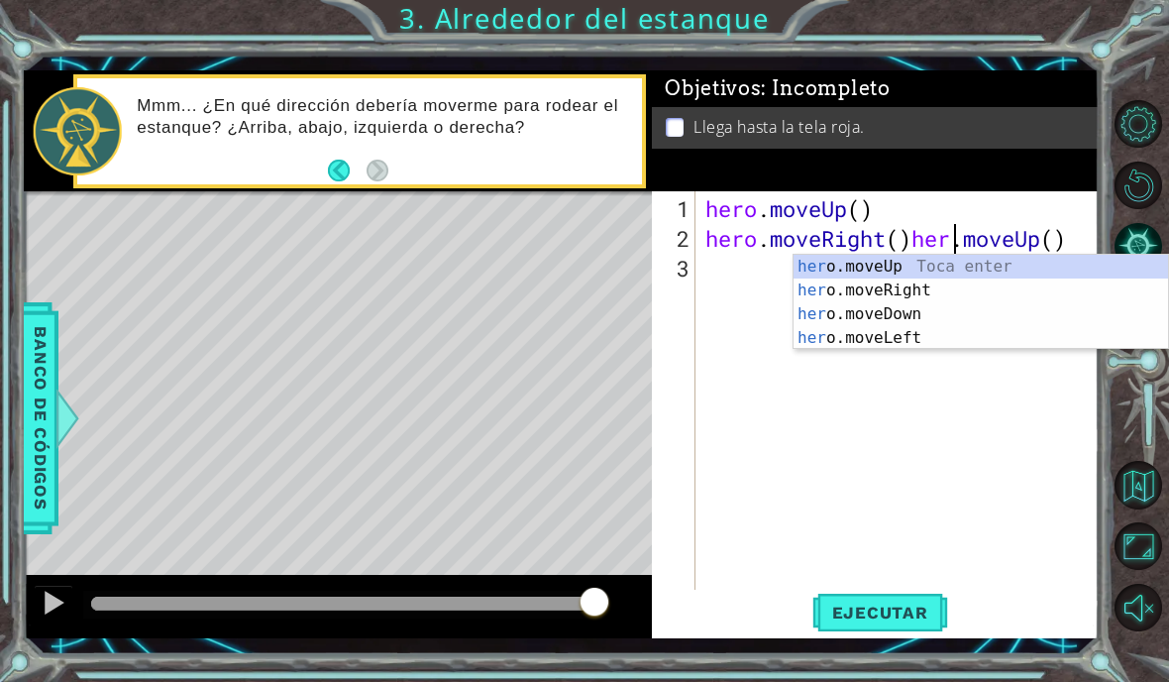
scroll to position [35, 88]
click at [954, 185] on div "Objetivos : Incompleto Llega hasta la tela roja." at bounding box center [875, 130] width 447 height 121
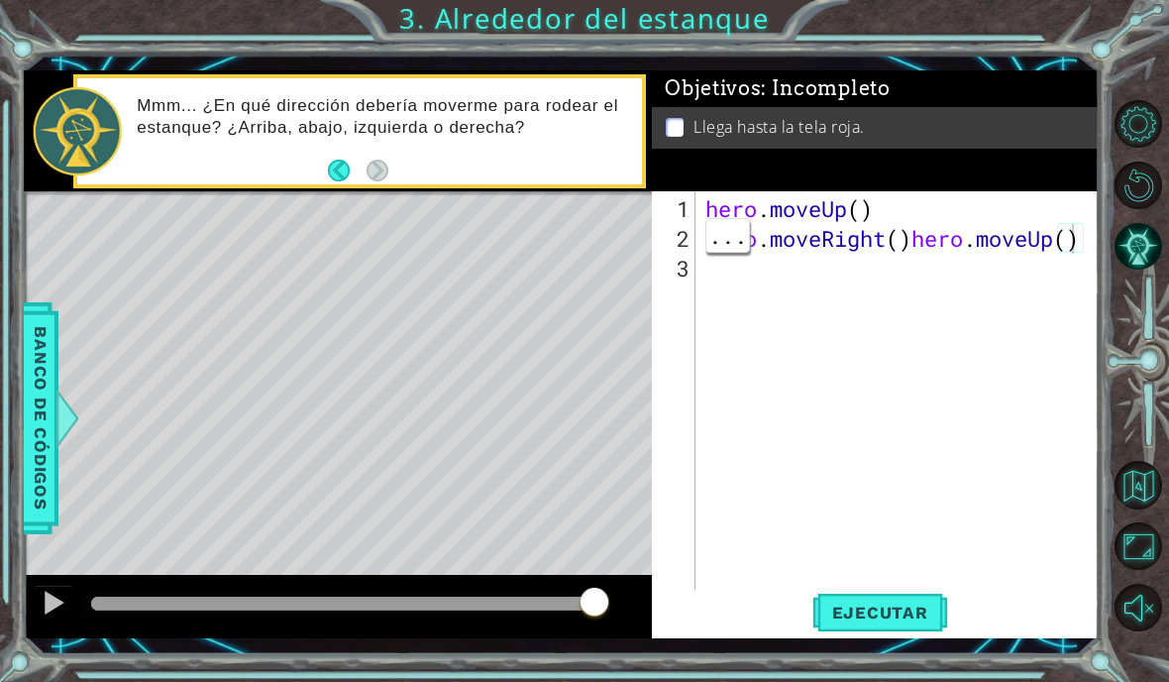
click at [1076, 237] on div "hero . moveUp ( ) hero . moveRight ( ) hero . moveUp ( )" at bounding box center [903, 432] width 403 height 476
type textarea "abcde fg"
click at [1065, 184] on div "Objetivos : Incompleto Llega hasta la tela roja." at bounding box center [875, 130] width 447 height 121
click at [1078, 246] on div "hero . moveUp ( ) hero . moveRight ( ) hero . moveUp ( )" at bounding box center [903, 432] width 403 height 476
click at [1052, 156] on div "Objetivos : Incompleto Llega hasta la tela roja." at bounding box center [875, 130] width 447 height 121
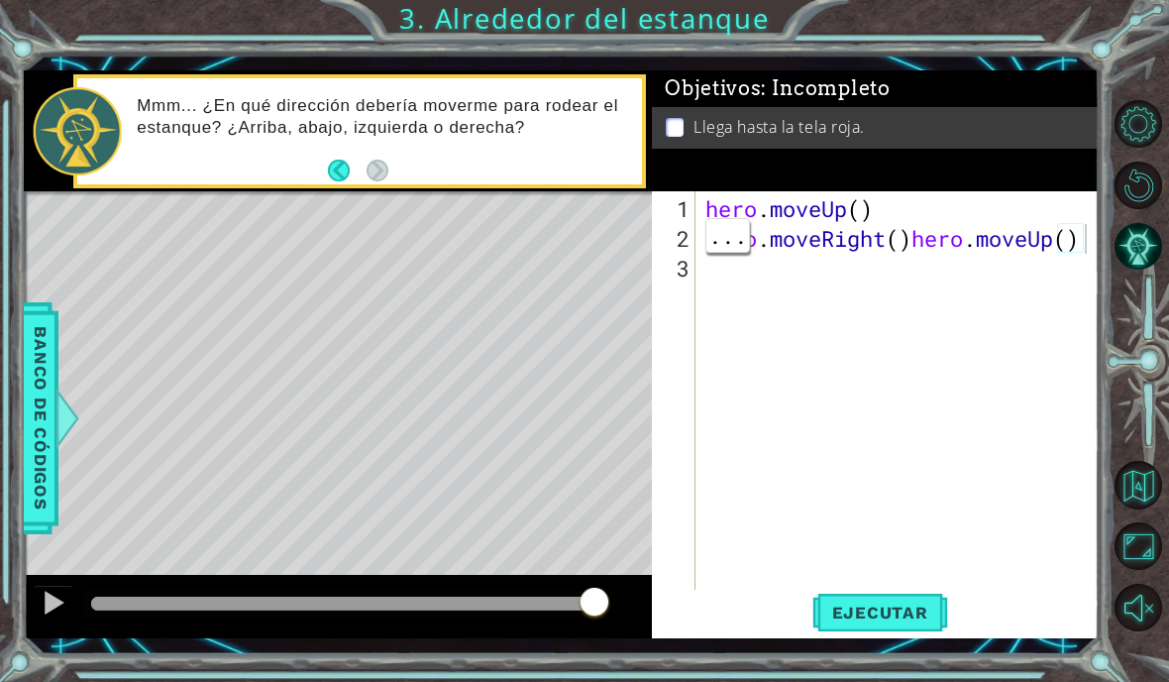
click at [1085, 247] on div "hero . moveUp ( ) hero . moveRight ( ) hero . moveUp ( )" at bounding box center [903, 432] width 403 height 476
click at [1038, 166] on div "Objetivos : Incompleto Llega hasta la tela roja." at bounding box center [875, 130] width 447 height 121
click at [1034, 241] on div "hero . moveUp ( ) hero . moveRight ( ) hero . move" at bounding box center [903, 432] width 403 height 476
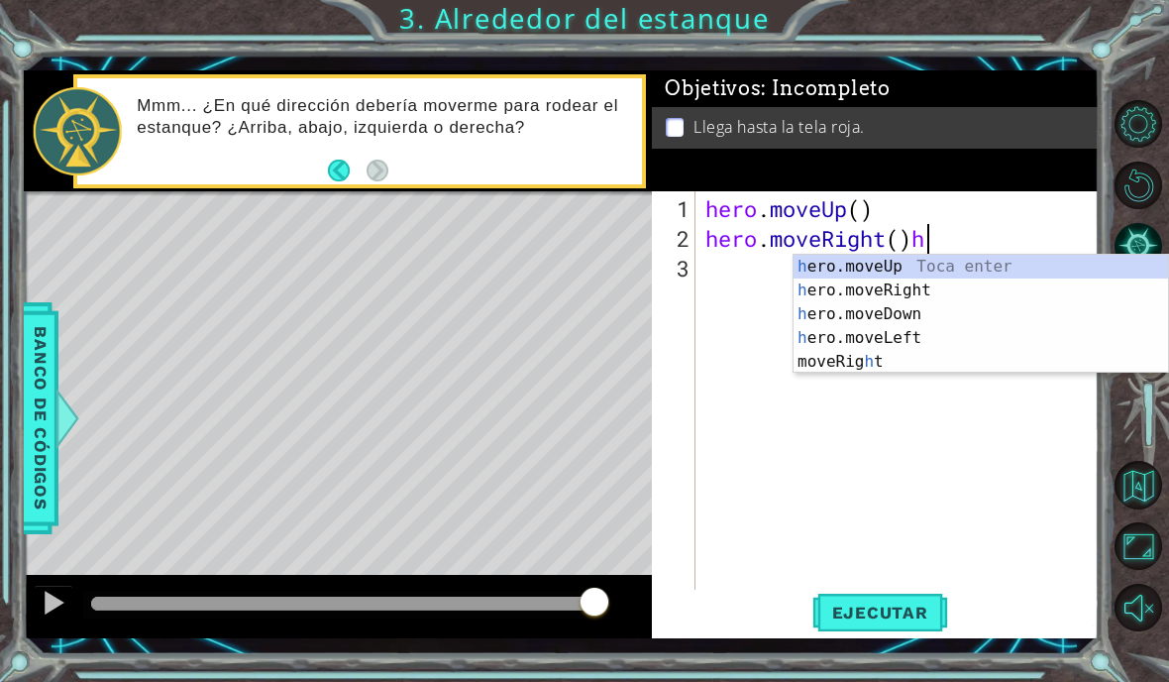
click at [1051, 179] on div "Objetivos : Incompleto Llega hasta la tela roja." at bounding box center [875, 130] width 447 height 121
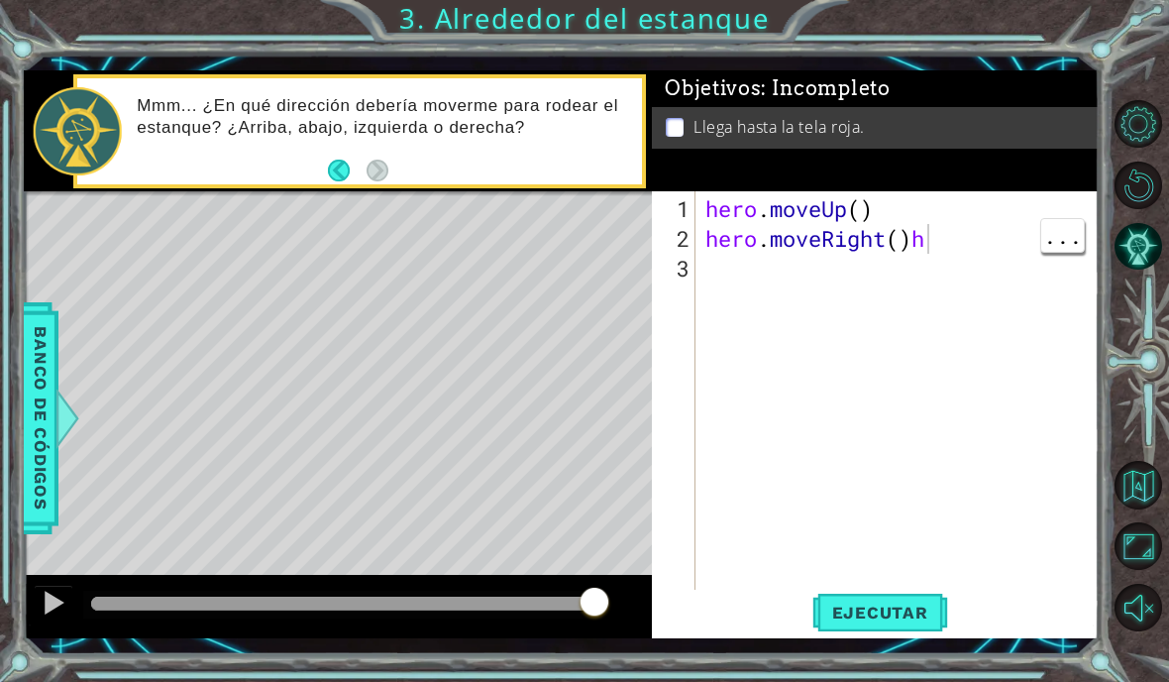
click at [939, 241] on div "hero . moveUp ( ) hero . moveRight ( ) h" at bounding box center [903, 432] width 403 height 476
